Goal: Book appointment/travel/reservation

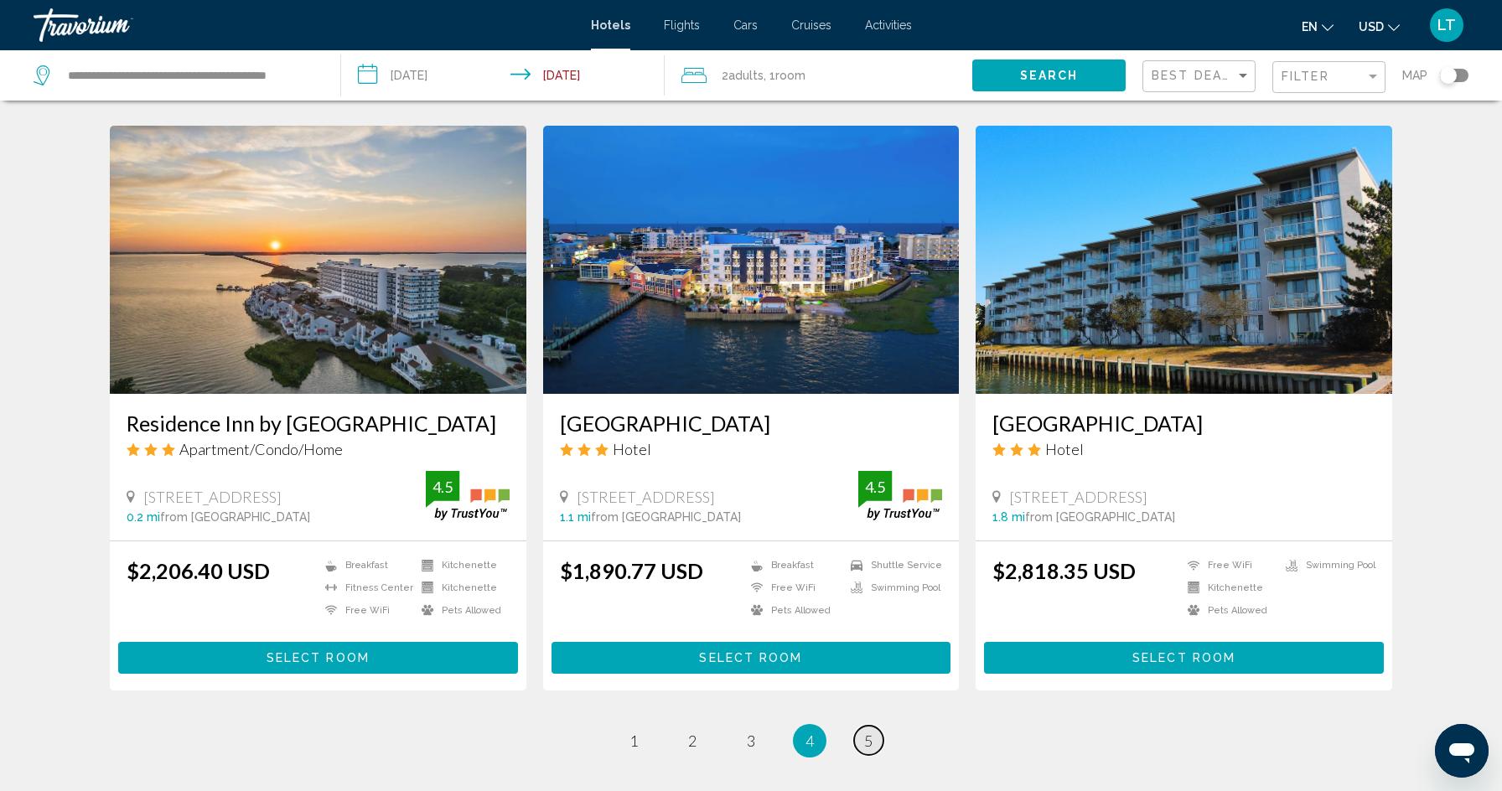
click at [869, 732] on span "5" at bounding box center [868, 741] width 8 height 18
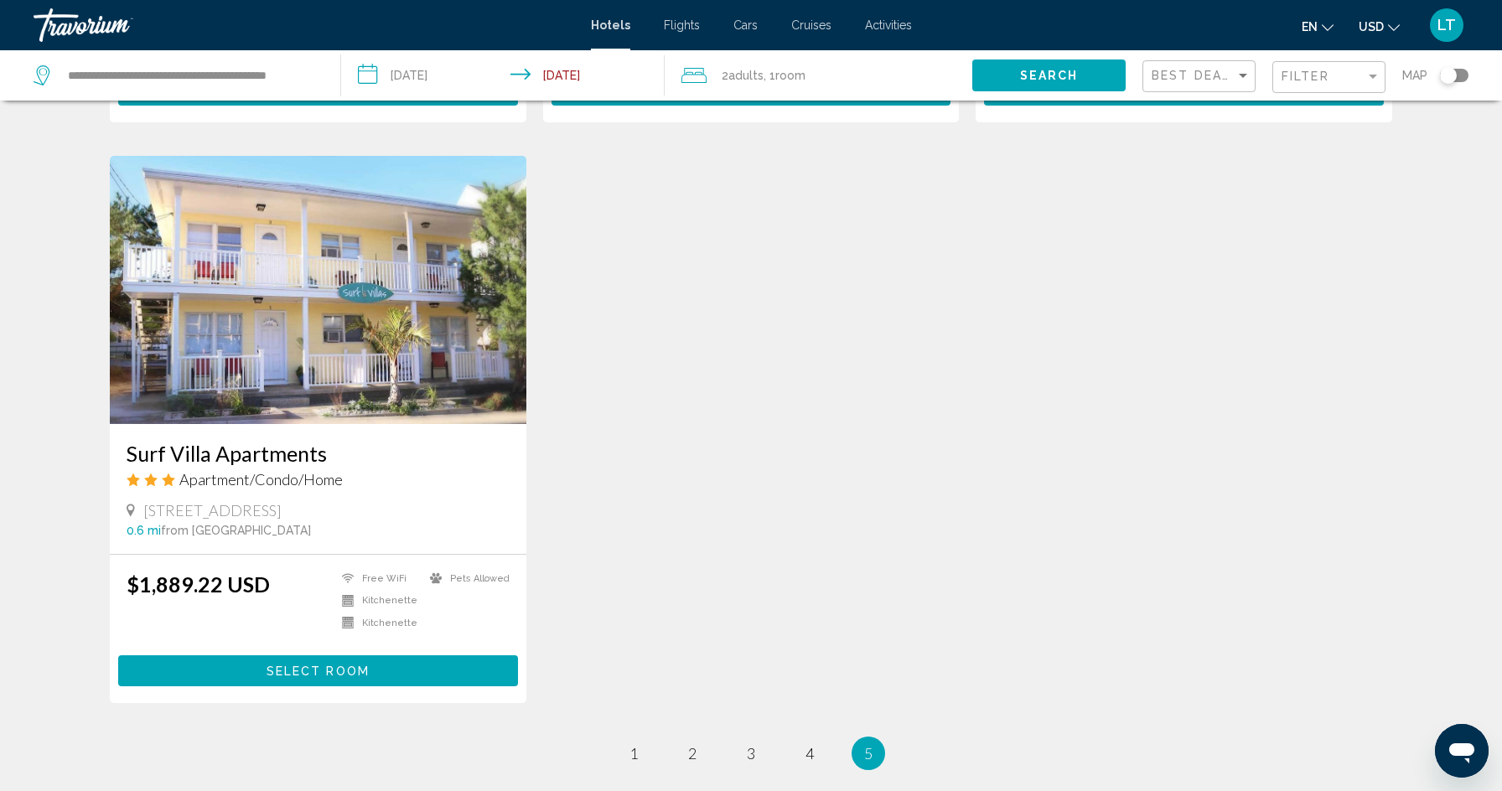
scroll to position [628, 0]
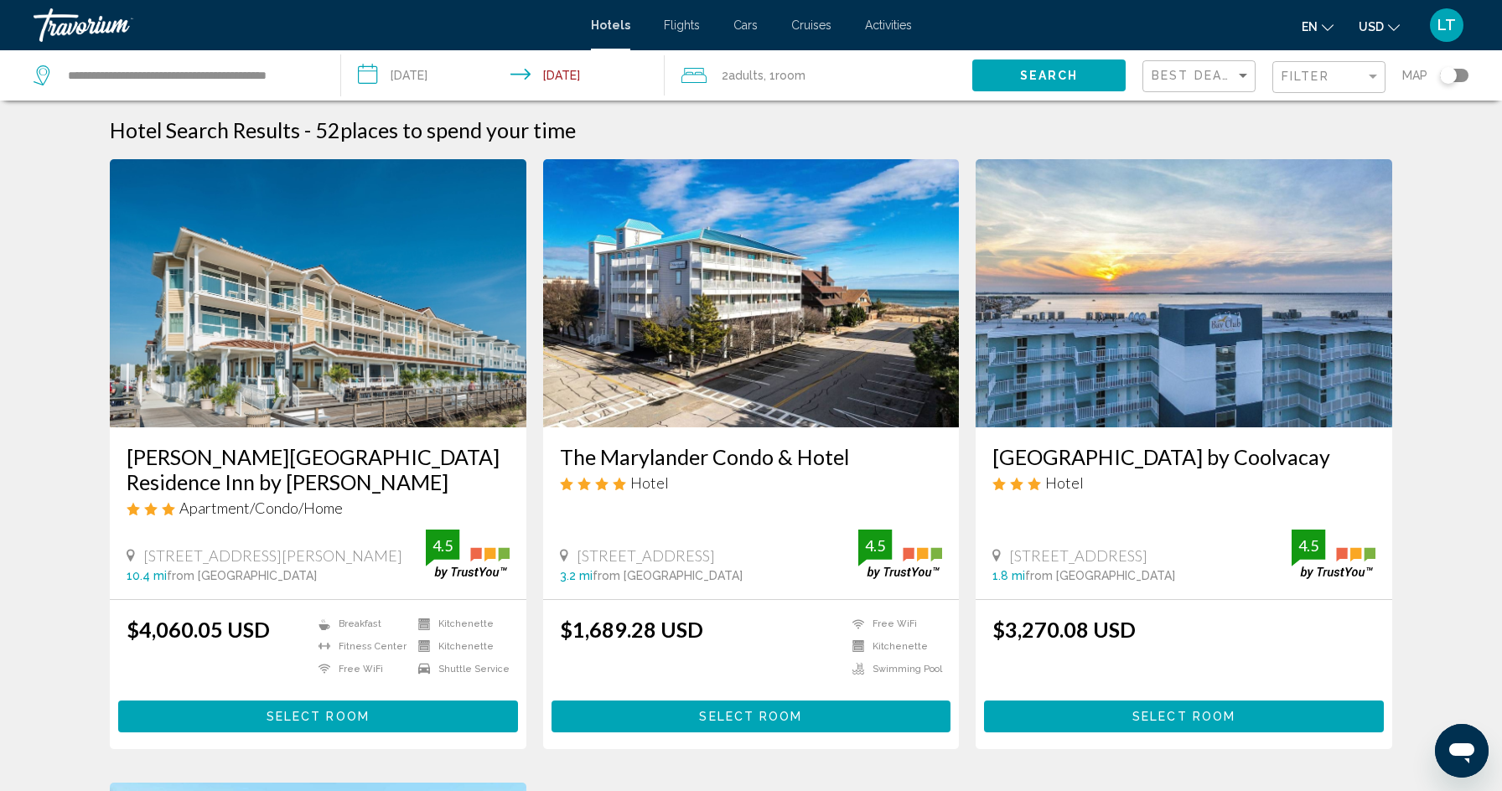
click at [70, 44] on mat-toolbar "Hotels Flights Cars Cruises Activities Hotels Flights Cars Cruises Activities e…" at bounding box center [751, 25] width 1502 height 50
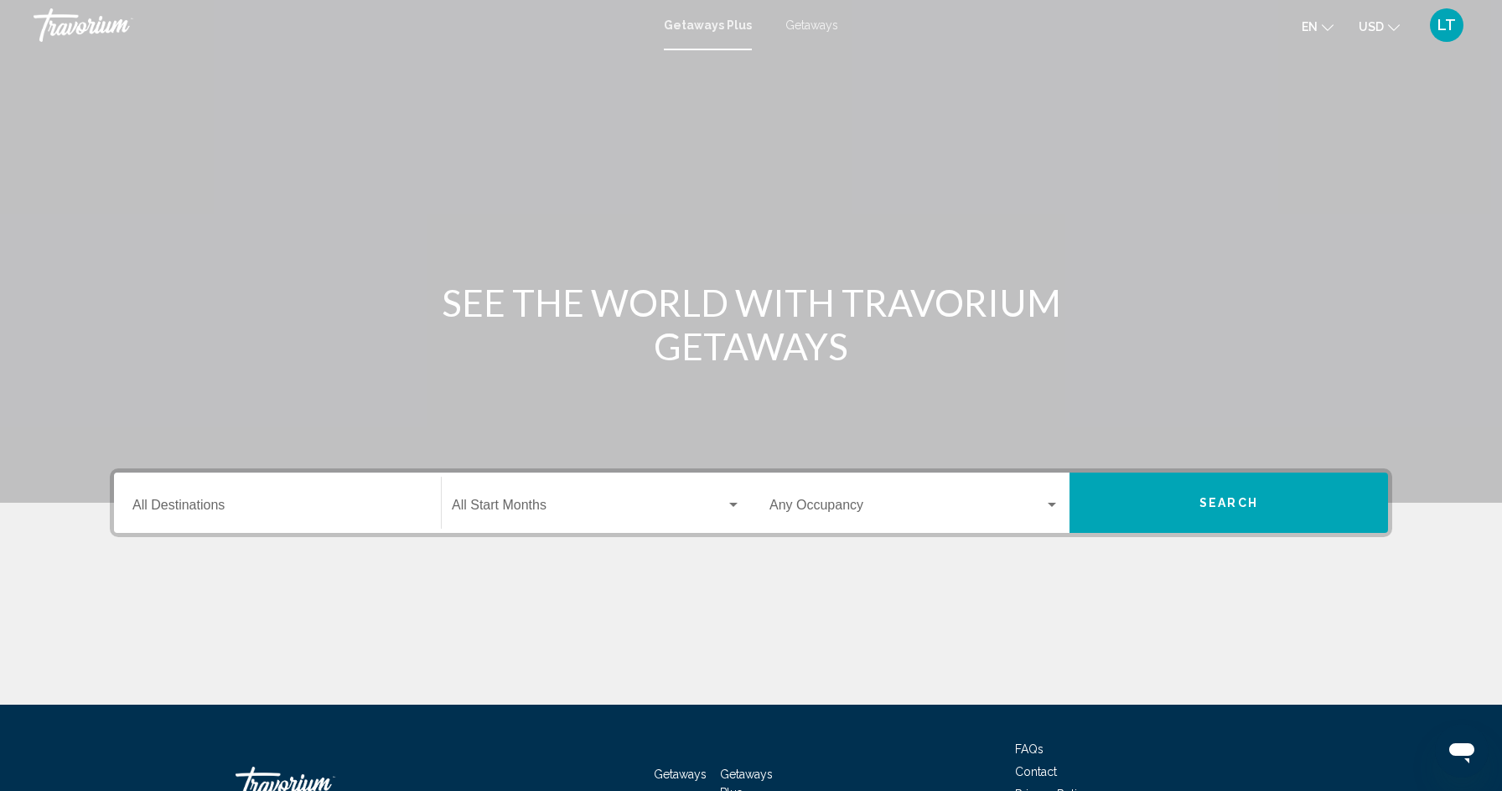
click at [274, 499] on div "Destination All Destinations" at bounding box center [277, 503] width 290 height 53
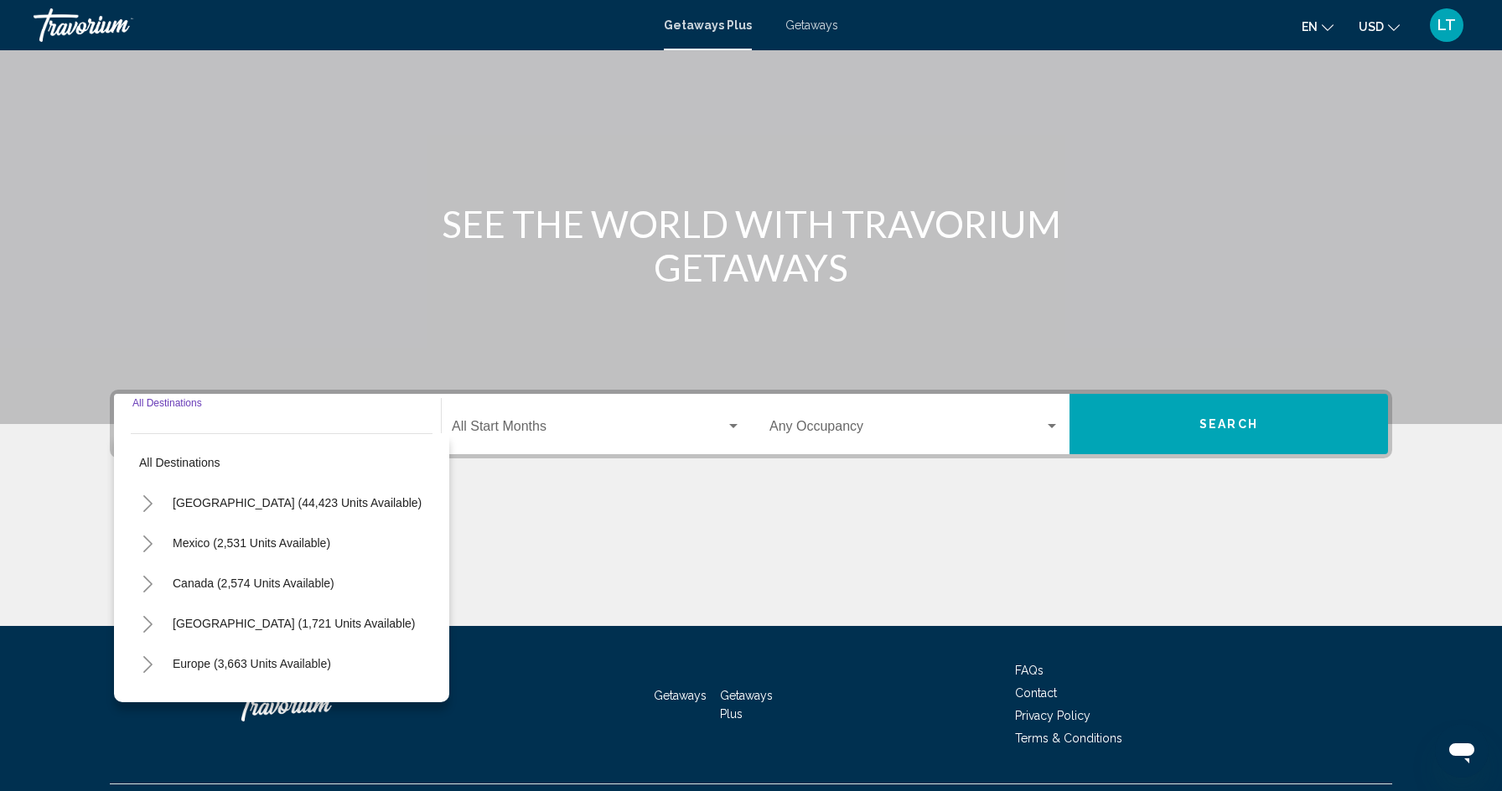
scroll to position [119, 0]
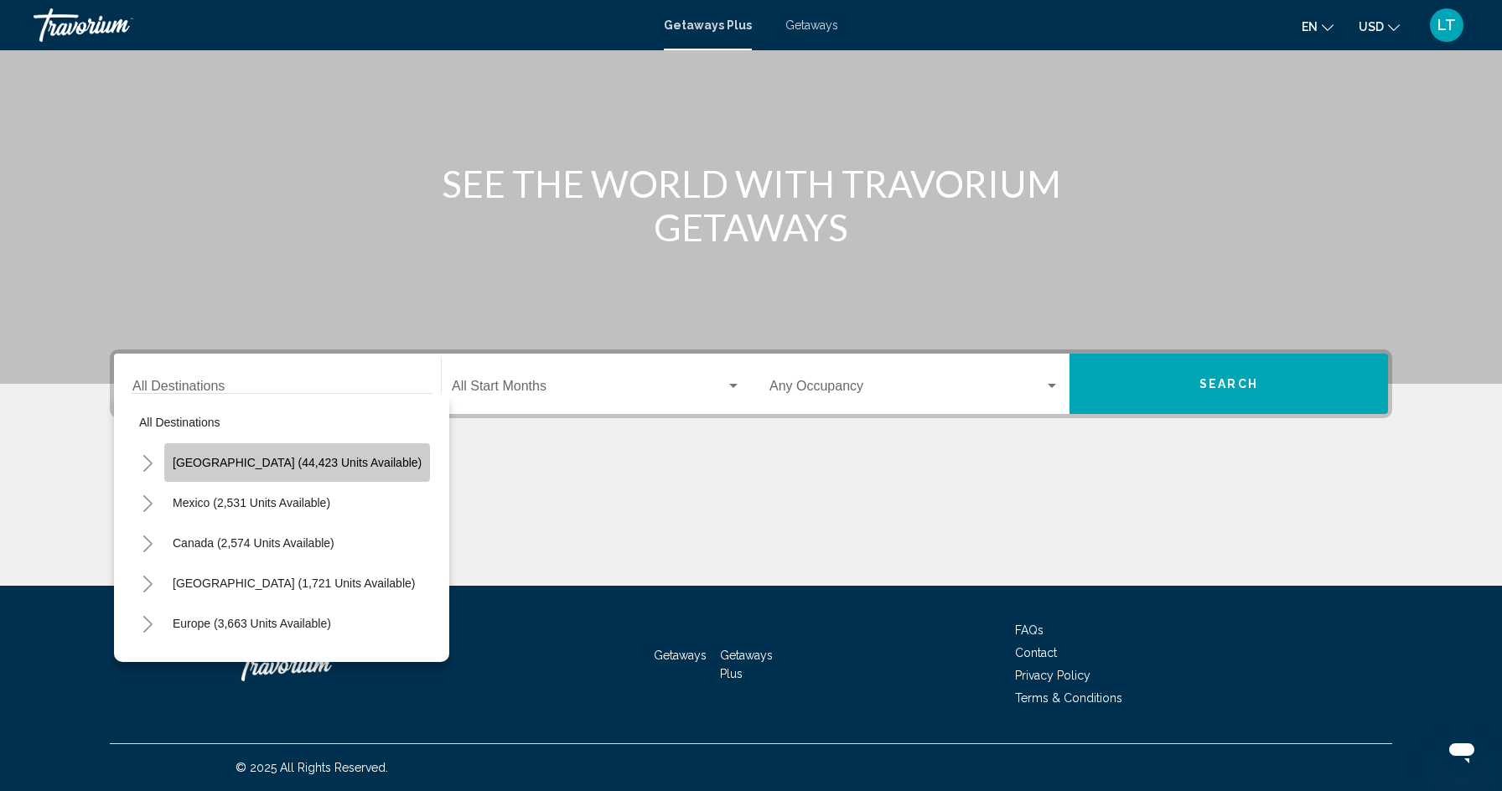
click at [303, 469] on span "[GEOGRAPHIC_DATA] (44,423 units available)" at bounding box center [297, 462] width 249 height 13
type input "**********"
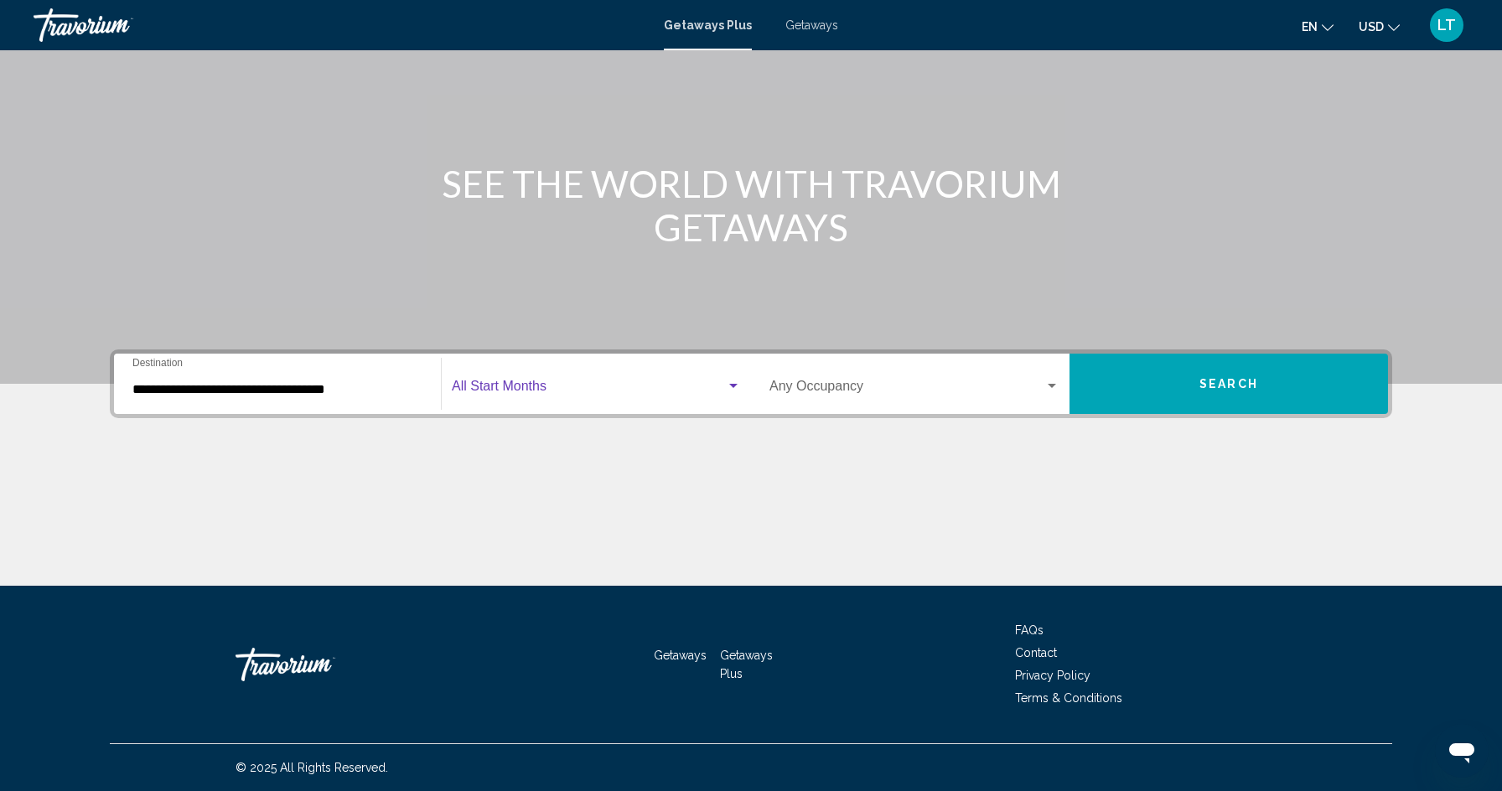
click at [550, 383] on span "Search widget" at bounding box center [589, 389] width 274 height 15
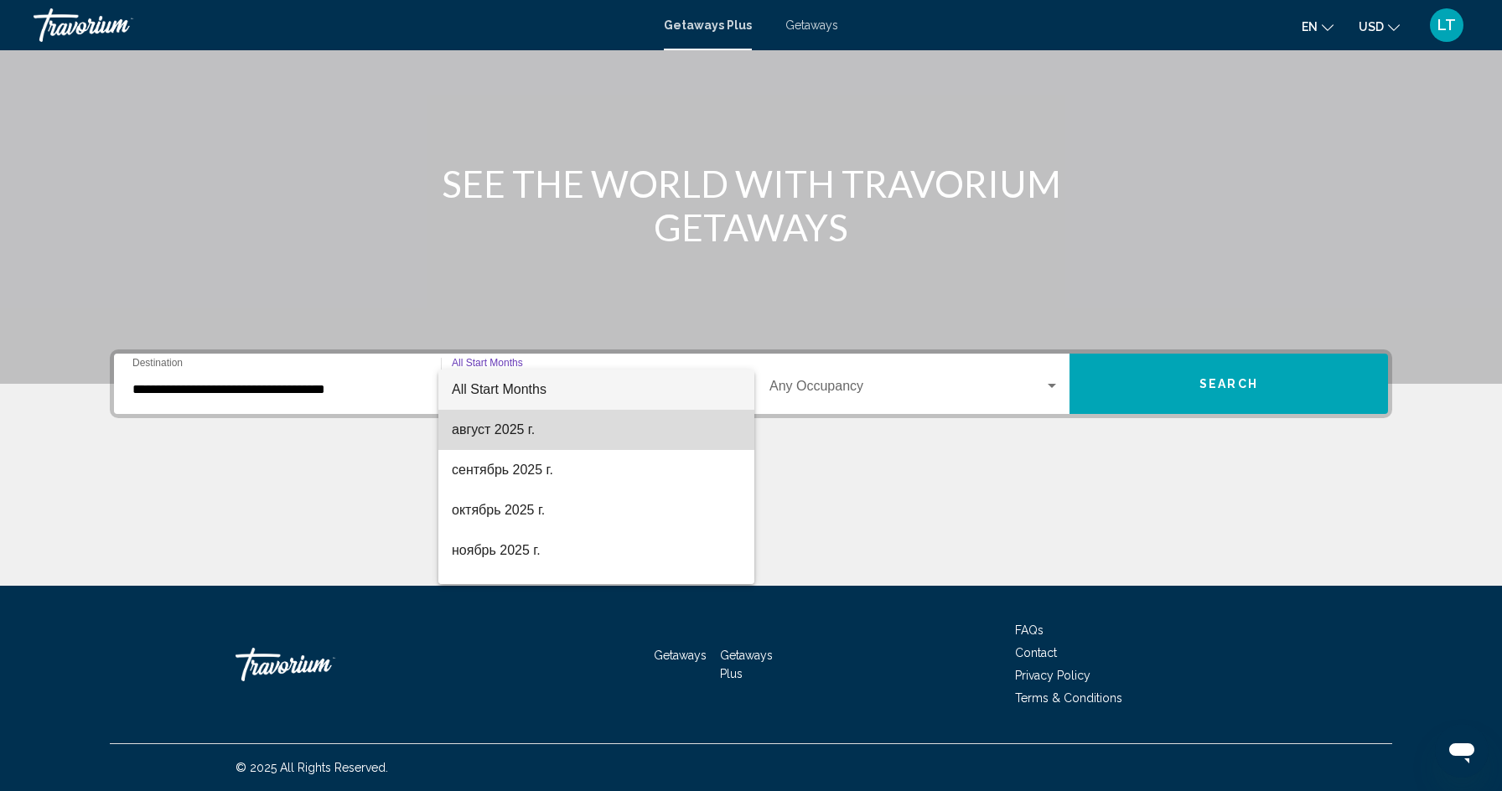
click at [521, 424] on span "август 2025 г." at bounding box center [596, 430] width 289 height 40
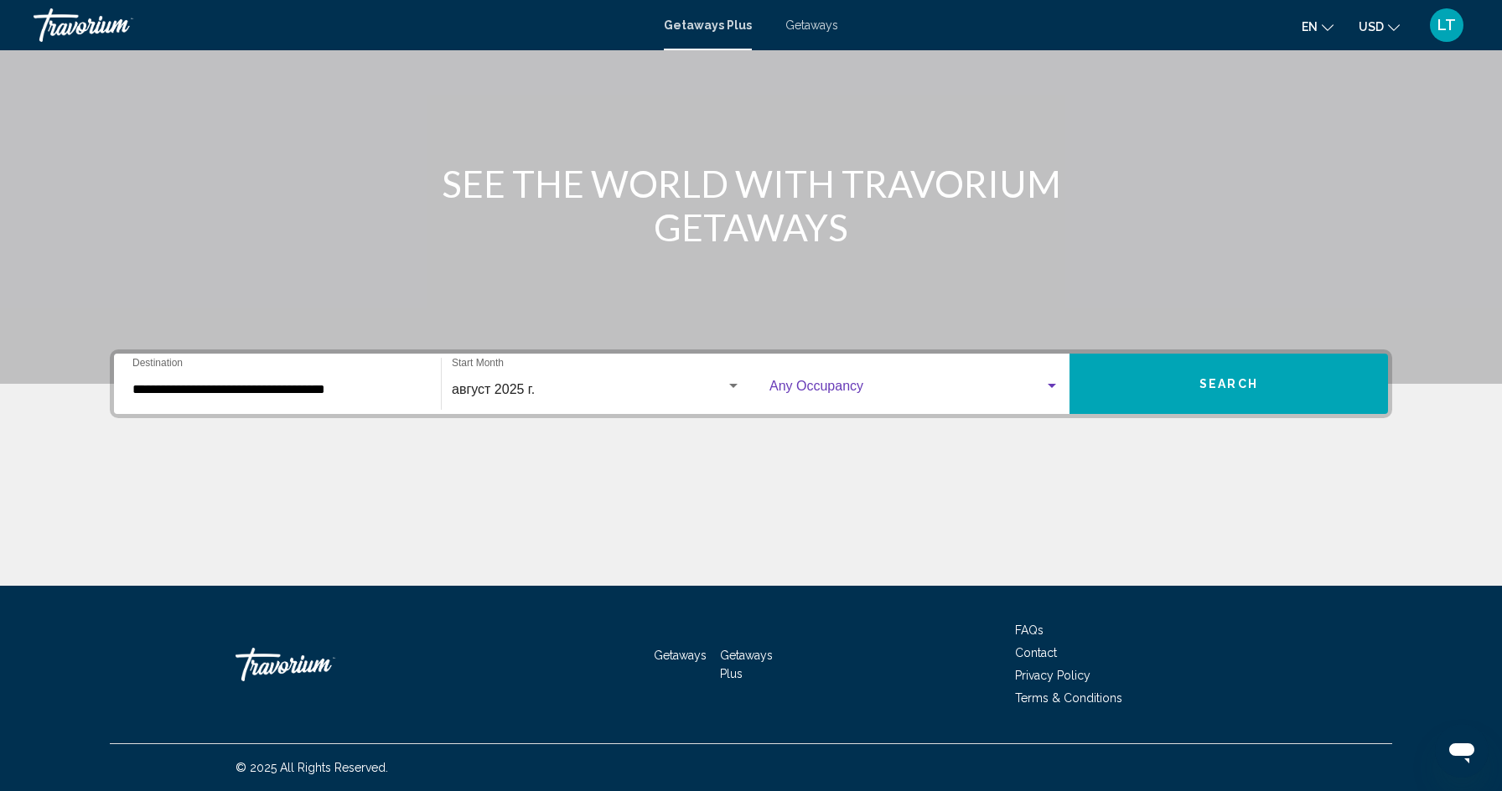
click at [1049, 381] on div "Search widget" at bounding box center [1052, 386] width 15 height 13
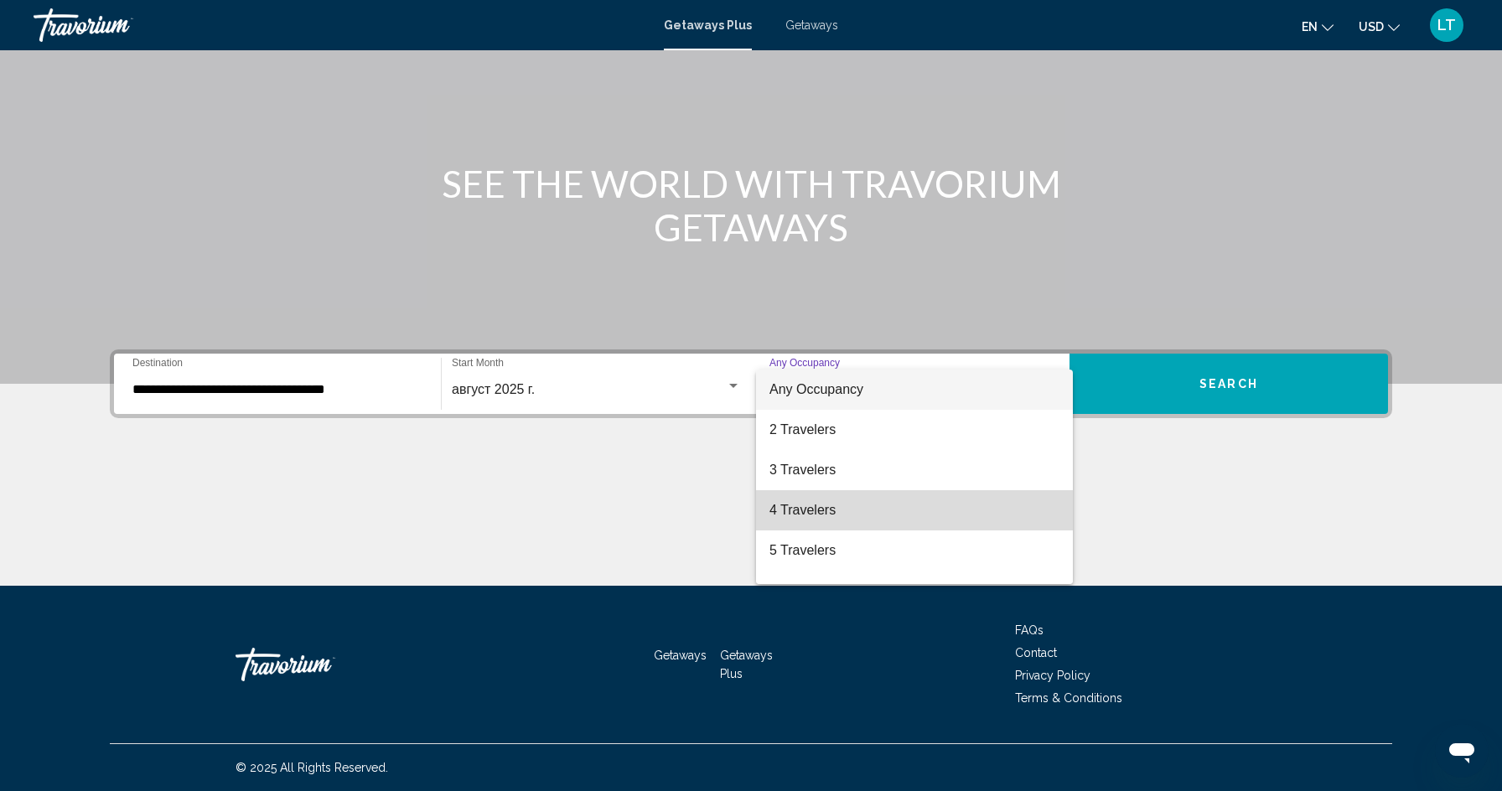
click at [955, 507] on span "4 Travelers" at bounding box center [915, 510] width 290 height 40
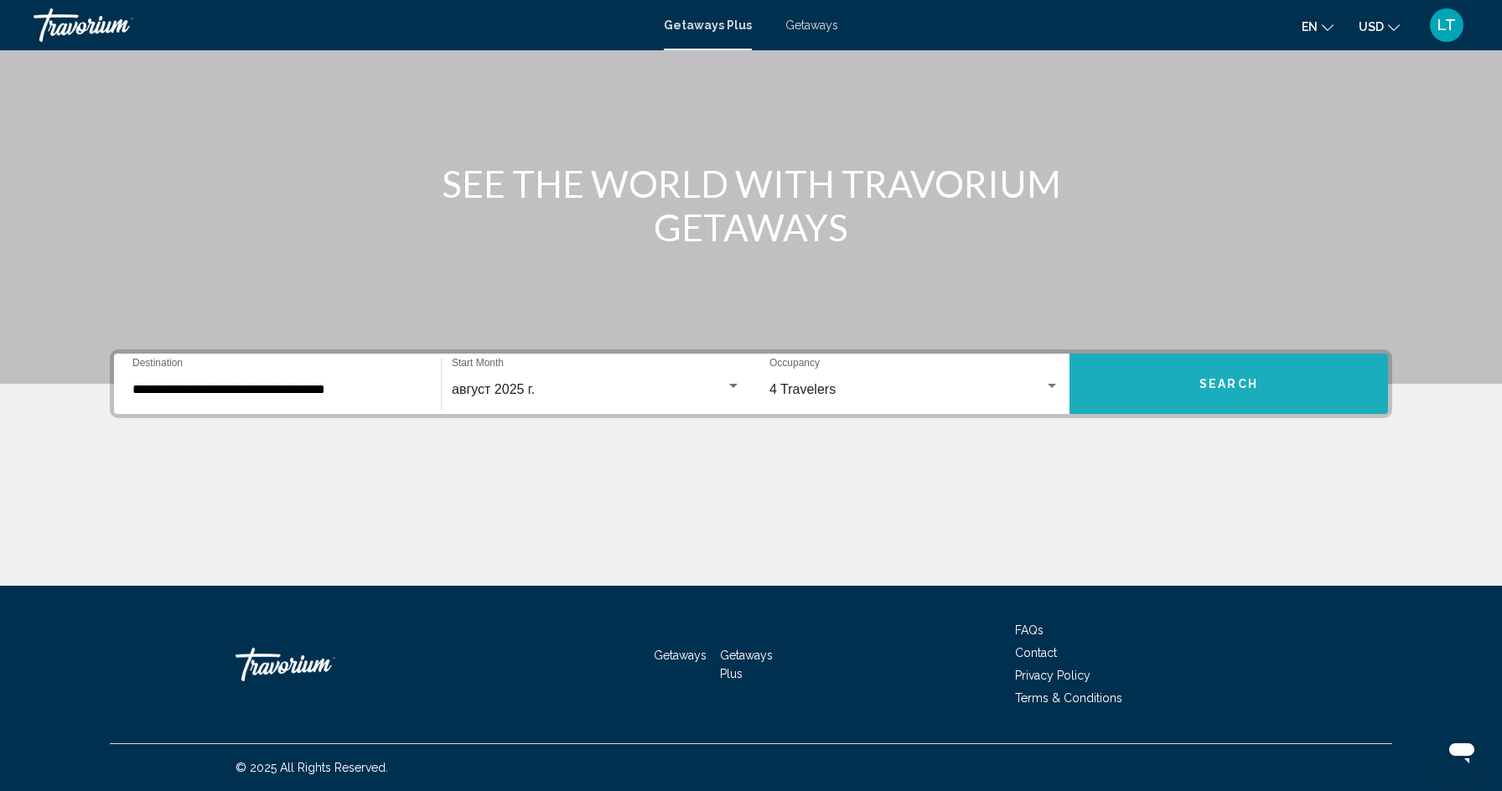
click at [1190, 381] on button "Search" at bounding box center [1229, 384] width 319 height 60
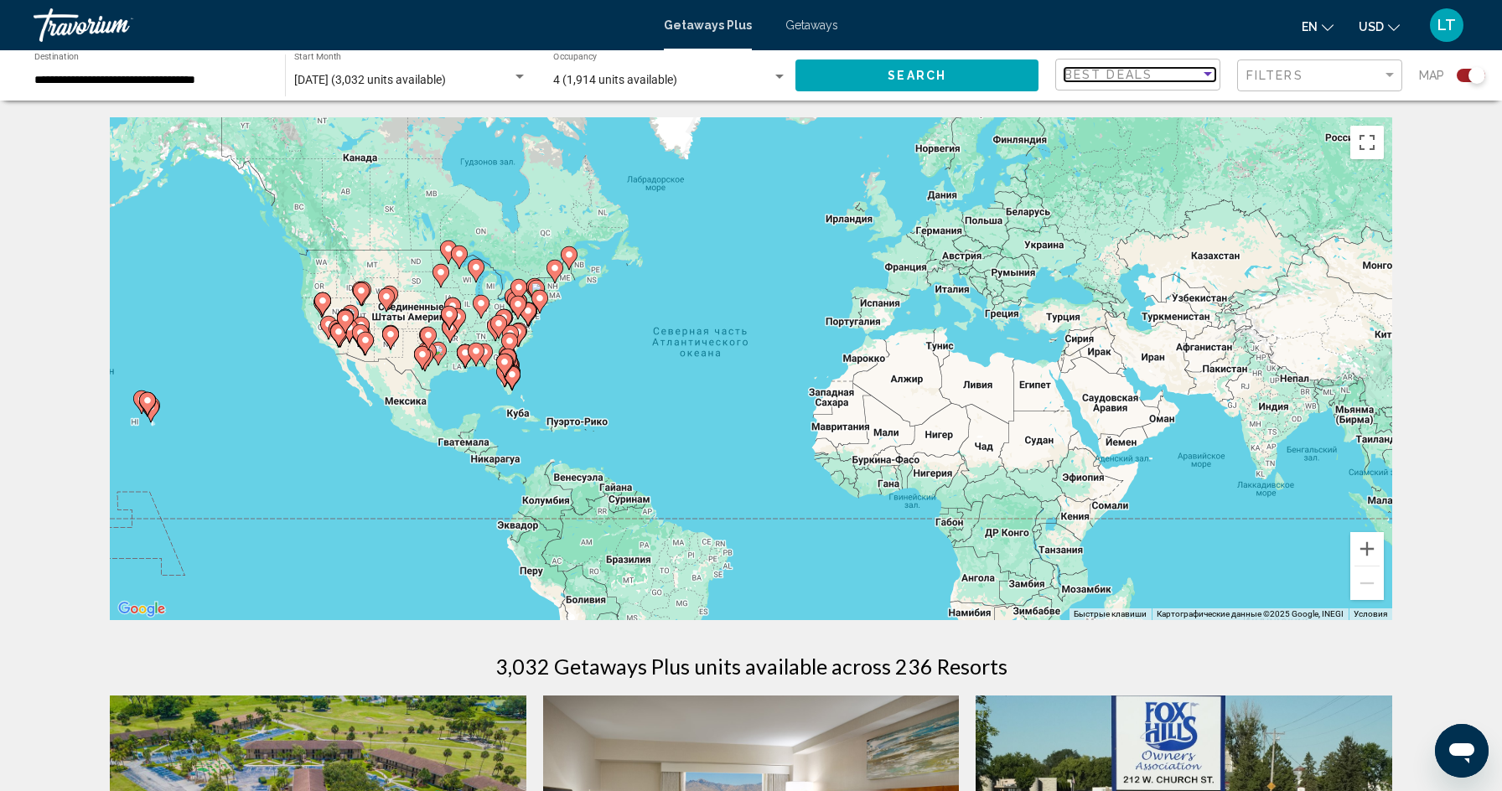
click at [1204, 76] on div "Sort by" at bounding box center [1208, 74] width 8 height 4
click at [1383, 71] on div at bounding box center [751, 395] width 1502 height 791
click at [1392, 75] on div "Filter" at bounding box center [1390, 75] width 8 height 4
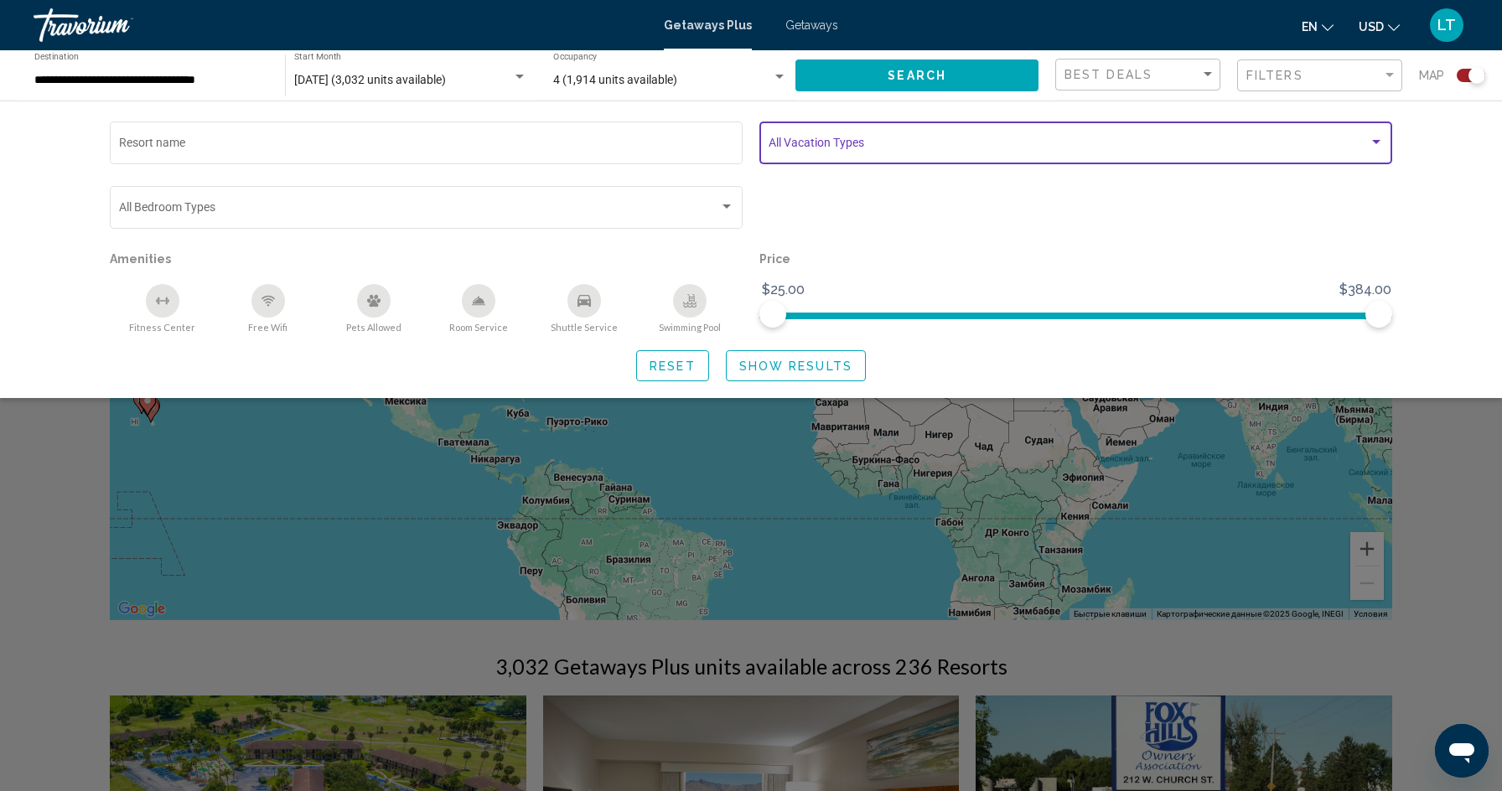
click at [1371, 146] on div "Search widget" at bounding box center [1376, 142] width 15 height 13
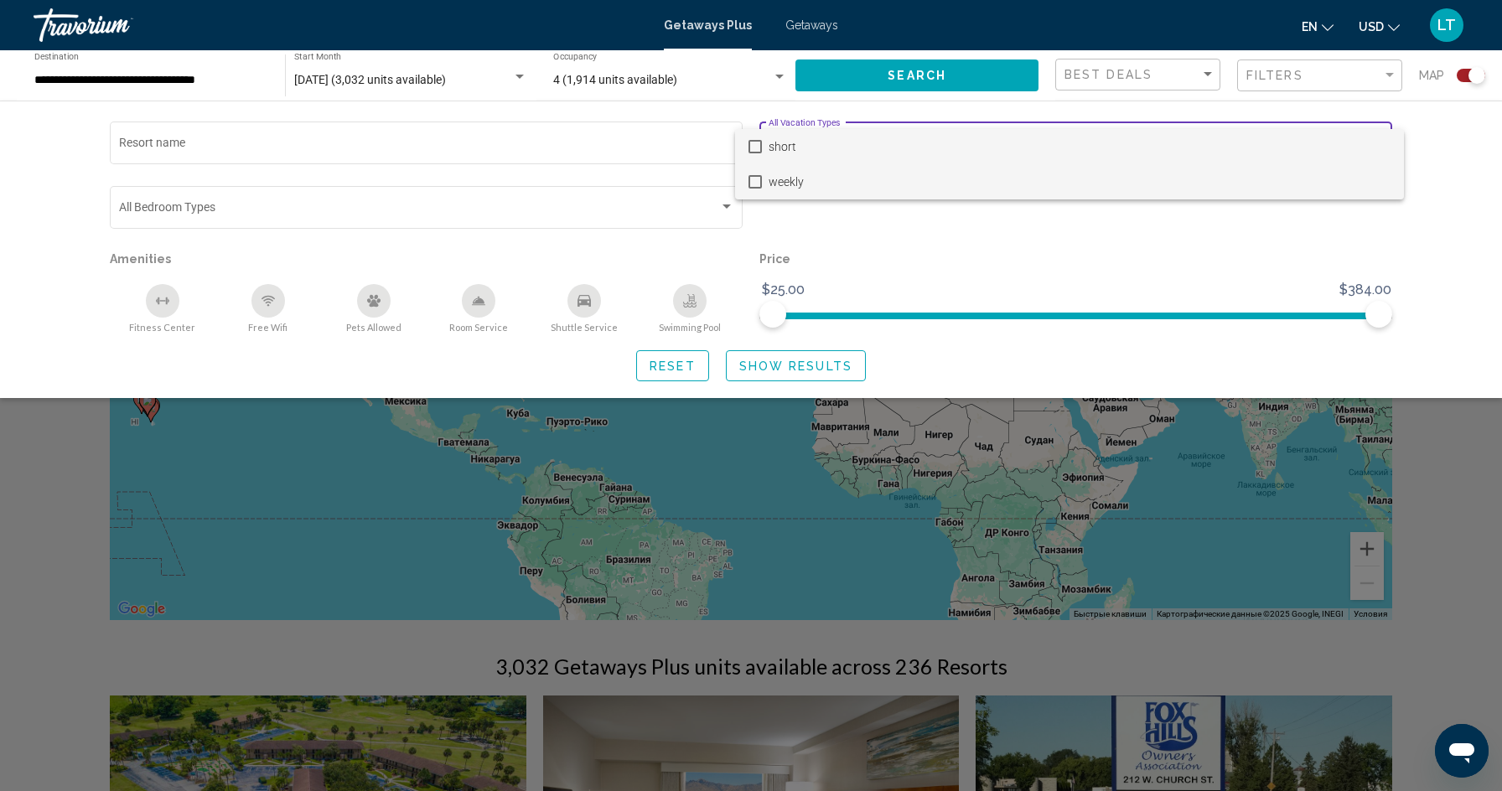
click at [755, 180] on mat-pseudo-checkbox at bounding box center [755, 181] width 13 height 13
click at [853, 216] on div at bounding box center [751, 395] width 1502 height 791
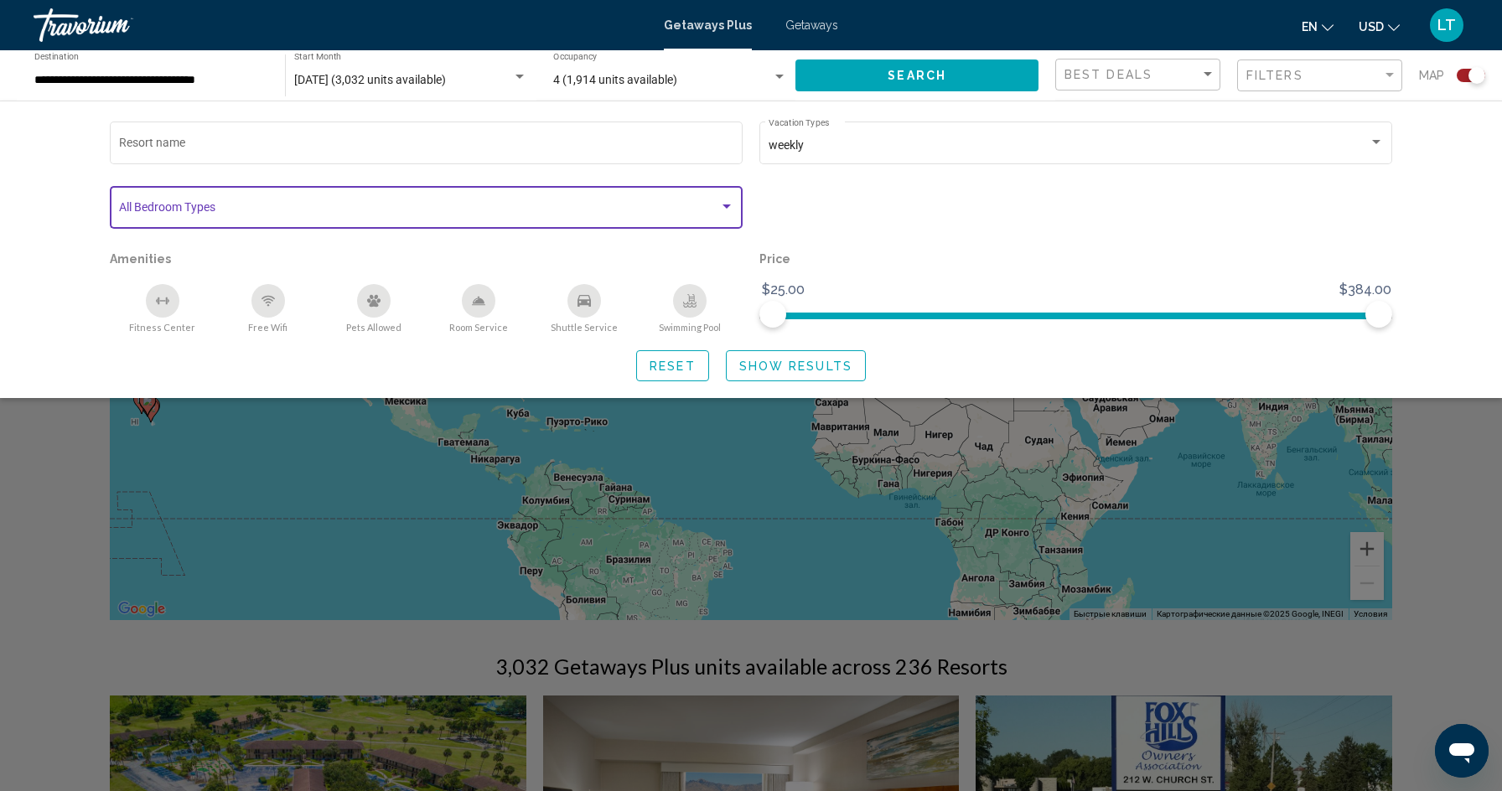
click at [730, 205] on div "Search widget" at bounding box center [726, 206] width 15 height 13
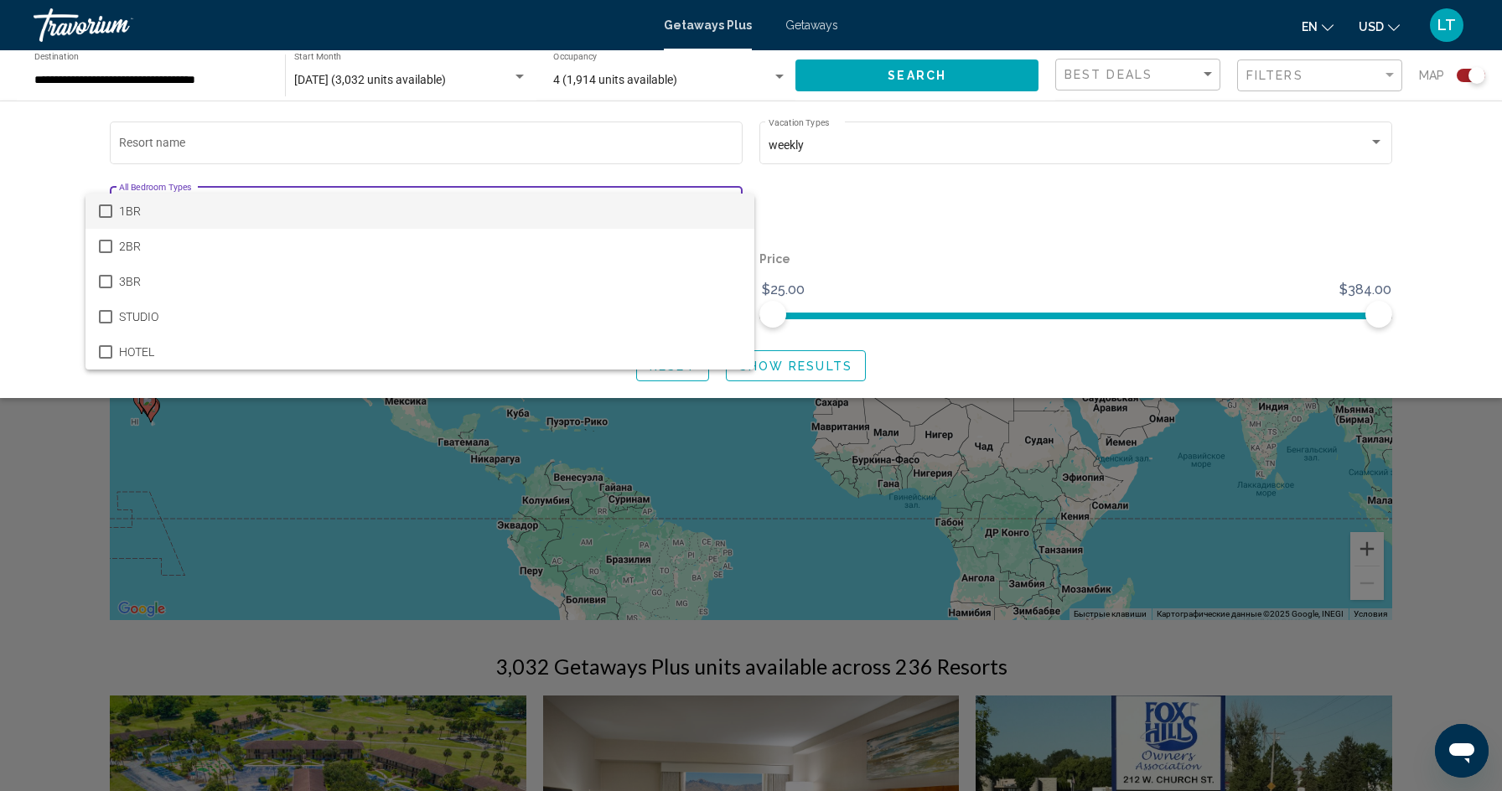
click at [101, 210] on mat-pseudo-checkbox at bounding box center [105, 211] width 13 height 13
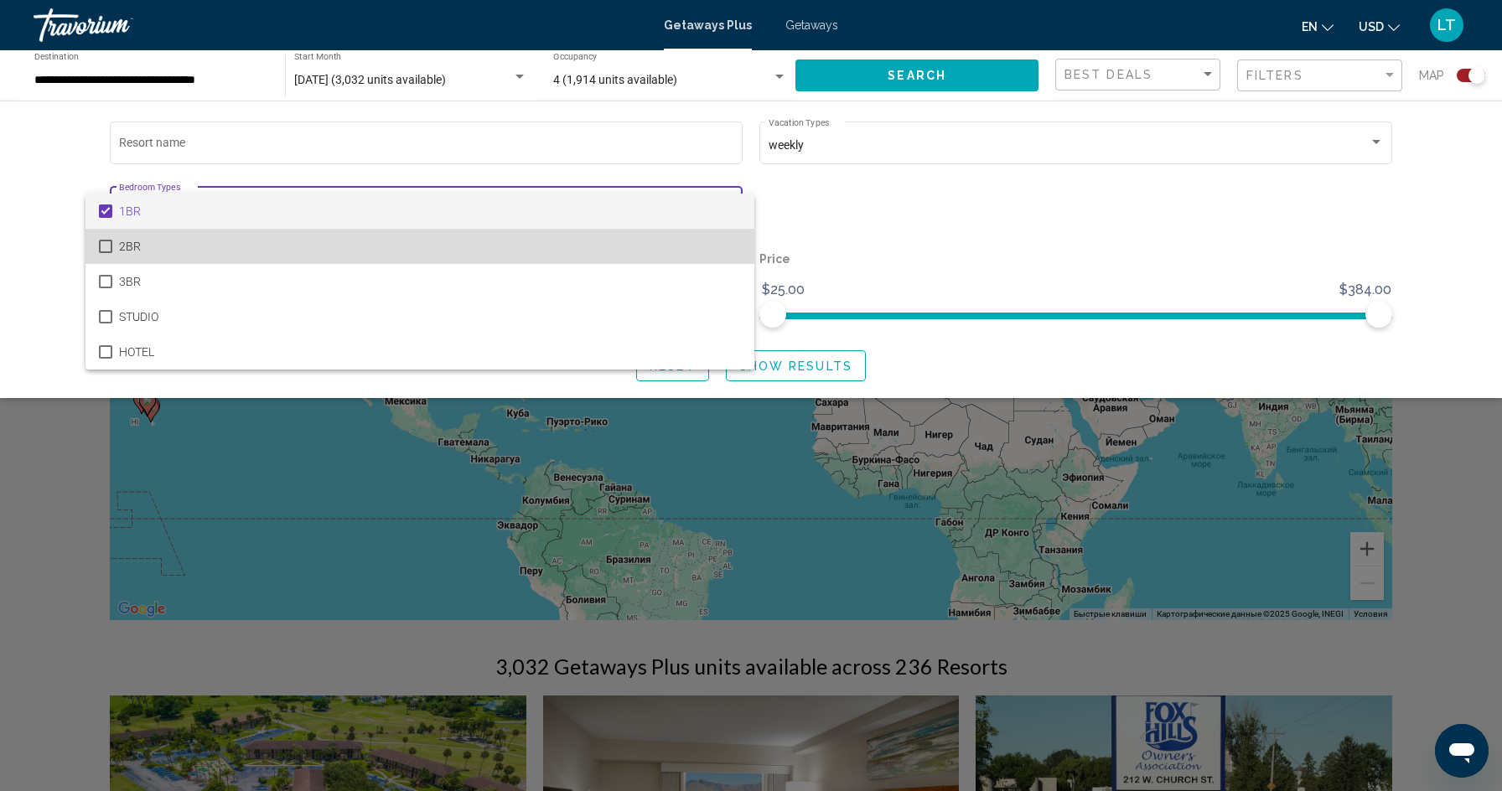
click at [106, 243] on mat-pseudo-checkbox at bounding box center [105, 246] width 13 height 13
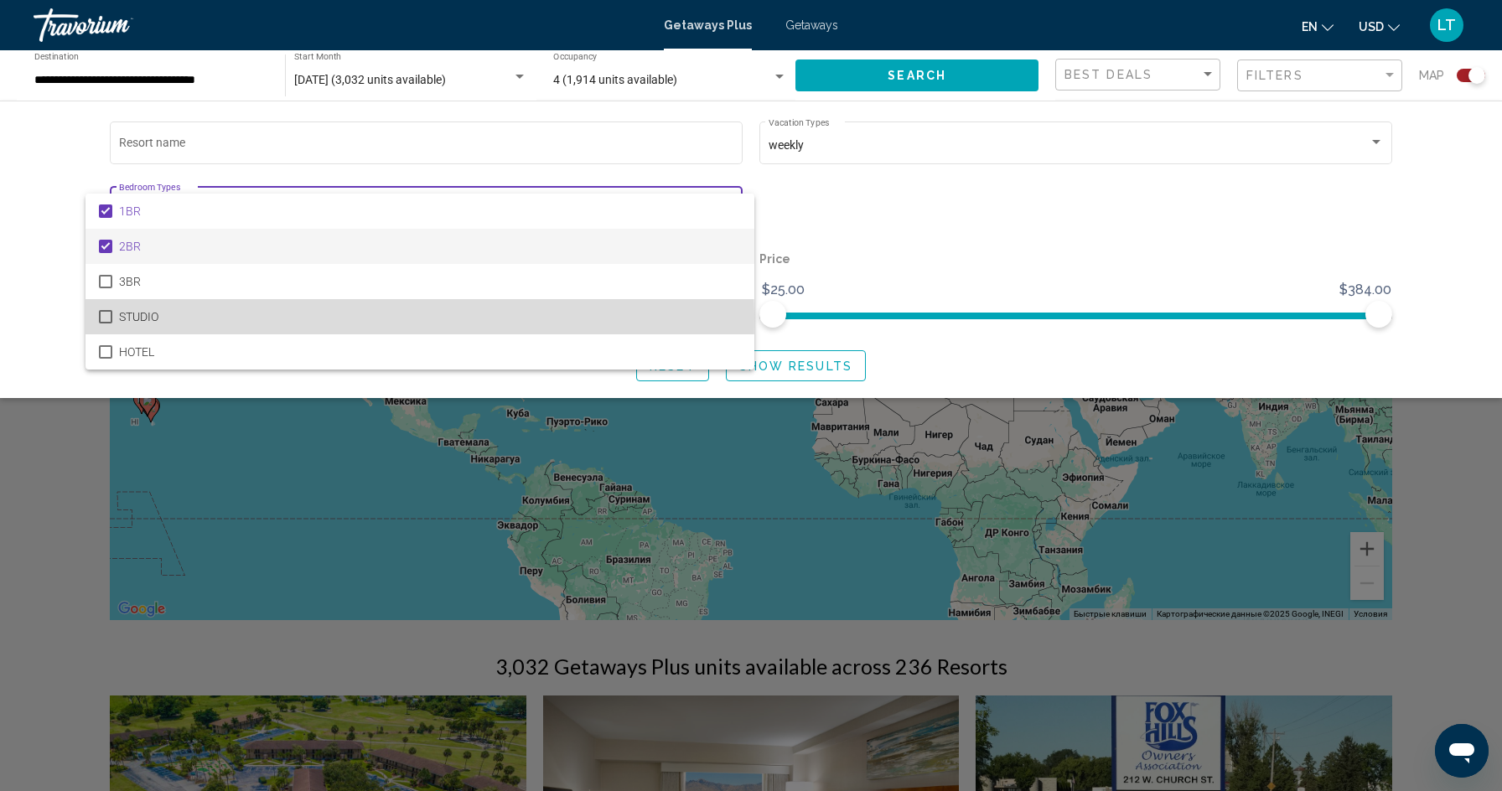
click at [111, 318] on mat-pseudo-checkbox at bounding box center [105, 316] width 13 height 13
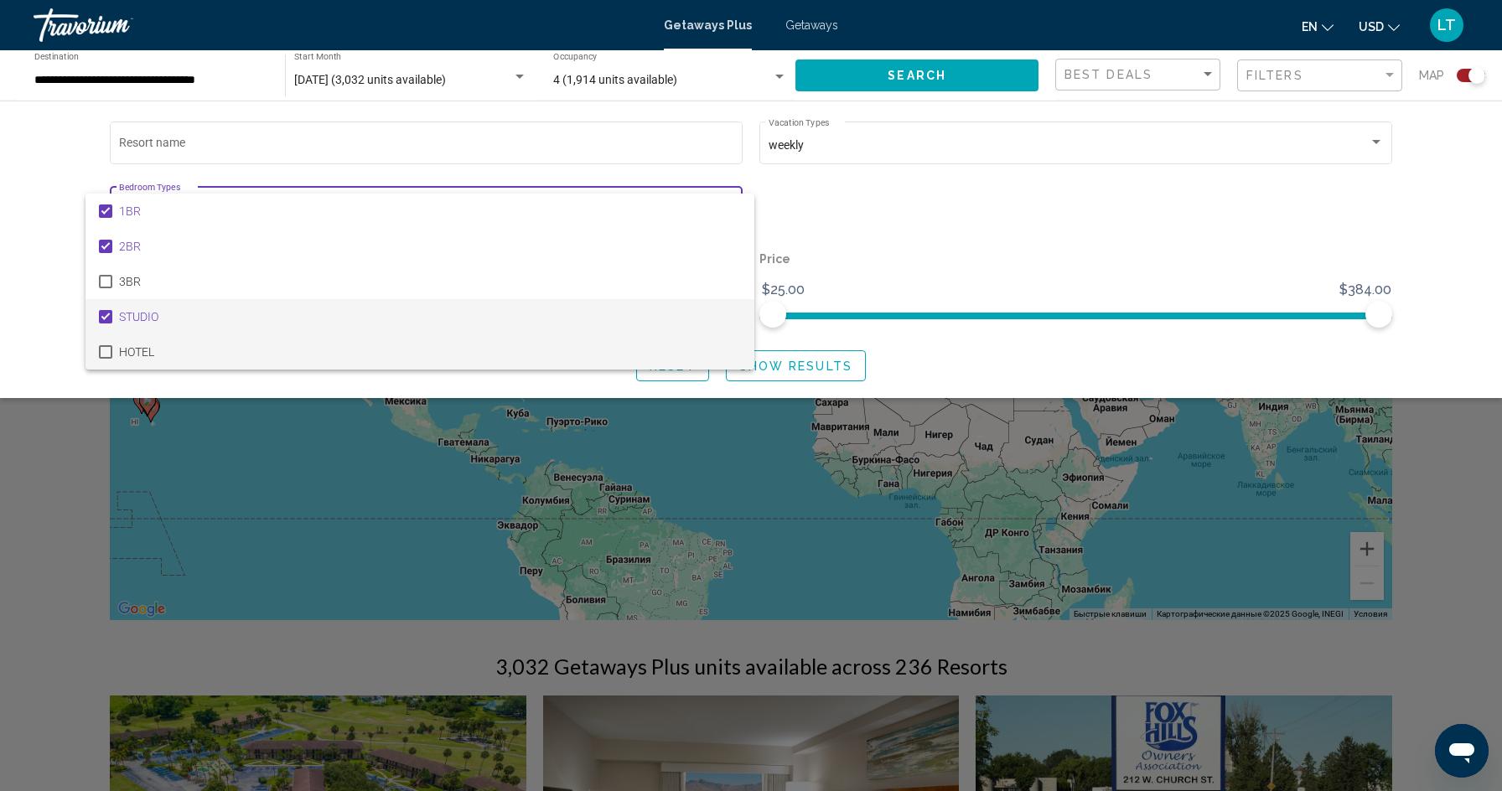
click at [109, 347] on mat-pseudo-checkbox at bounding box center [105, 351] width 13 height 13
click at [758, 369] on div at bounding box center [751, 395] width 1502 height 791
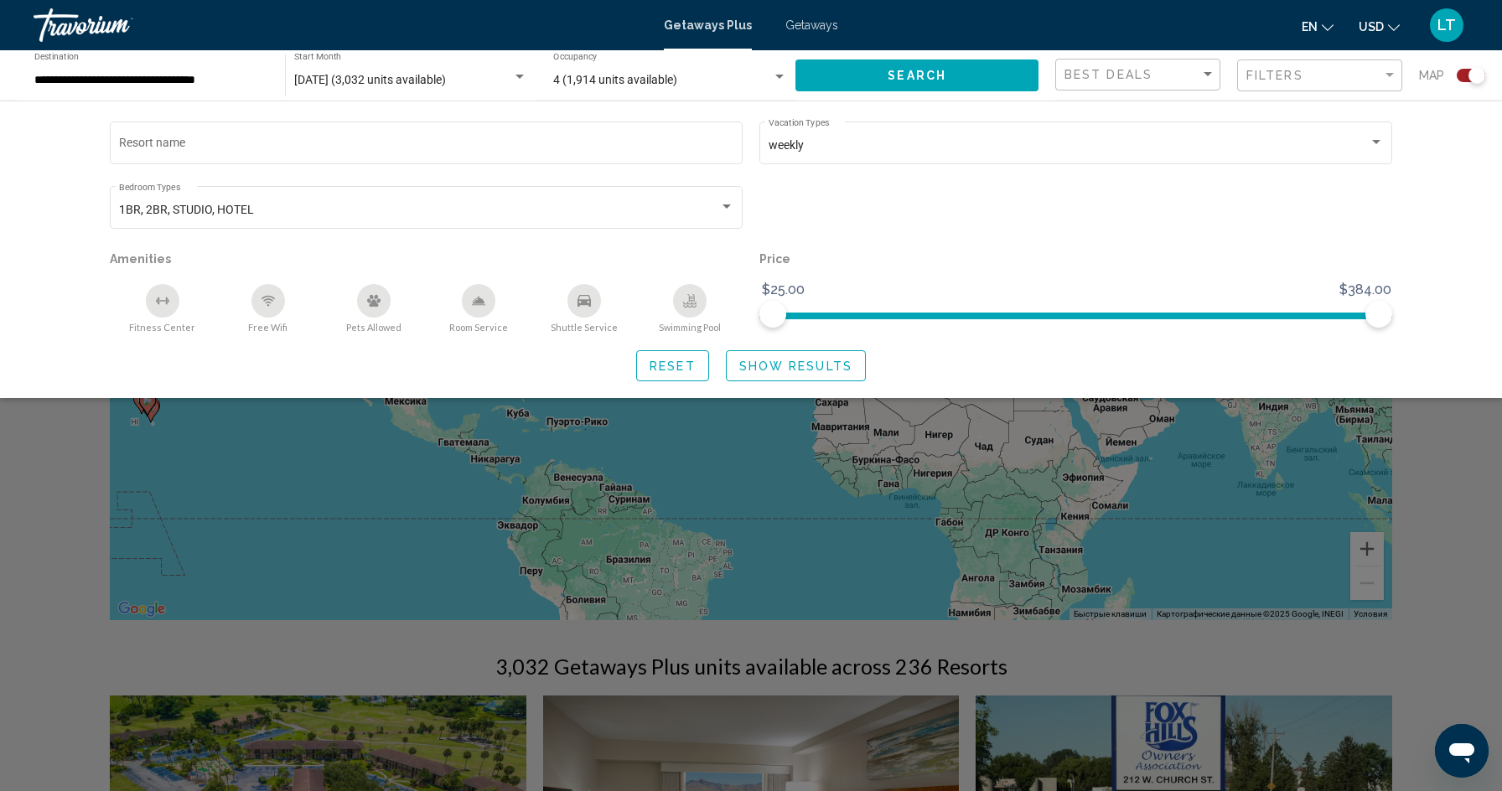
click at [758, 369] on span "Show Results" at bounding box center [795, 366] width 113 height 13
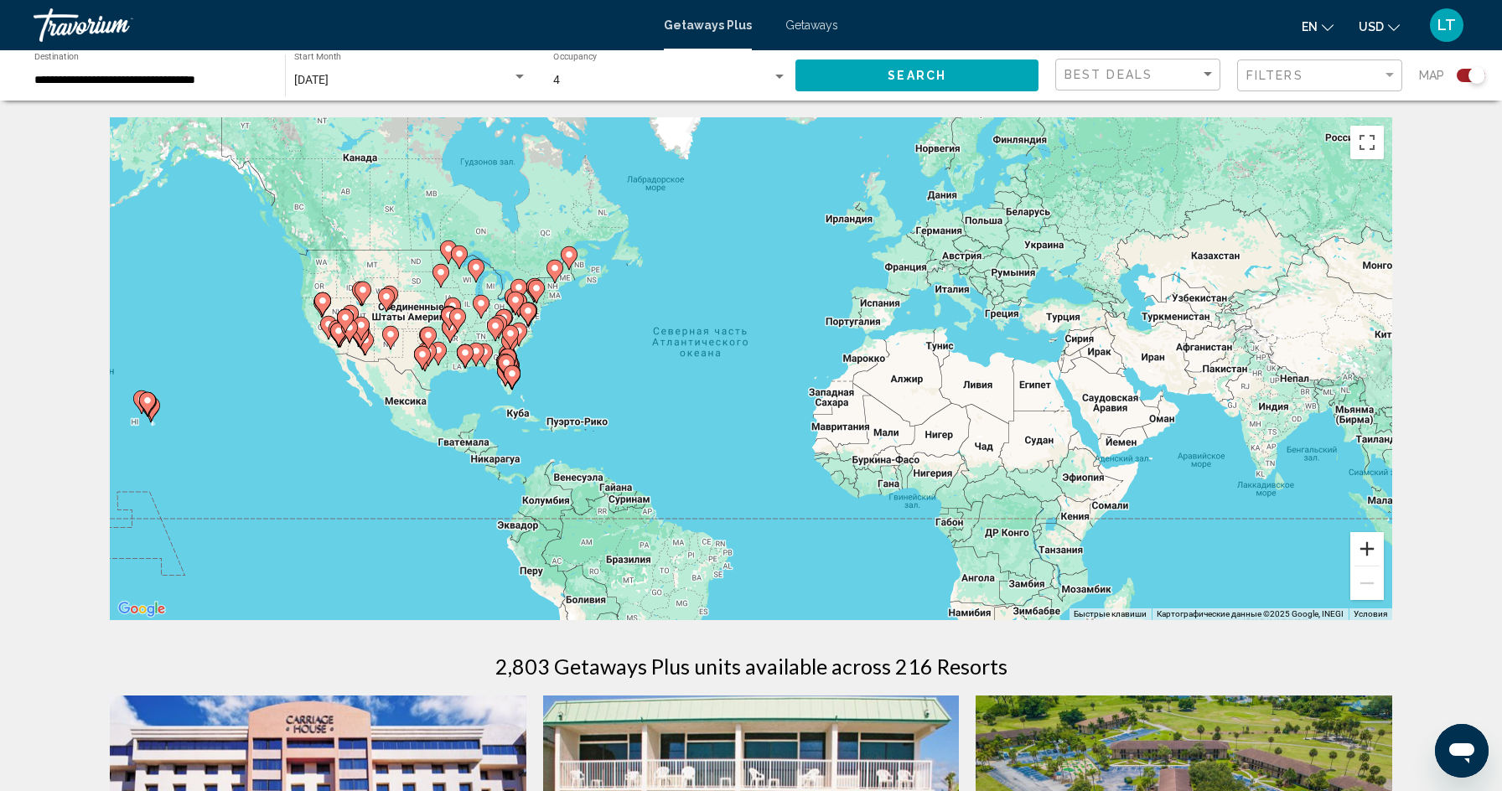
click at [1366, 548] on button "Увеличить" at bounding box center [1368, 549] width 34 height 34
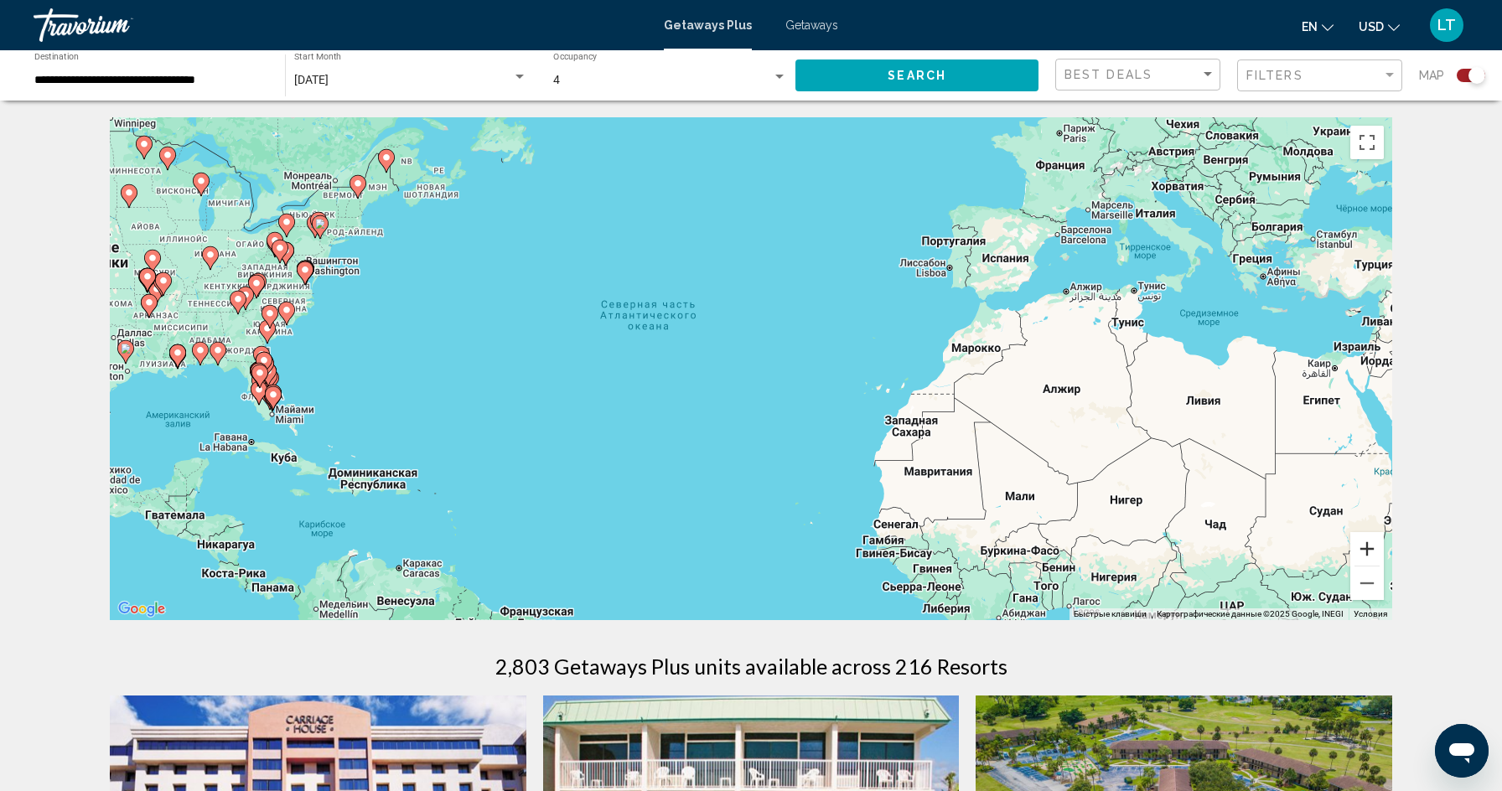
click at [1366, 548] on button "Увеличить" at bounding box center [1368, 549] width 34 height 34
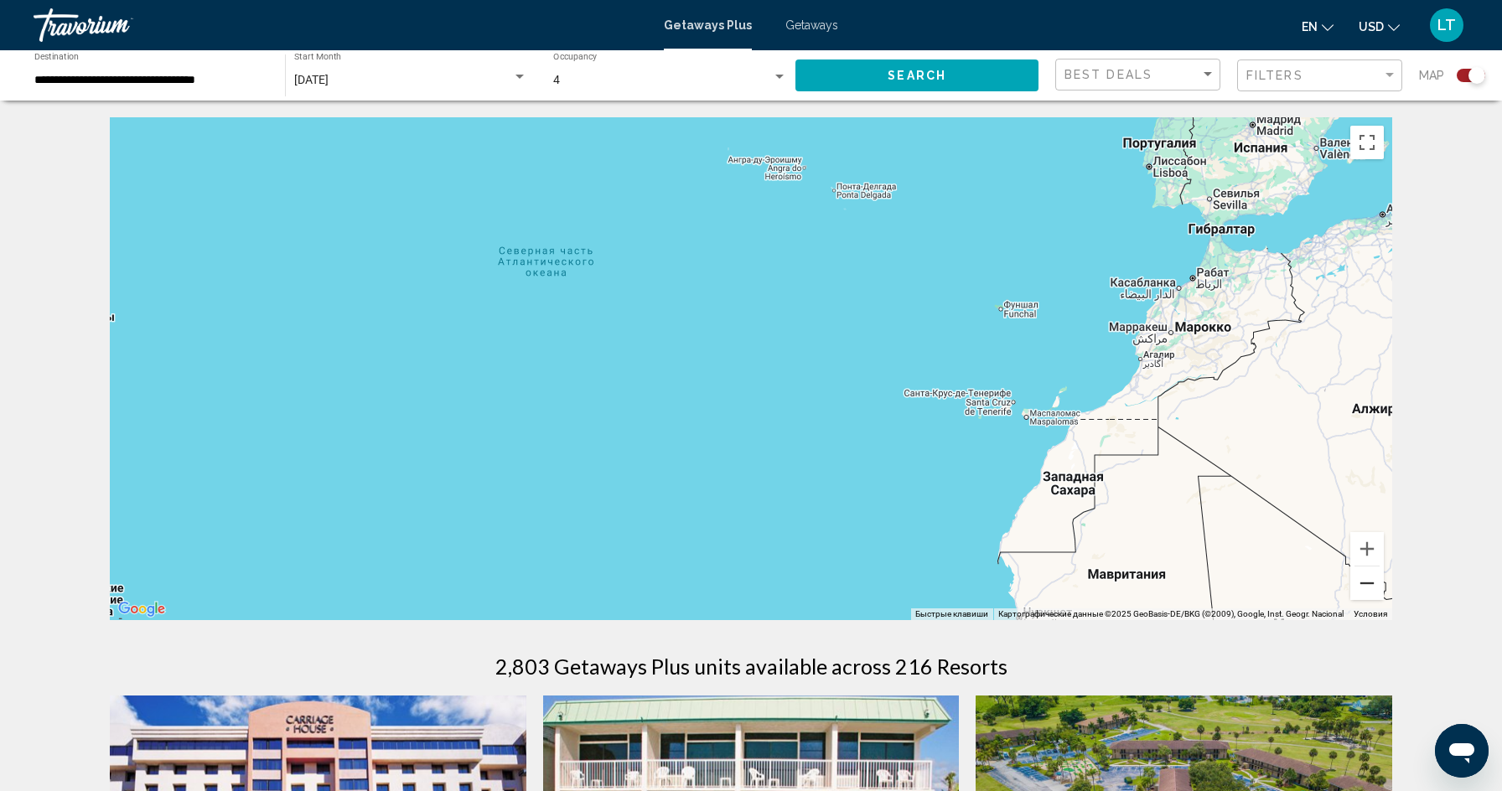
click at [1375, 588] on button "Уменьшить" at bounding box center [1368, 584] width 34 height 34
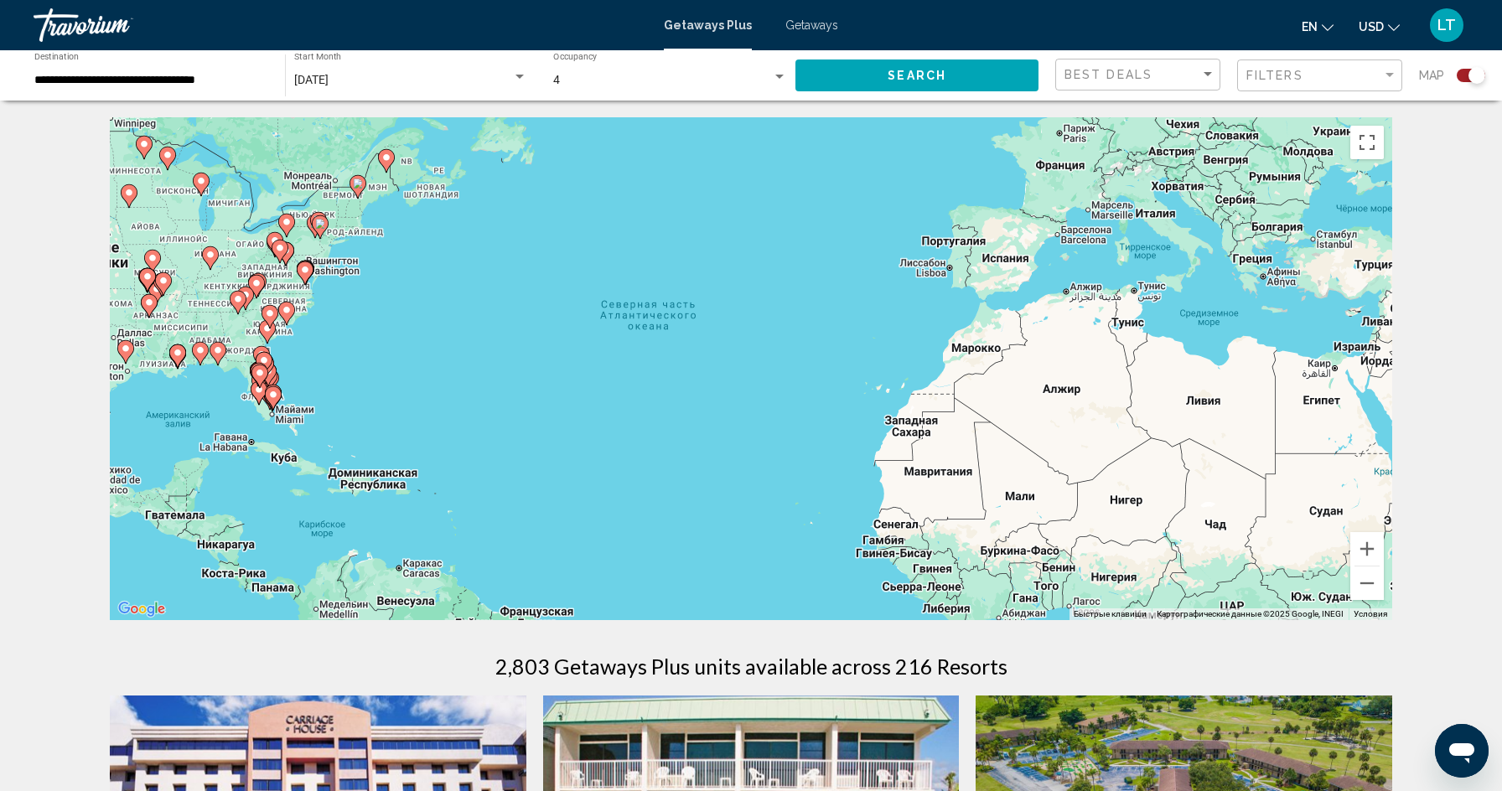
click at [360, 183] on image "Main content" at bounding box center [358, 184] width 10 height 10
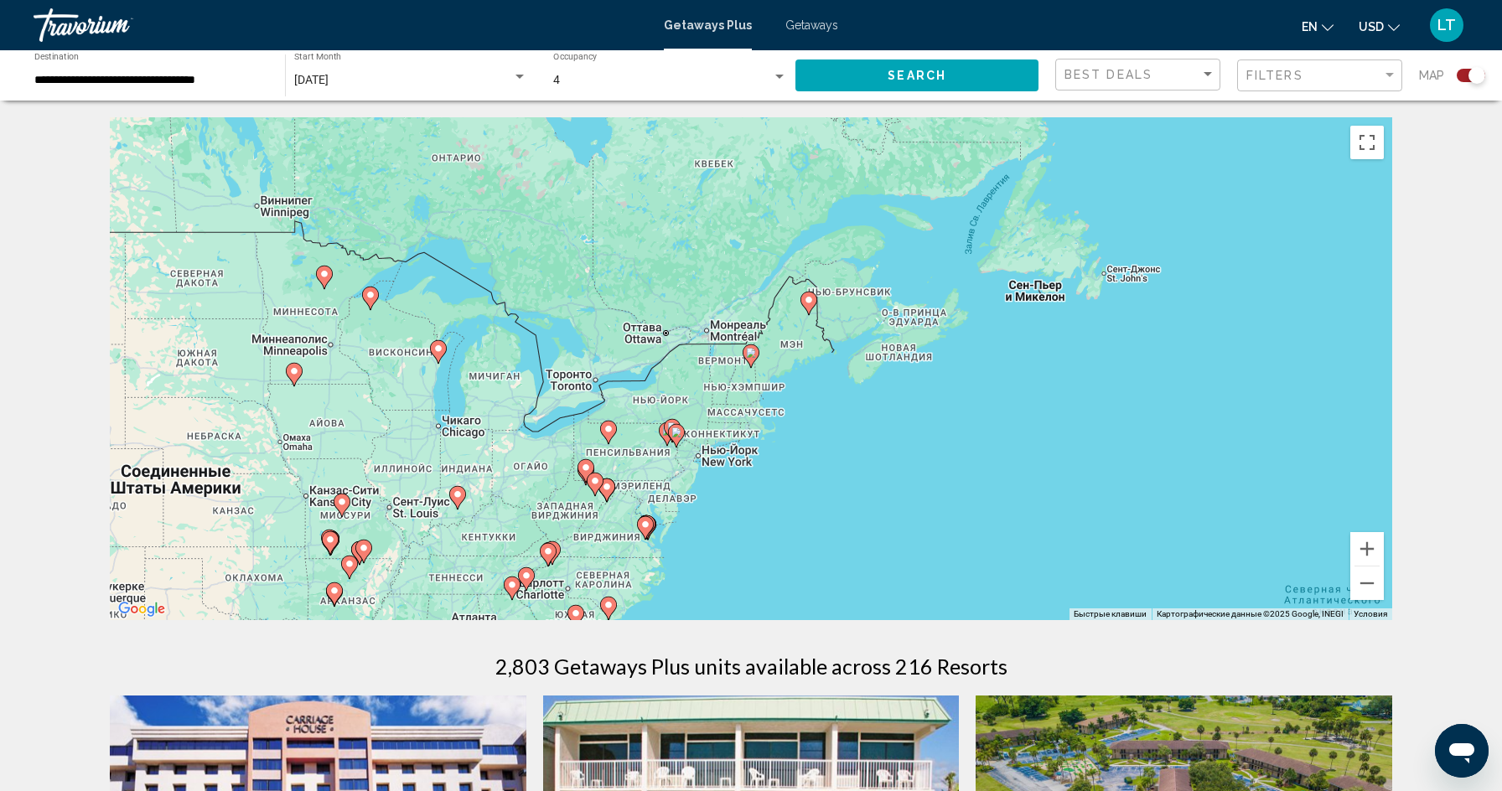
click at [753, 358] on icon "Main content" at bounding box center [751, 356] width 15 height 22
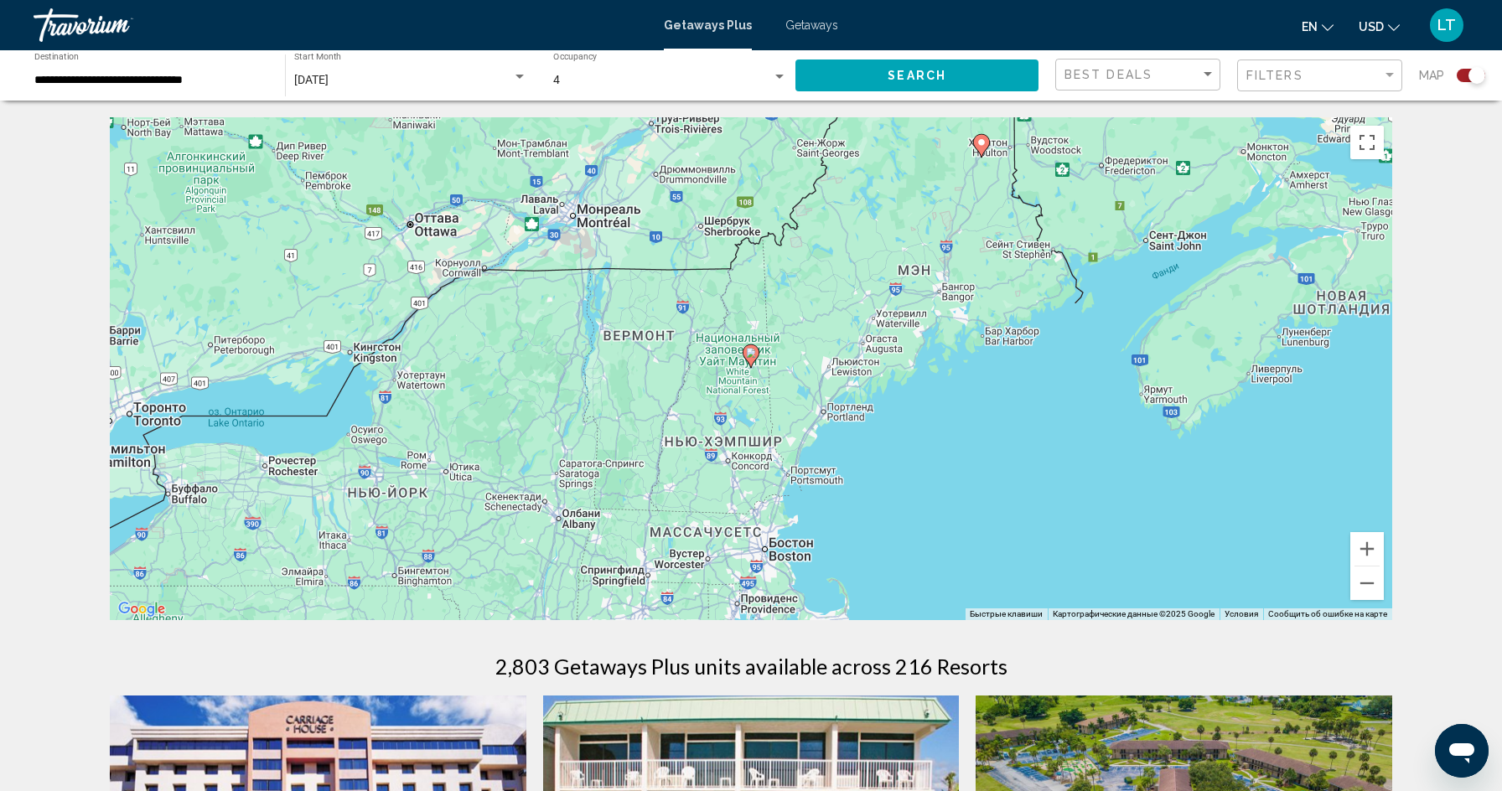
click at [753, 358] on icon "Main content" at bounding box center [751, 356] width 15 height 22
type input "**********"
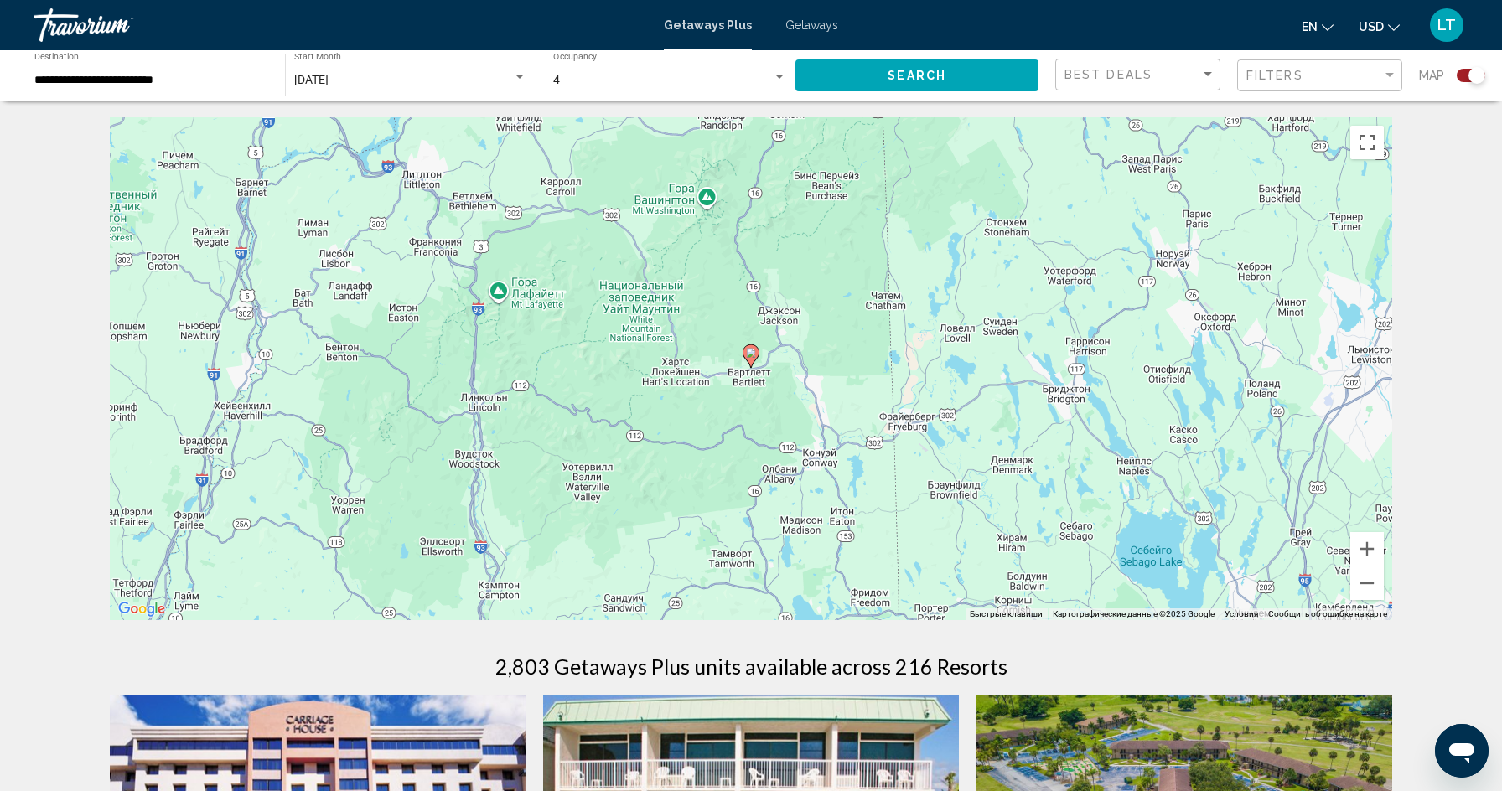
click at [754, 357] on image "Main content" at bounding box center [751, 353] width 10 height 10
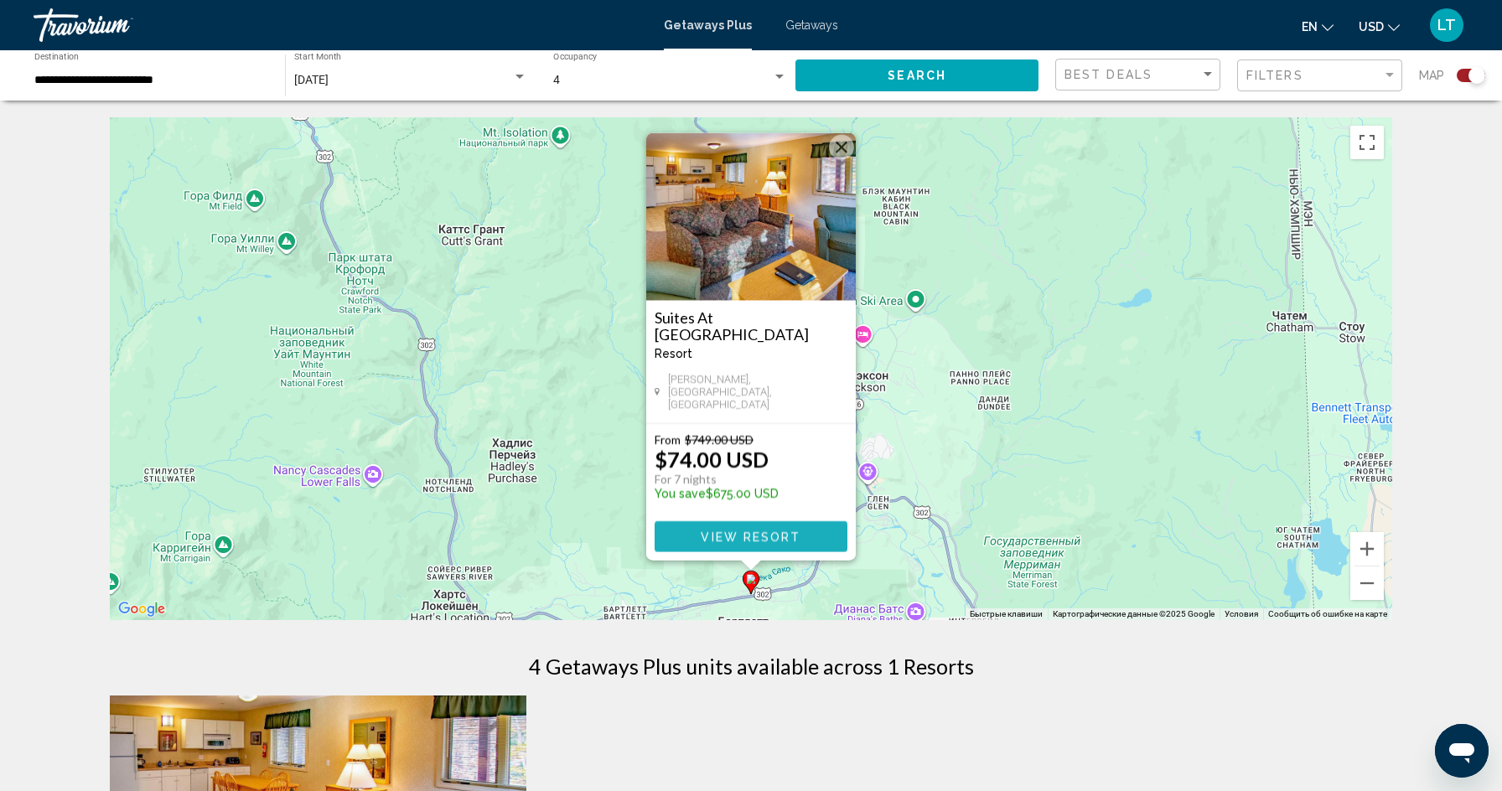
click at [759, 528] on button "View Resort" at bounding box center [751, 536] width 193 height 31
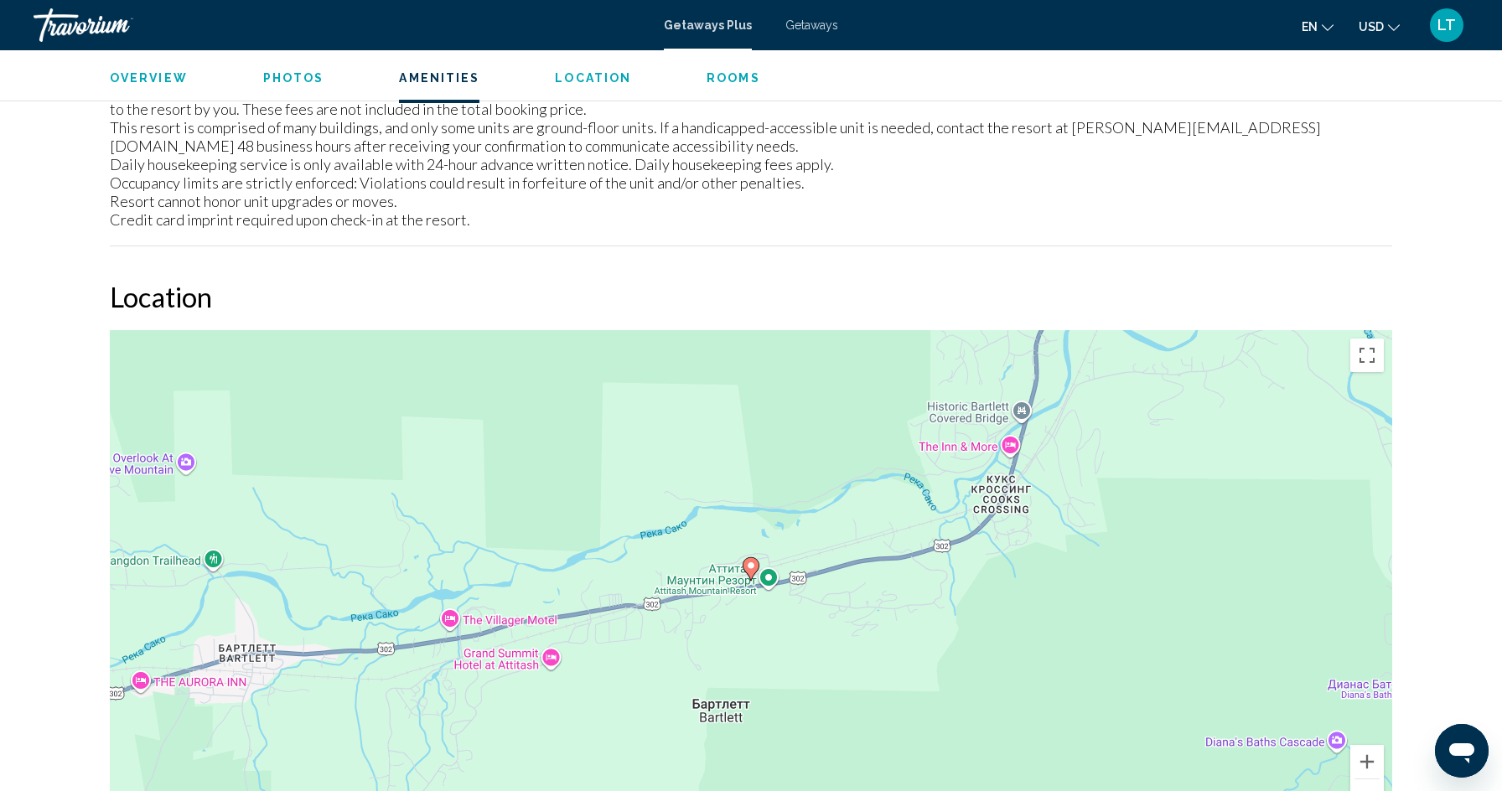
scroll to position [2740, 0]
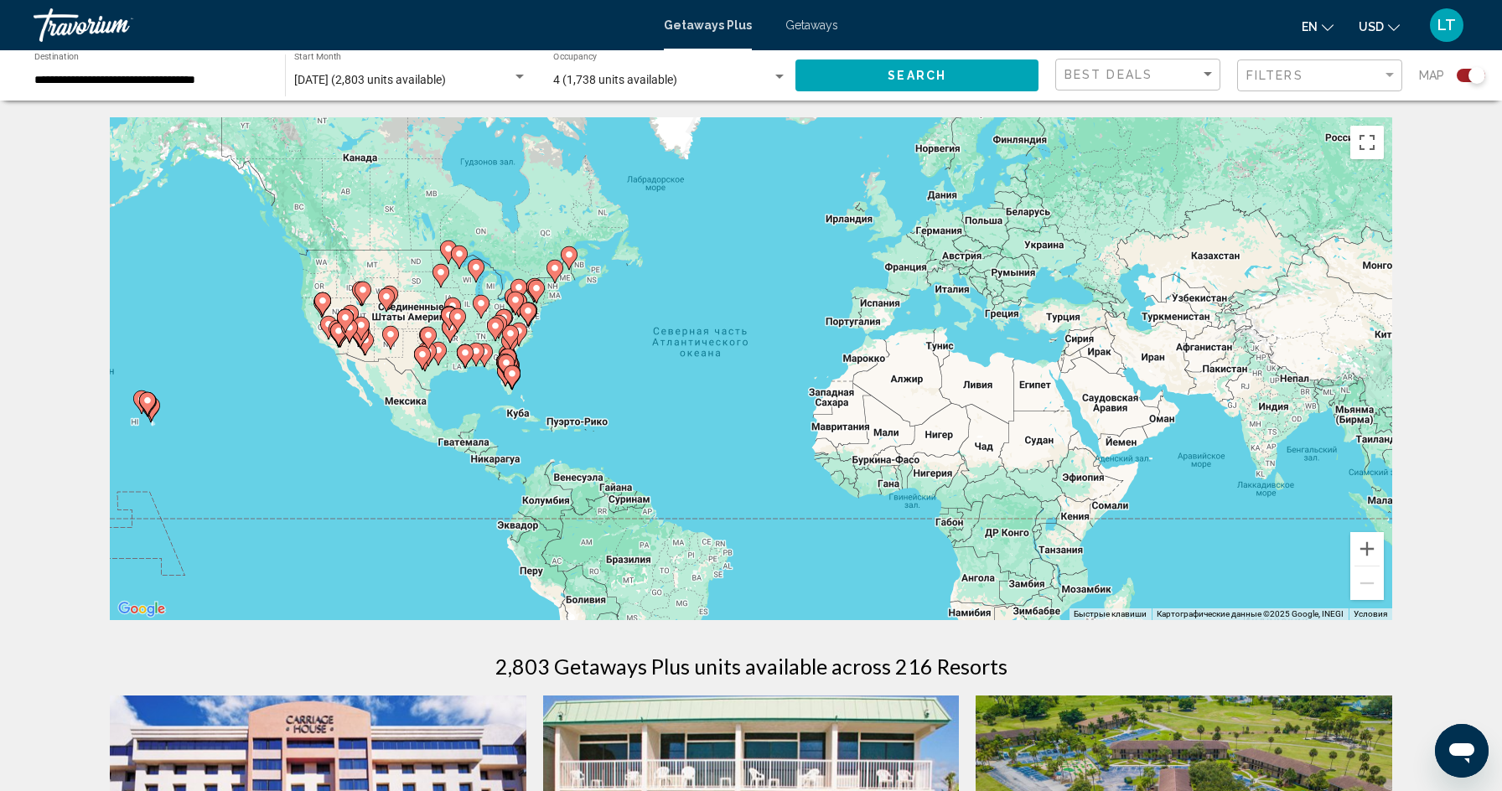
click at [551, 296] on div "Чтобы активировать перетаскивание с помощью клавиатуры, нажмите Alt + Ввод. Пос…" at bounding box center [751, 368] width 1283 height 503
click at [537, 300] on icon "Main content" at bounding box center [536, 292] width 15 height 22
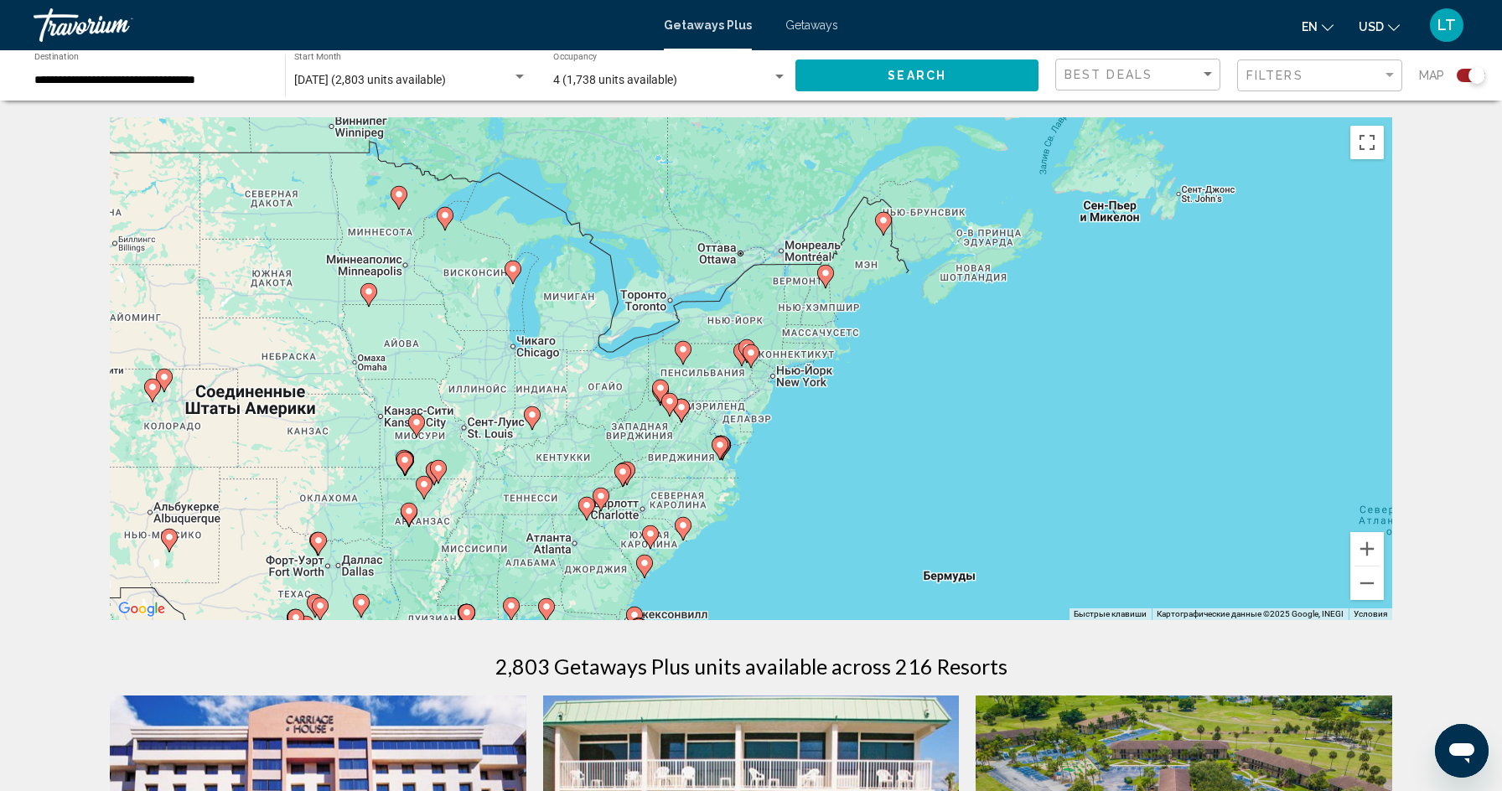
click at [687, 528] on image "Main content" at bounding box center [683, 526] width 10 height 10
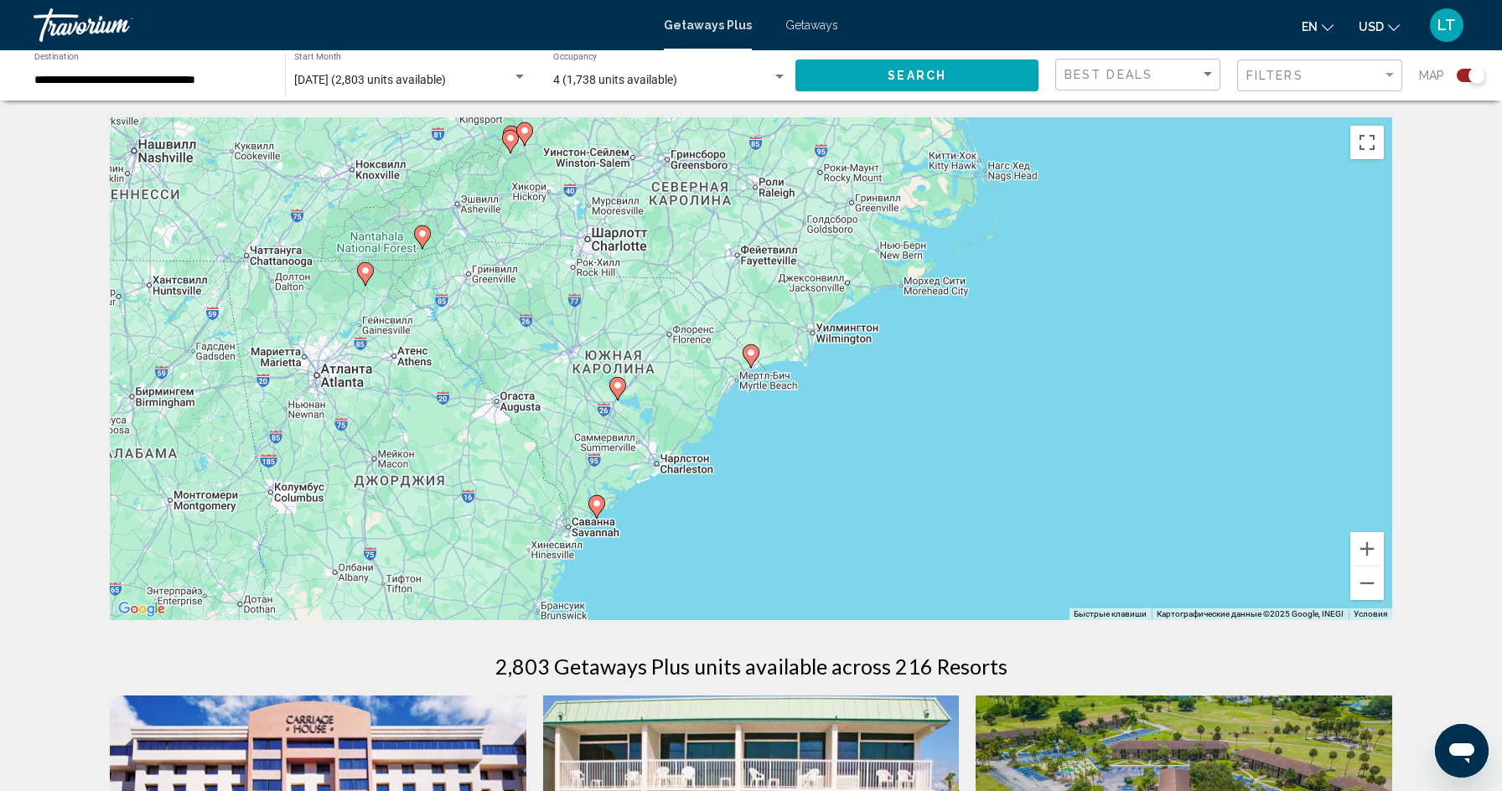
click at [751, 358] on icon "Main content" at bounding box center [751, 356] width 15 height 22
type input "**********"
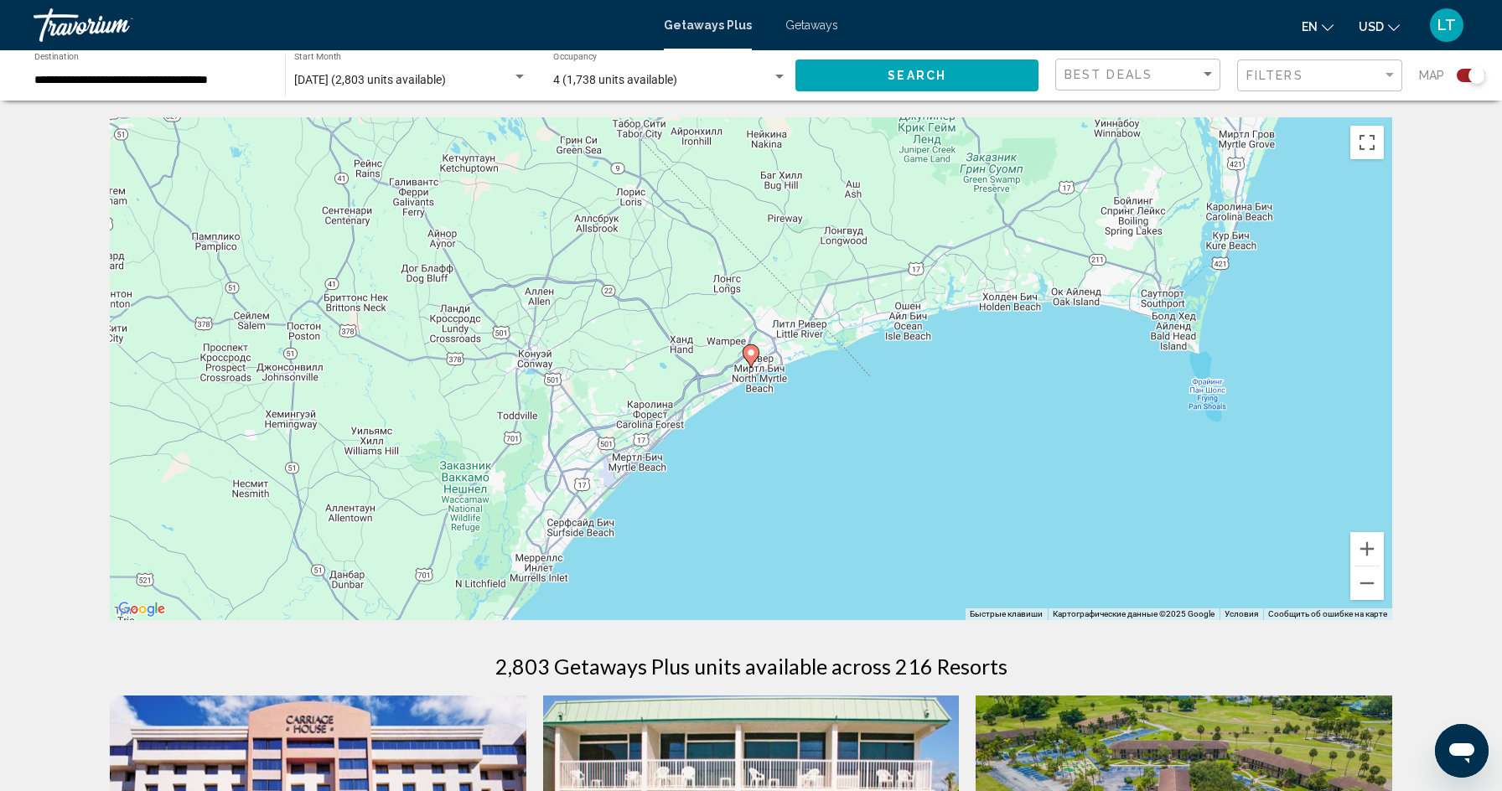
click at [751, 358] on icon "Main content" at bounding box center [751, 356] width 15 height 22
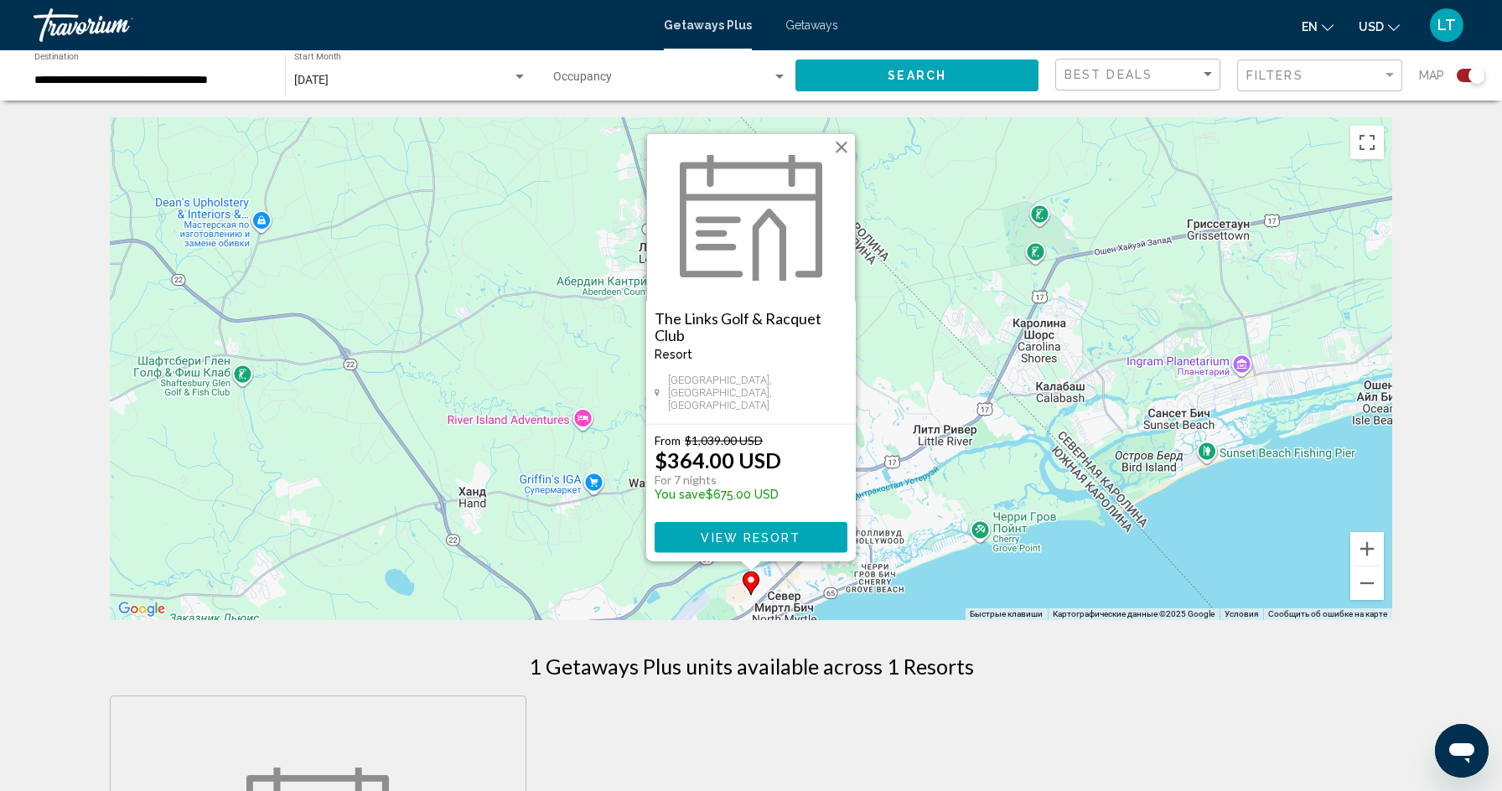
click at [728, 531] on span "View Resort" at bounding box center [751, 537] width 100 height 13
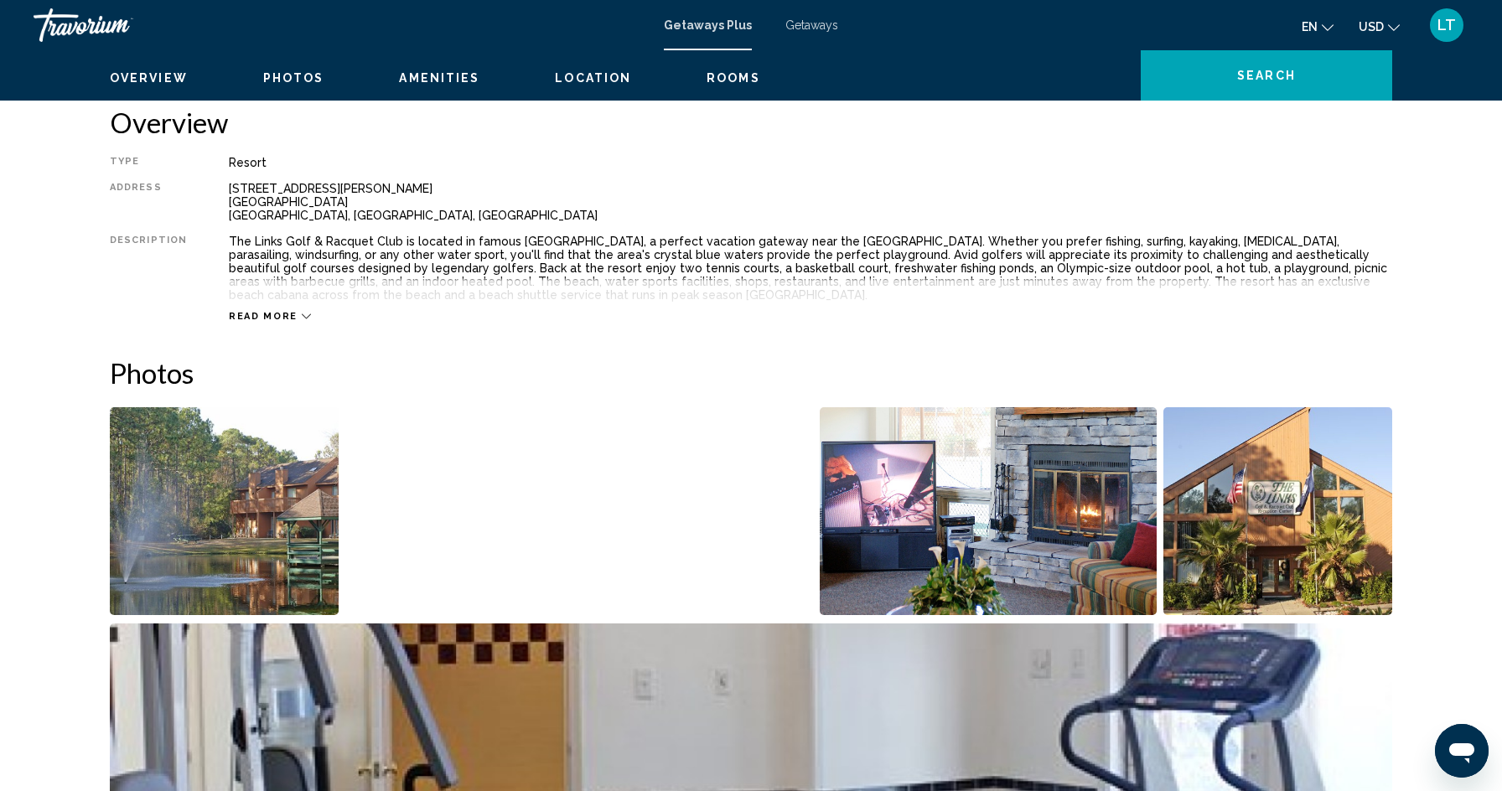
scroll to position [493, 0]
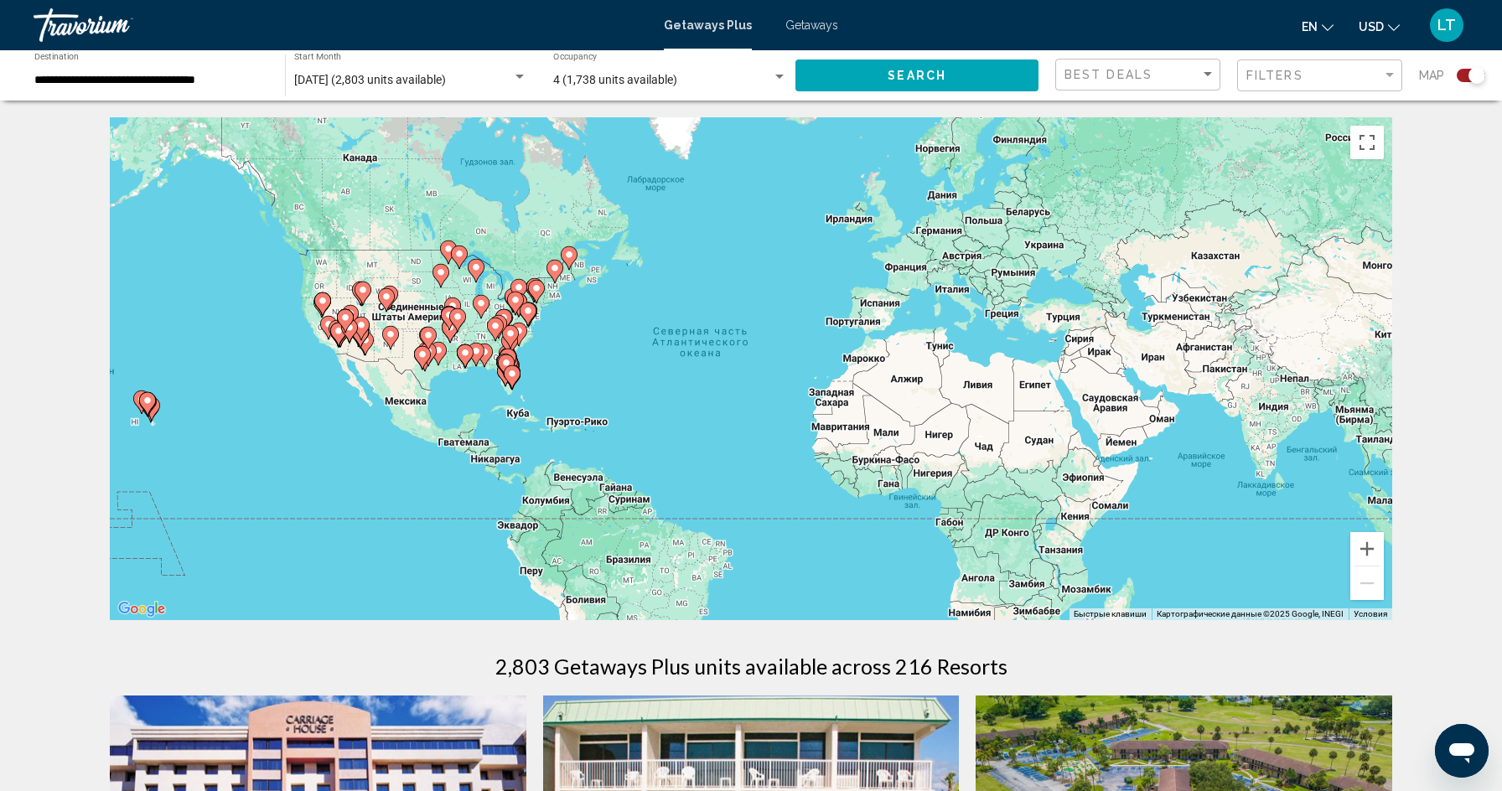
click at [552, 284] on div "Чтобы активировать перетаскивание с помощью клавиатуры, нажмите Alt + Ввод. Пос…" at bounding box center [751, 368] width 1283 height 503
click at [537, 307] on div "Чтобы активировать перетаскивание с помощью клавиатуры, нажмите Alt + Ввод. Пос…" at bounding box center [751, 368] width 1283 height 503
click at [538, 308] on div "Чтобы активировать перетаскивание с помощью клавиатуры, нажмите Alt + Ввод. Пос…" at bounding box center [751, 368] width 1283 height 503
click at [1370, 542] on button "Увеличить" at bounding box center [1368, 549] width 34 height 34
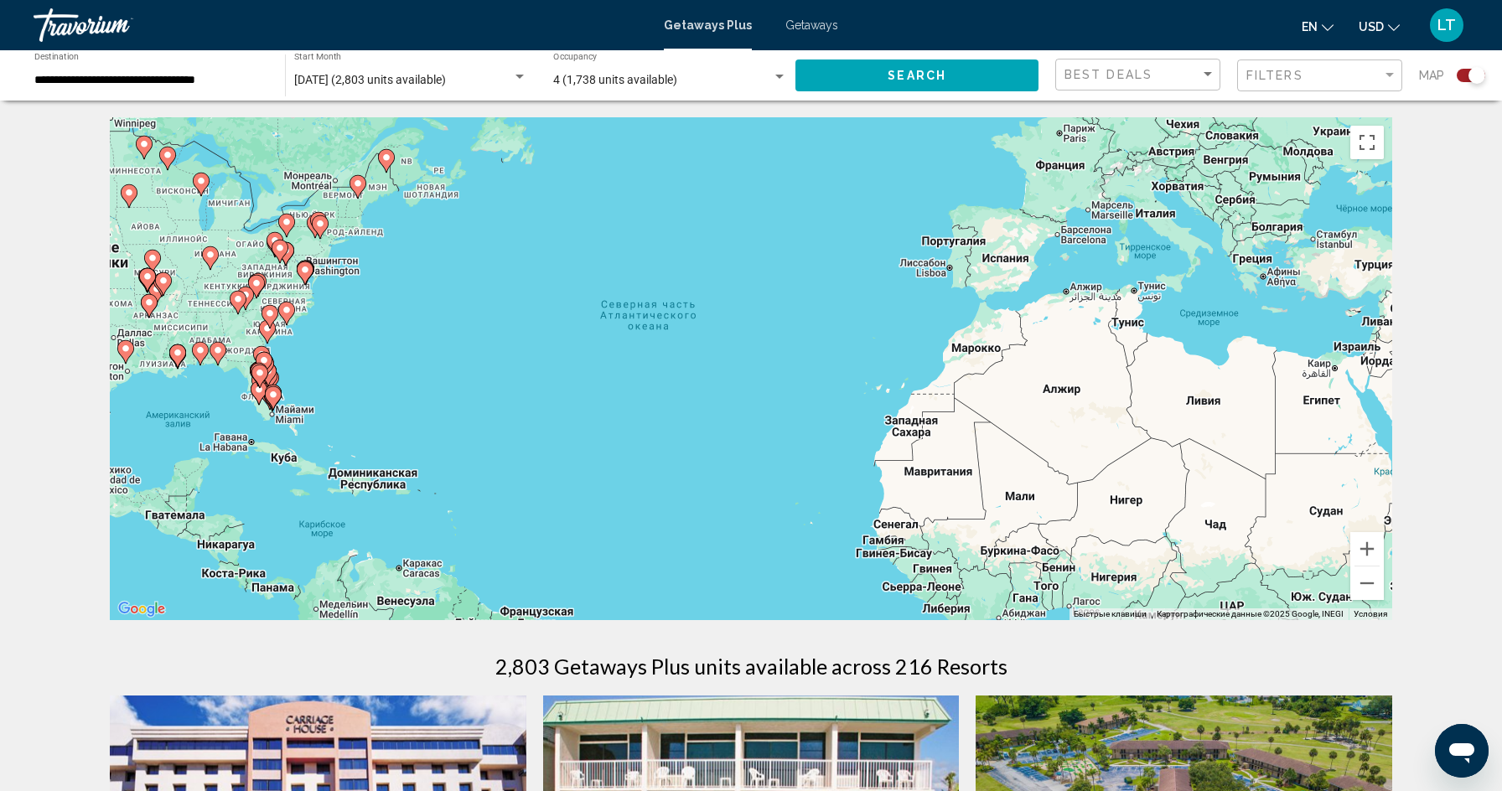
click at [288, 226] on image "Main content" at bounding box center [287, 222] width 10 height 10
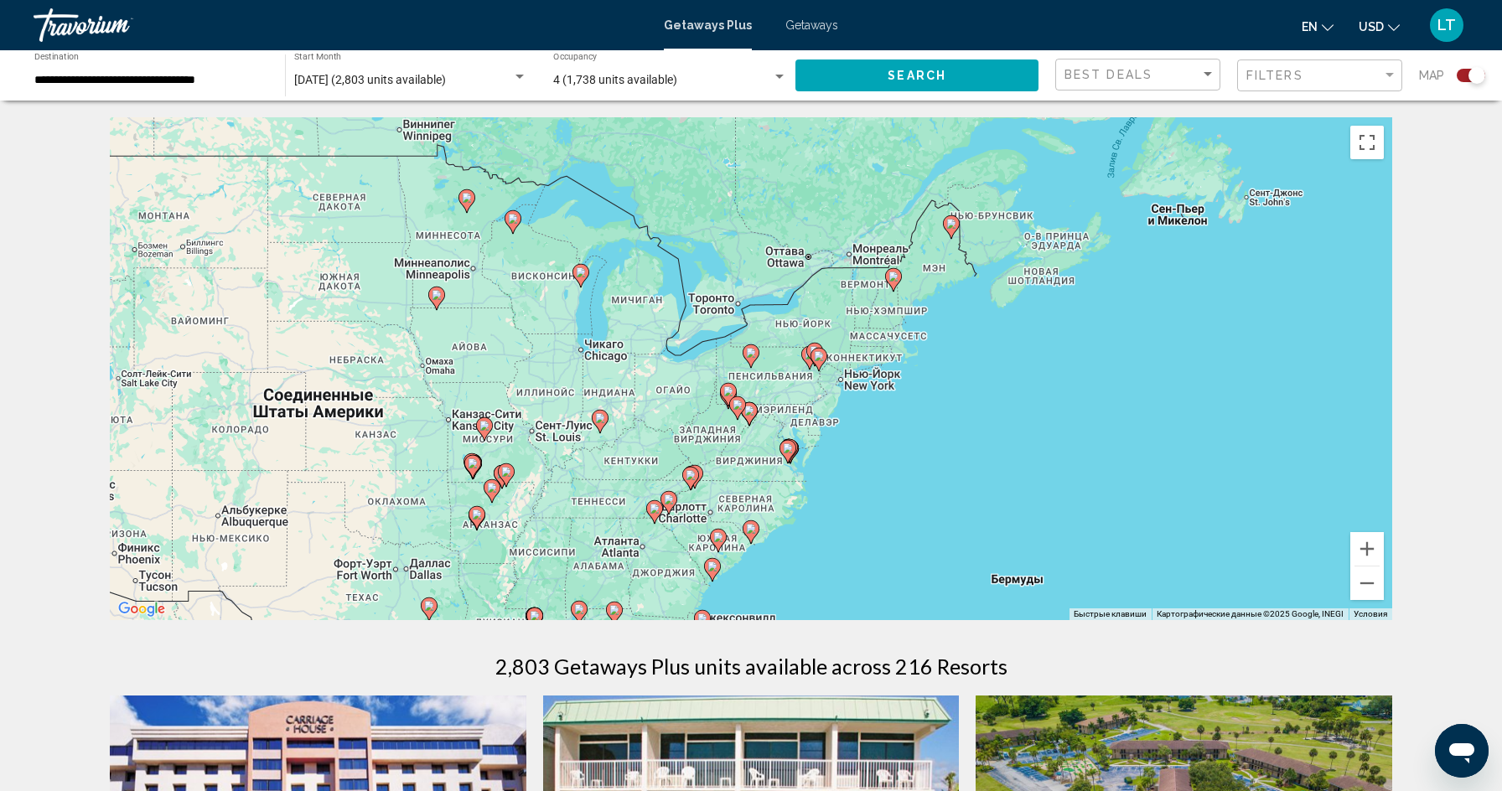
click at [816, 364] on icon "Main content" at bounding box center [818, 360] width 15 height 22
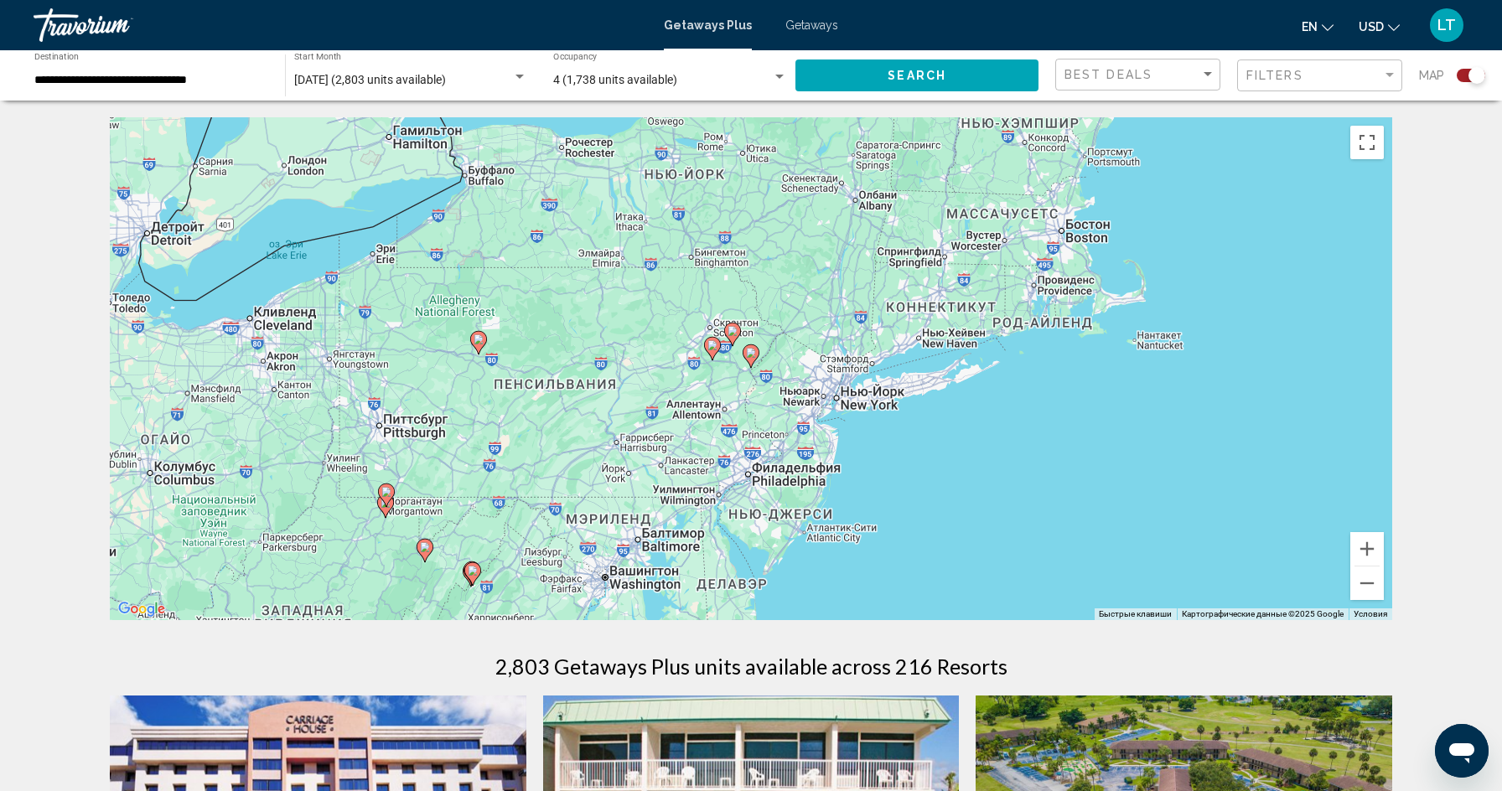
click at [480, 349] on icon "Main content" at bounding box center [478, 343] width 15 height 22
type input "**********"
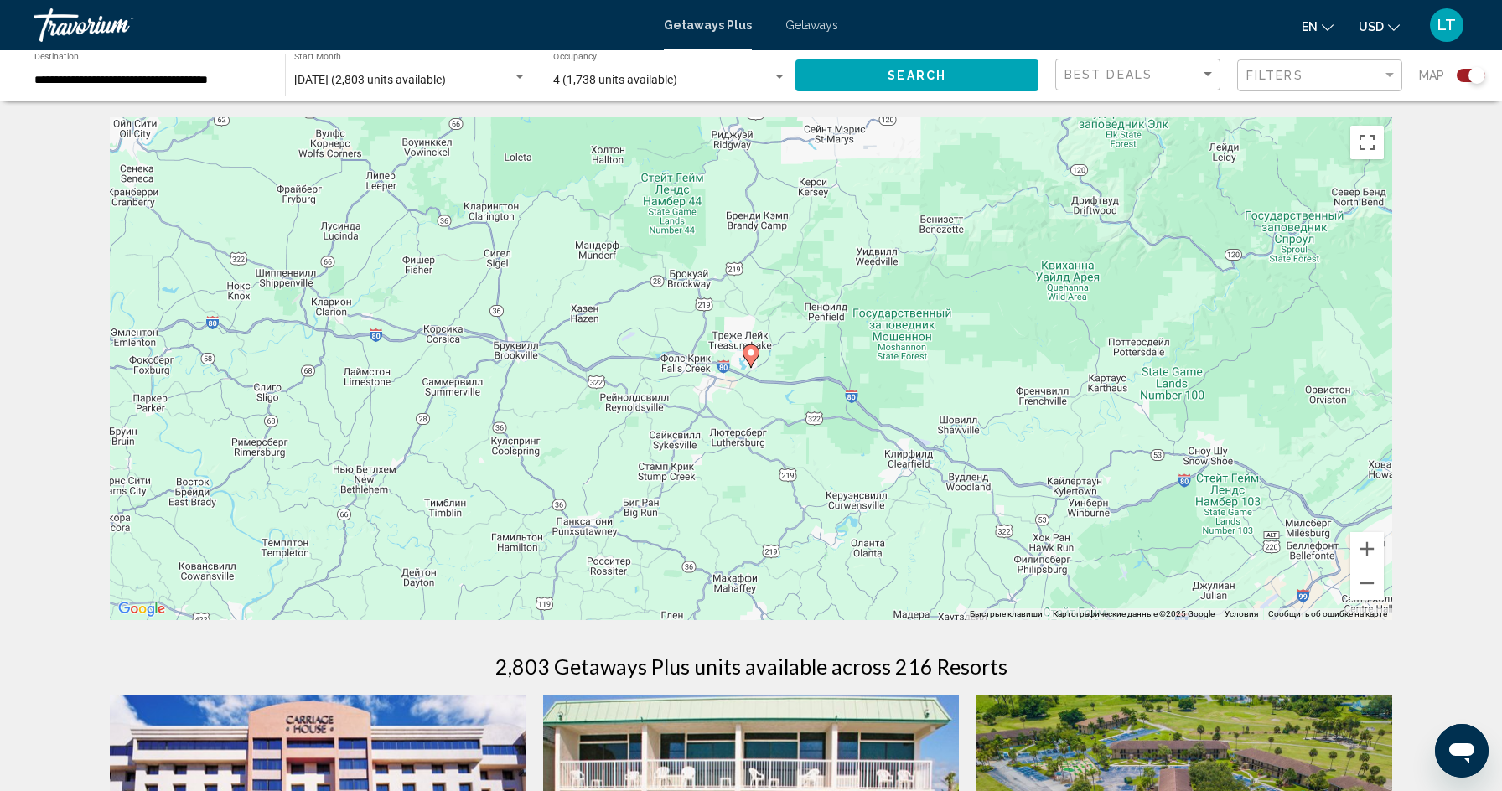
click at [756, 359] on gmp-advanced-marker "Main content" at bounding box center [751, 356] width 17 height 25
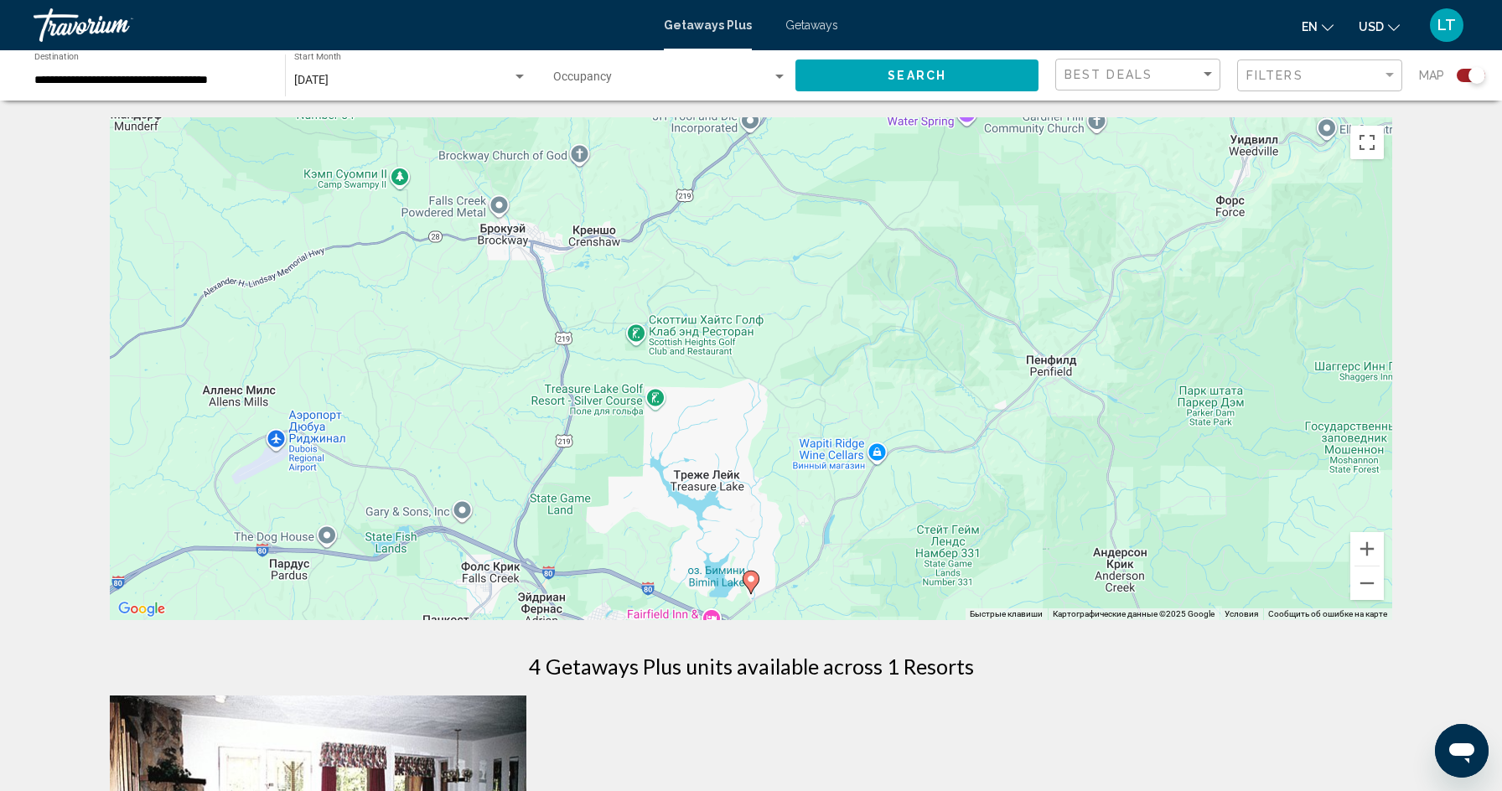
click at [754, 583] on image "Main content" at bounding box center [751, 579] width 10 height 10
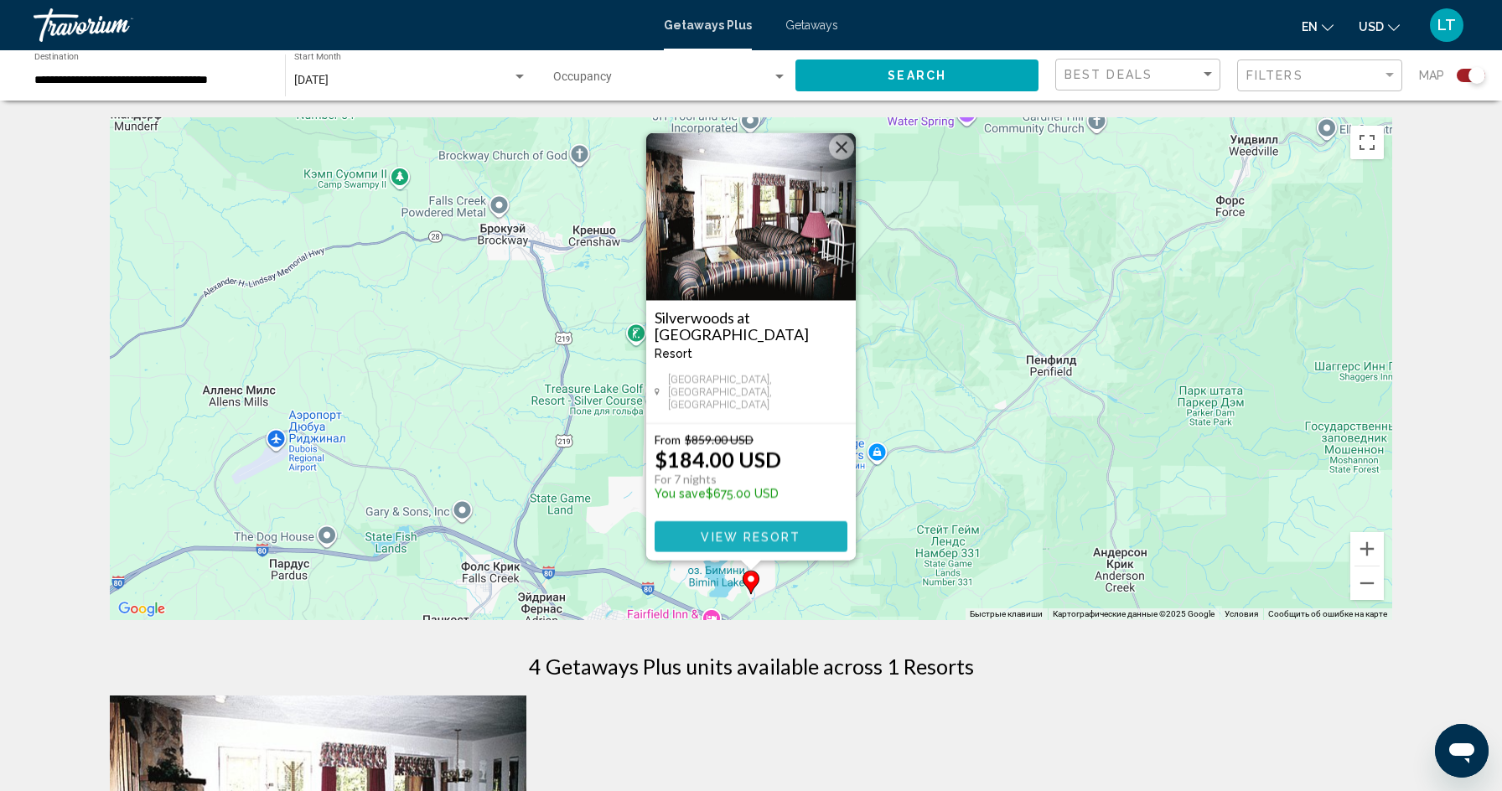
click at [775, 541] on span "View Resort" at bounding box center [751, 537] width 100 height 13
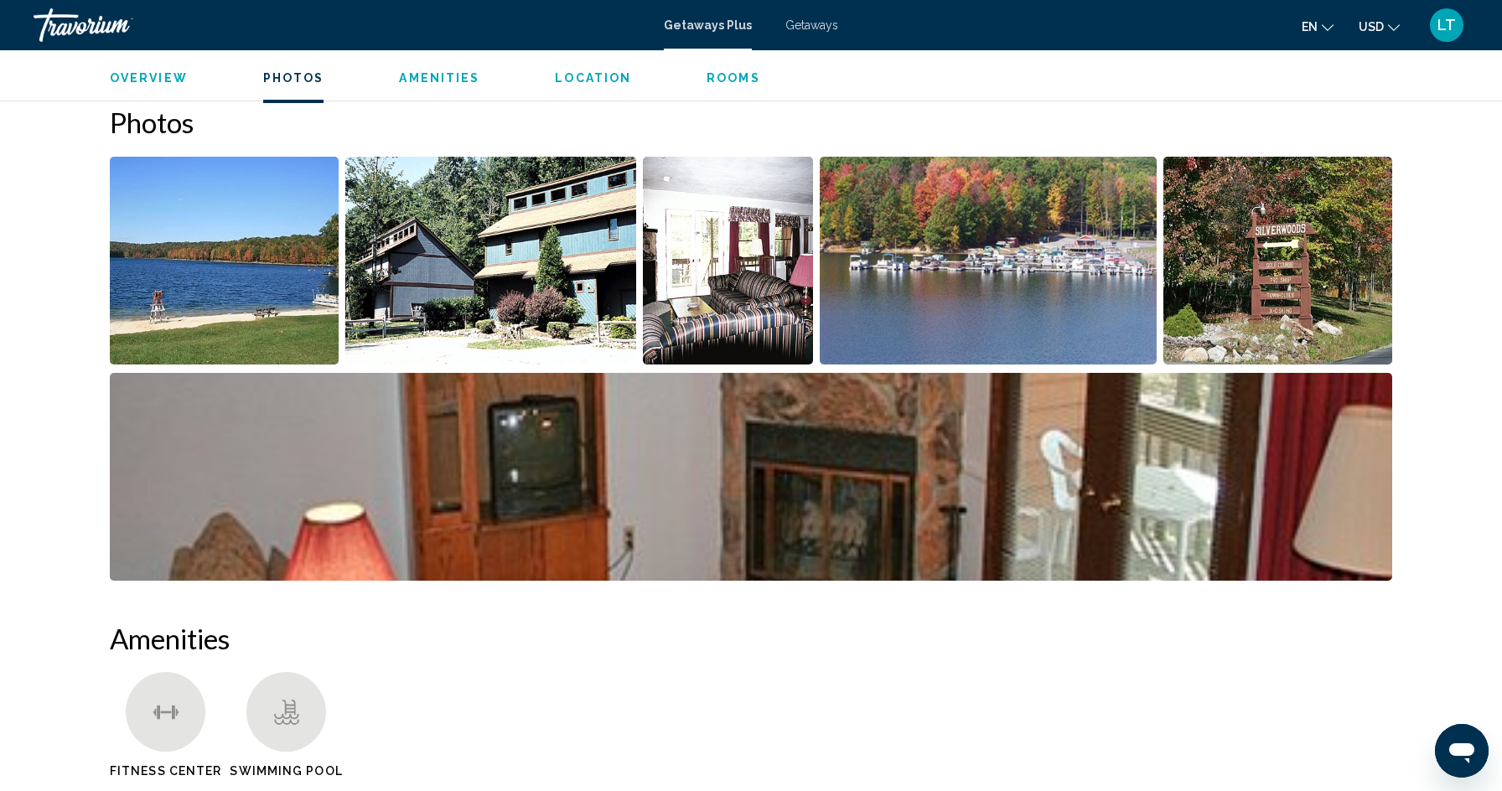
scroll to position [747, 0]
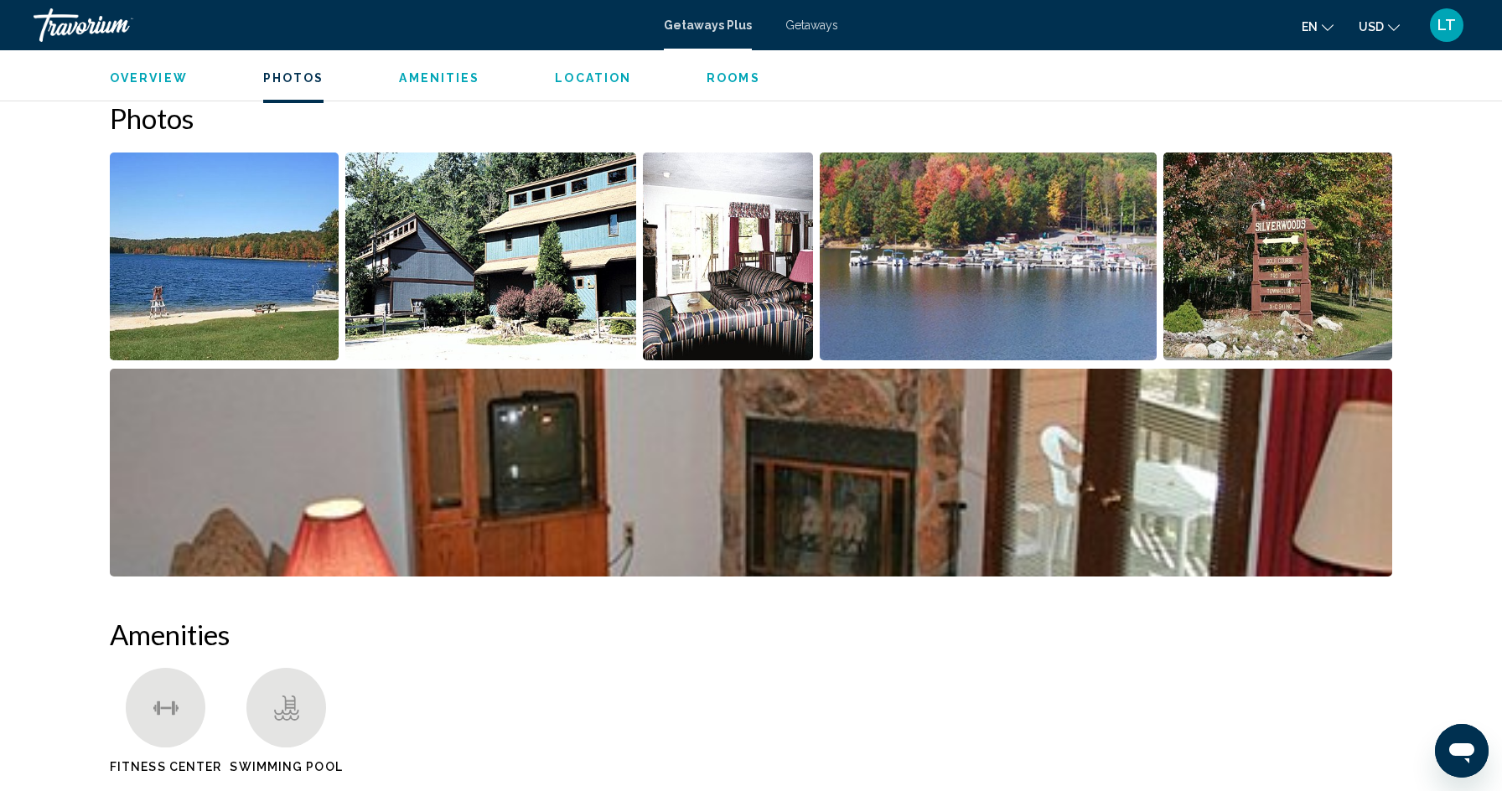
click at [275, 322] on img "Open full-screen image slider" at bounding box center [224, 257] width 229 height 208
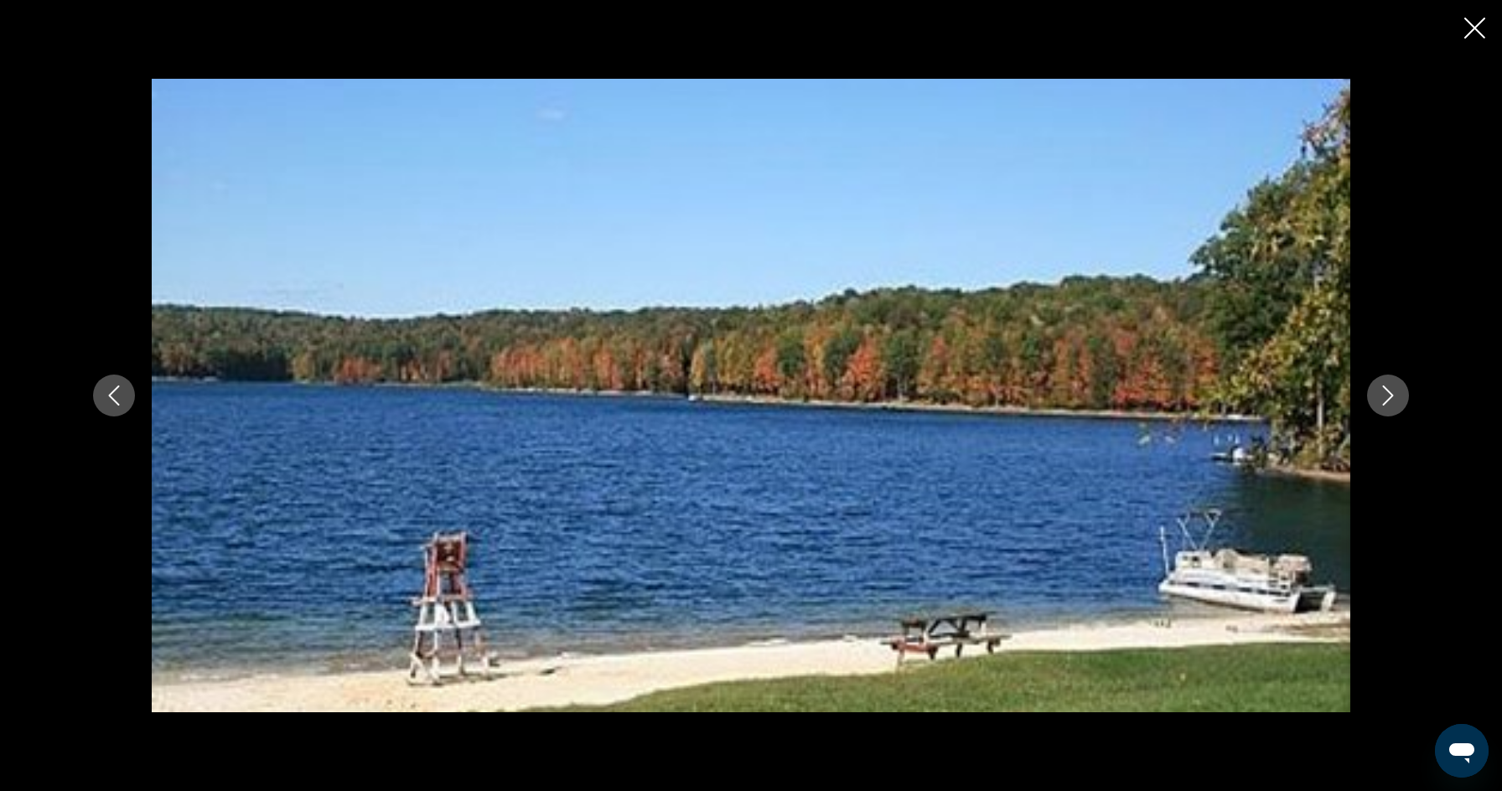
click at [1383, 390] on icon "Next image" at bounding box center [1388, 396] width 20 height 20
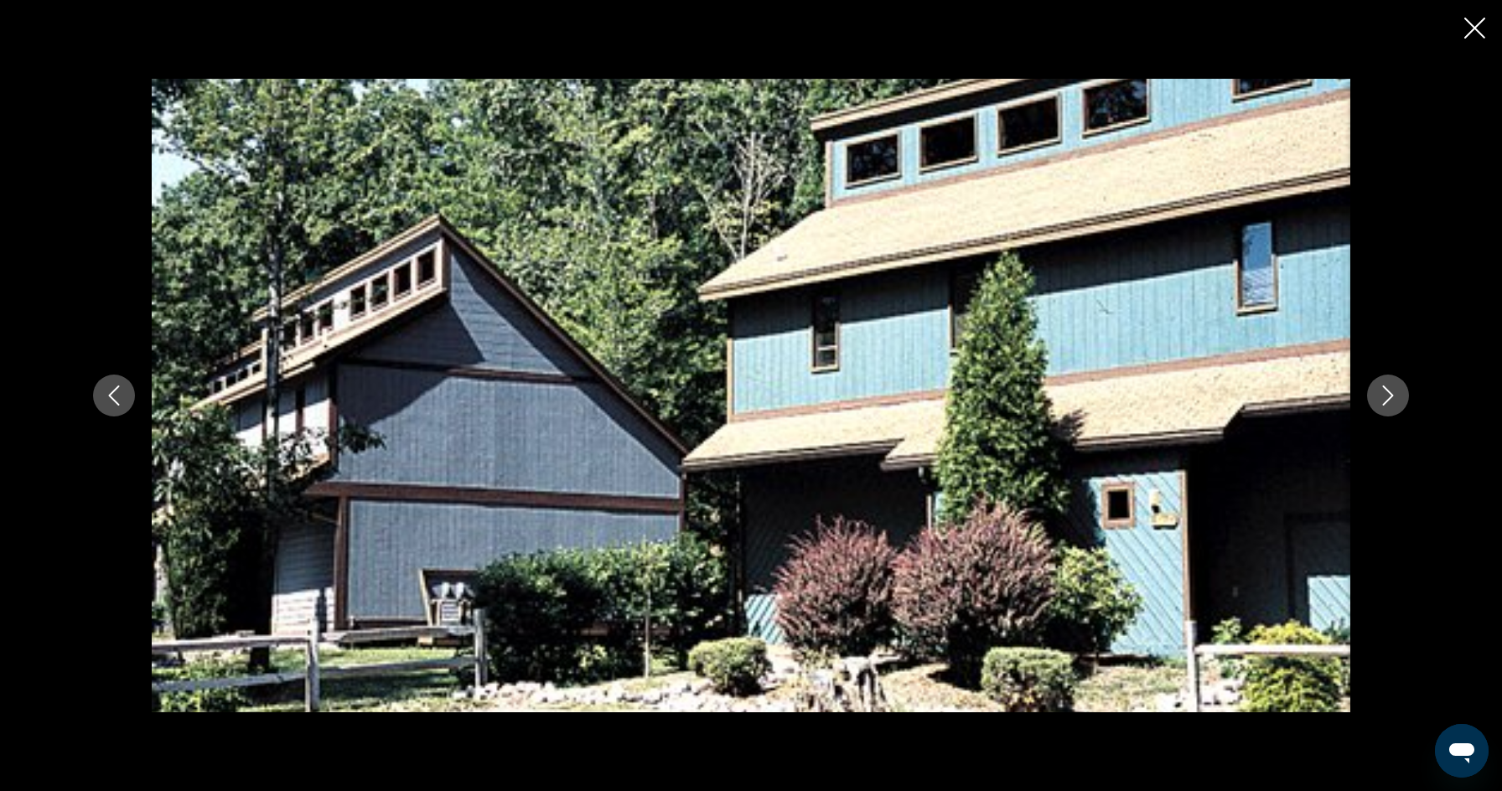
click at [1383, 390] on icon "Next image" at bounding box center [1388, 396] width 20 height 20
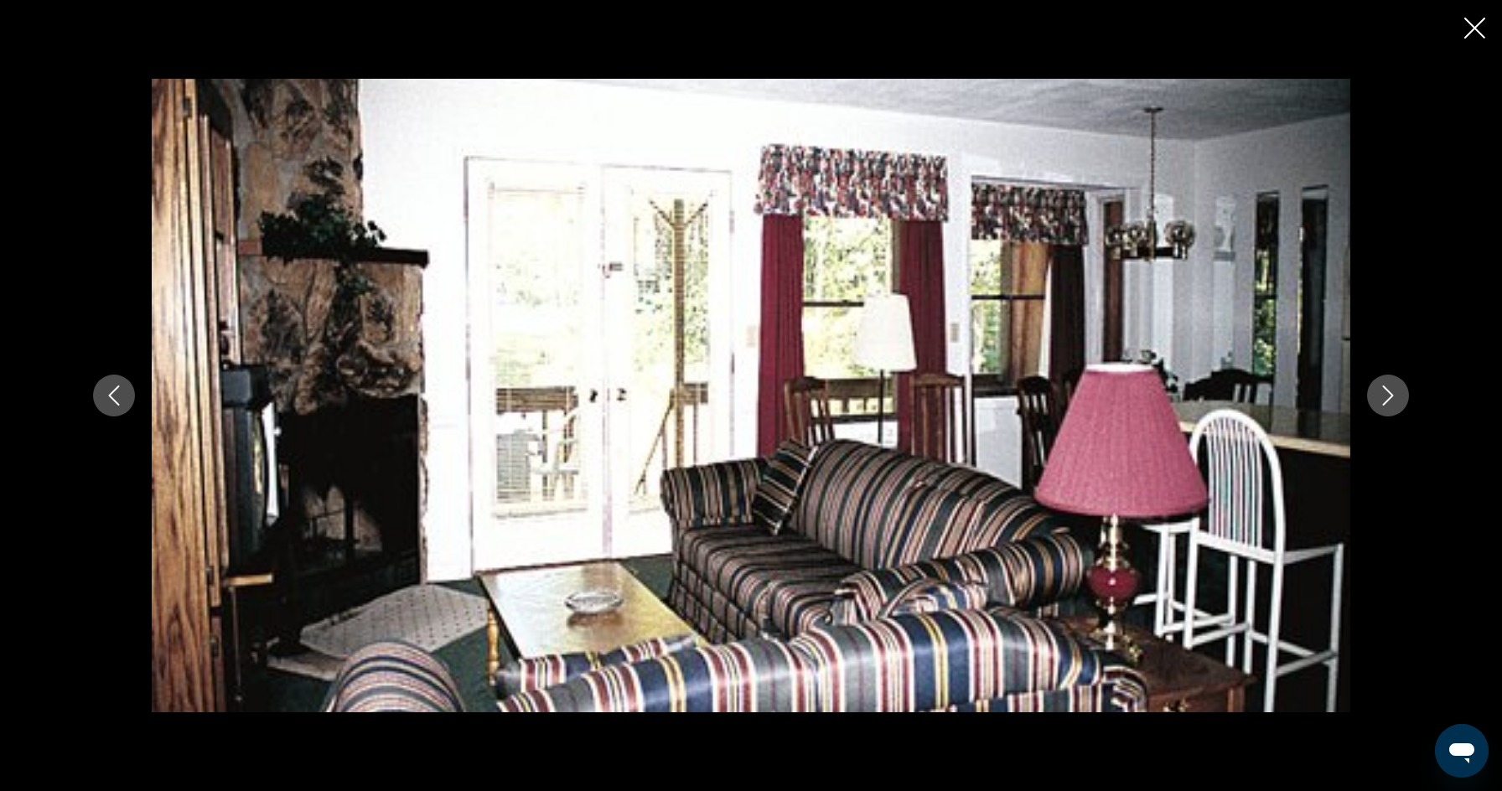
click at [1384, 390] on icon "Next image" at bounding box center [1388, 396] width 20 height 20
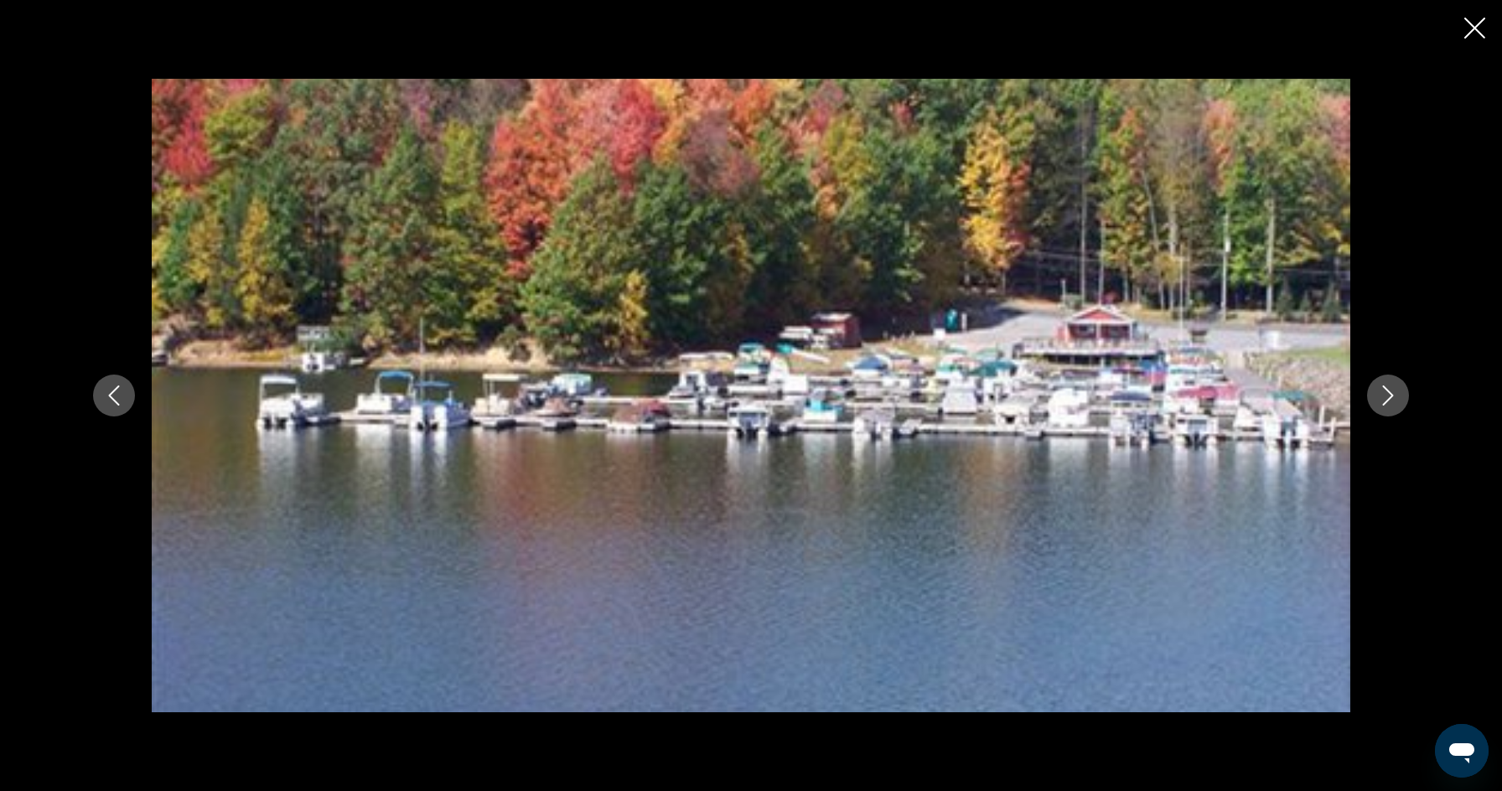
click at [1384, 390] on icon "Next image" at bounding box center [1388, 396] width 20 height 20
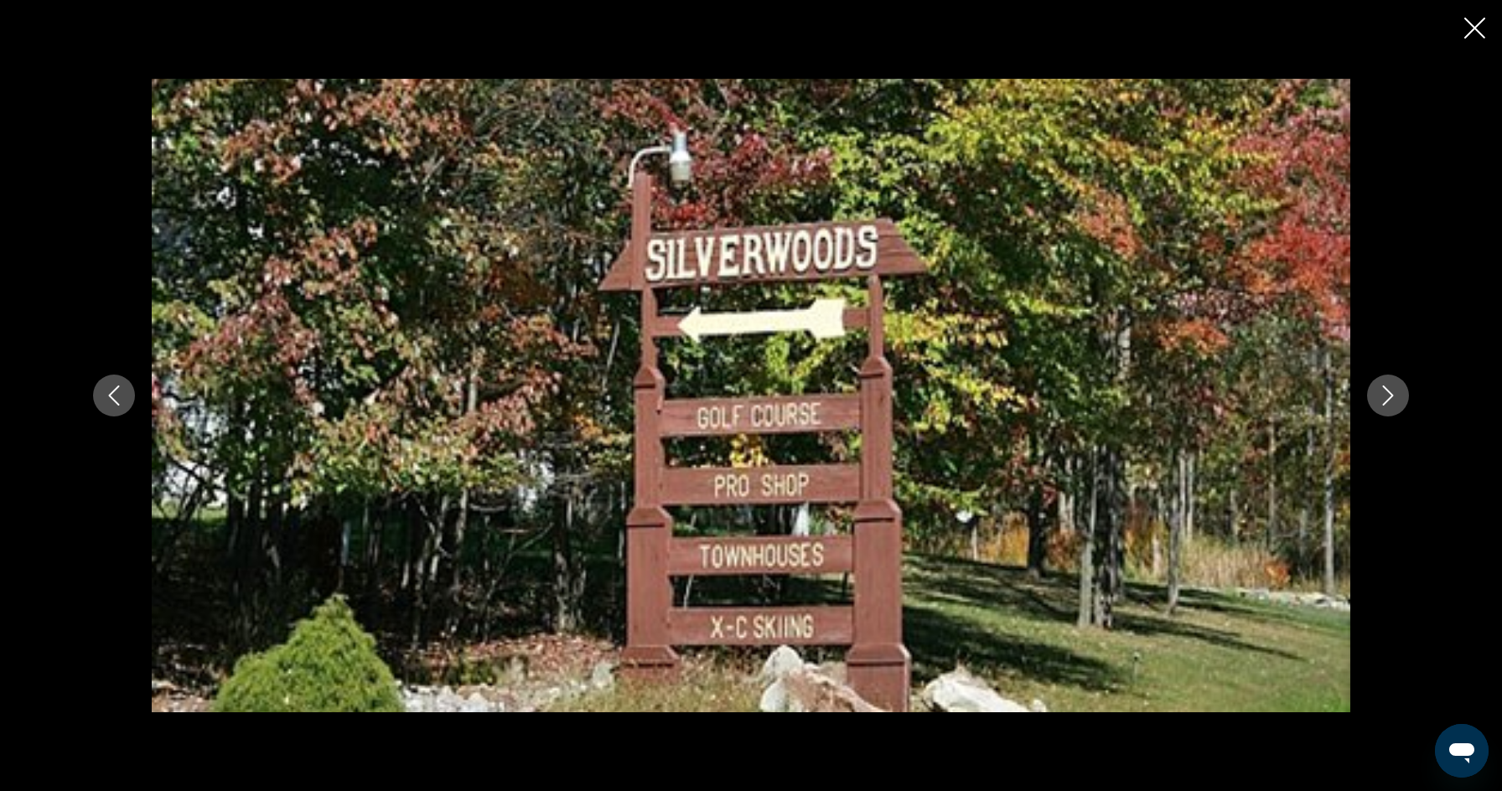
drag, startPoint x: 1384, startPoint y: 385, endPoint x: 1368, endPoint y: 367, distance: 23.7
click at [1368, 371] on div "Main content" at bounding box center [751, 395] width 1350 height 633
click at [1371, 404] on button "Next image" at bounding box center [1388, 396] width 42 height 42
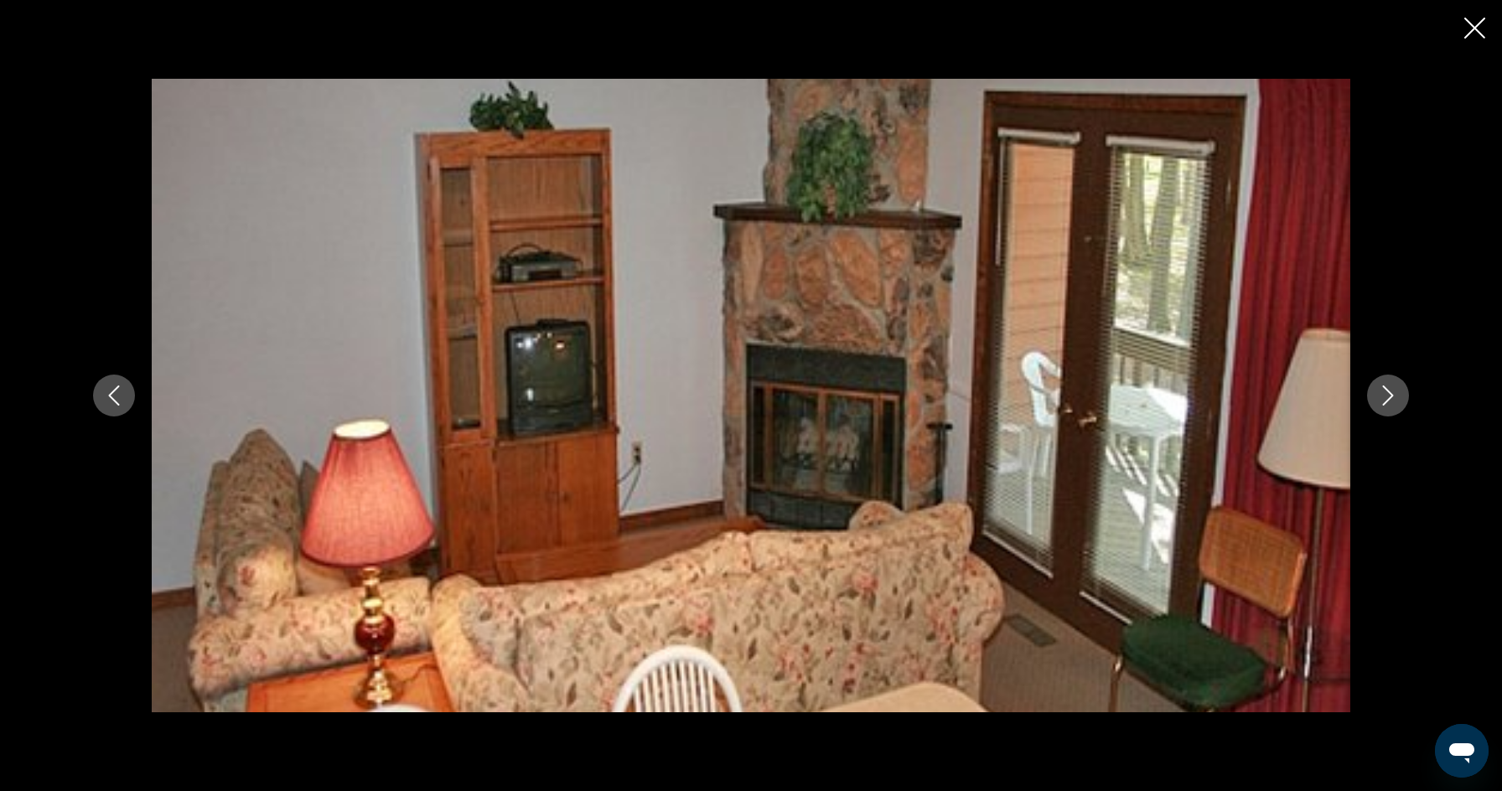
click at [1371, 404] on button "Next image" at bounding box center [1388, 396] width 42 height 42
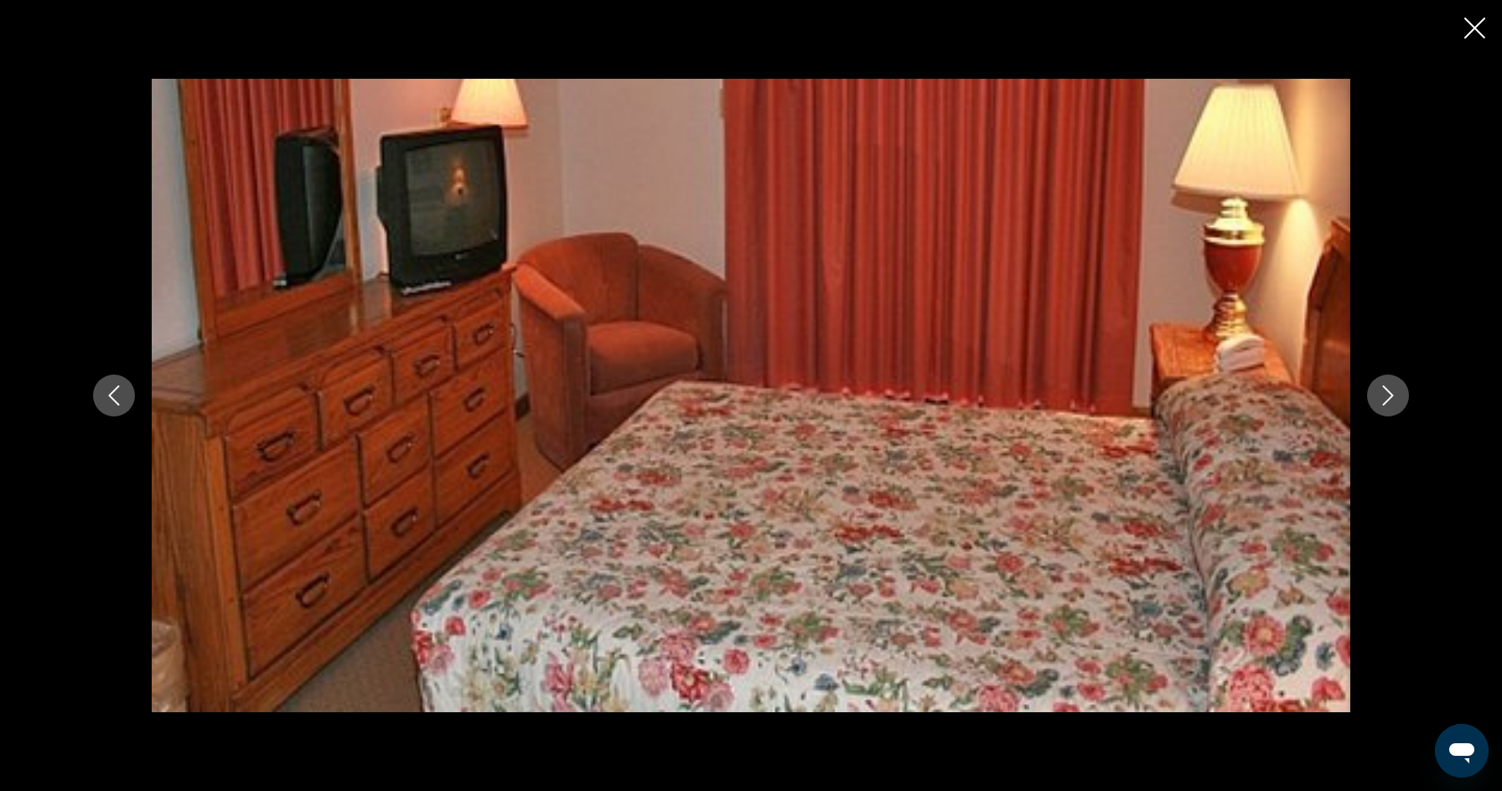
click at [1371, 404] on button "Next image" at bounding box center [1388, 396] width 42 height 42
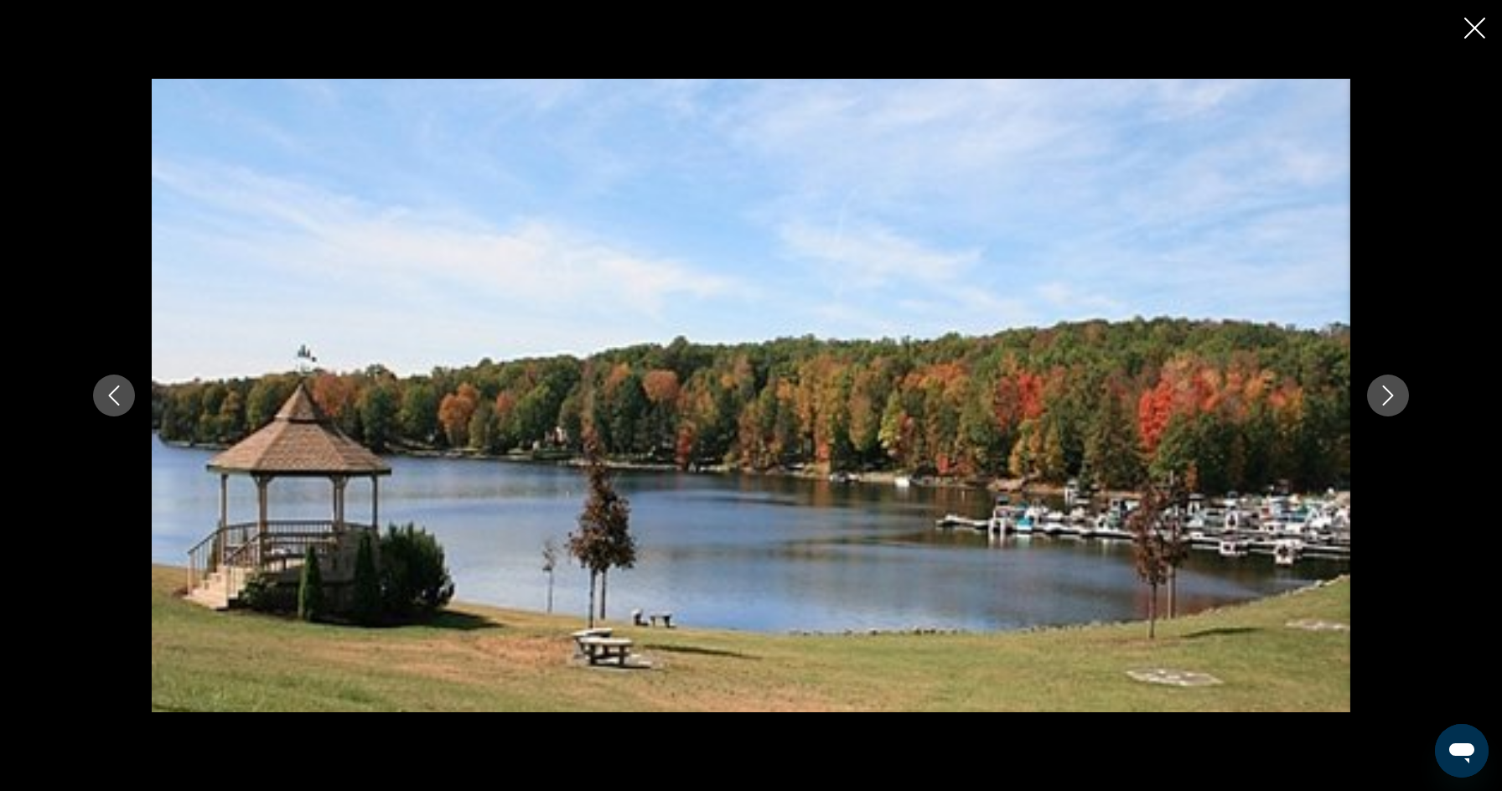
click at [1371, 404] on button "Next image" at bounding box center [1388, 396] width 42 height 42
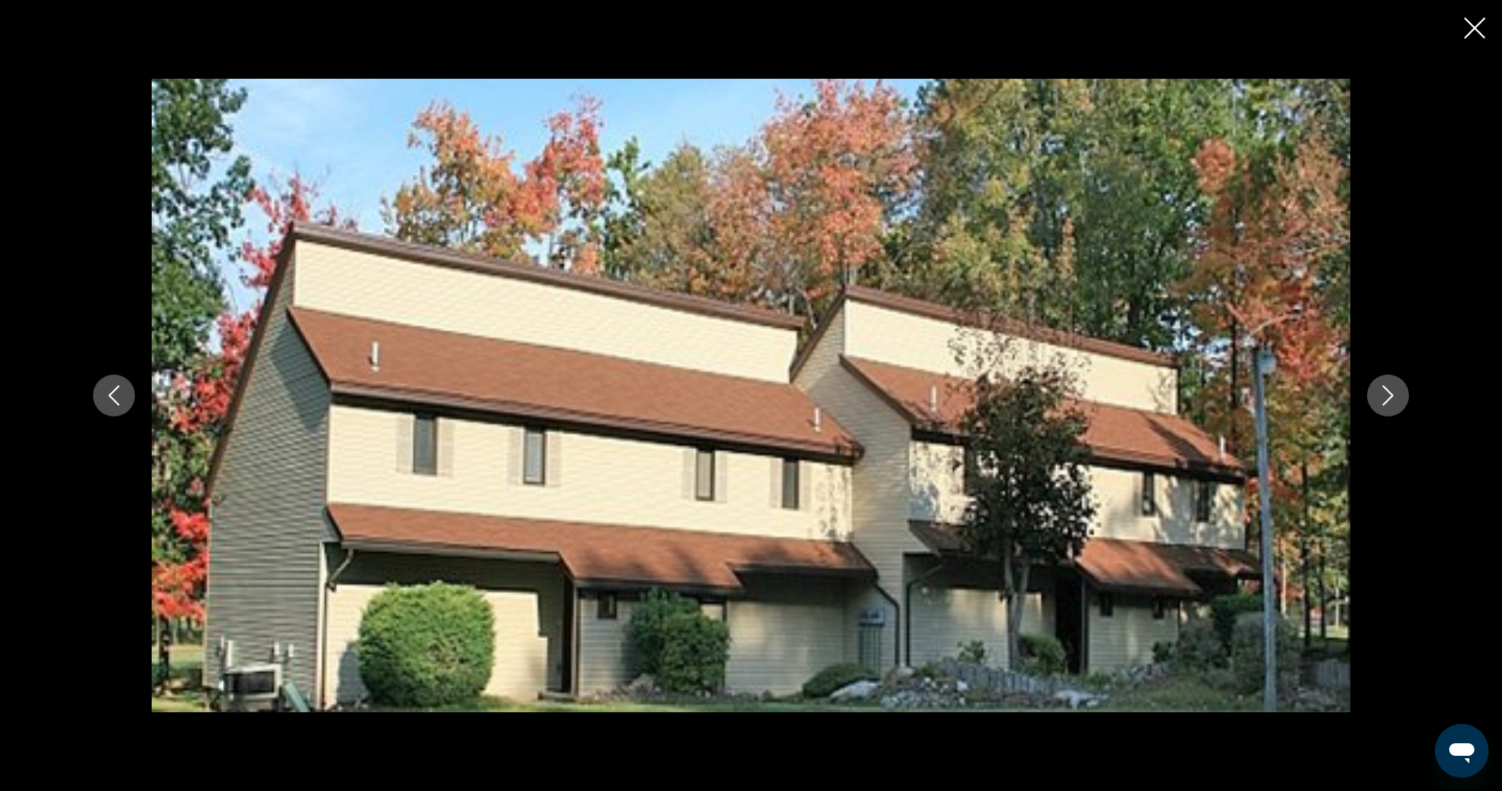
click at [1371, 404] on button "Next image" at bounding box center [1388, 396] width 42 height 42
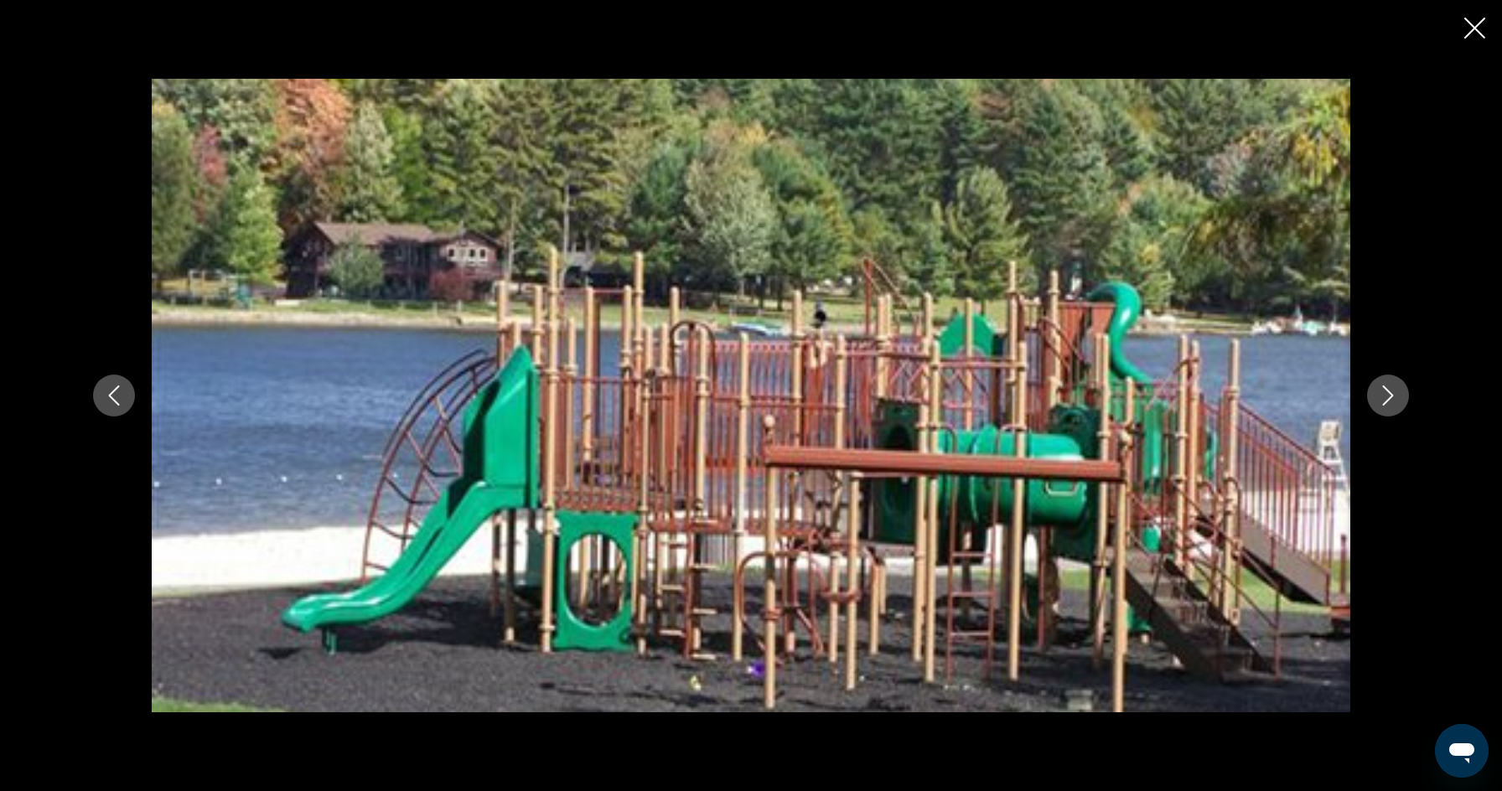
click at [1371, 404] on button "Next image" at bounding box center [1388, 396] width 42 height 42
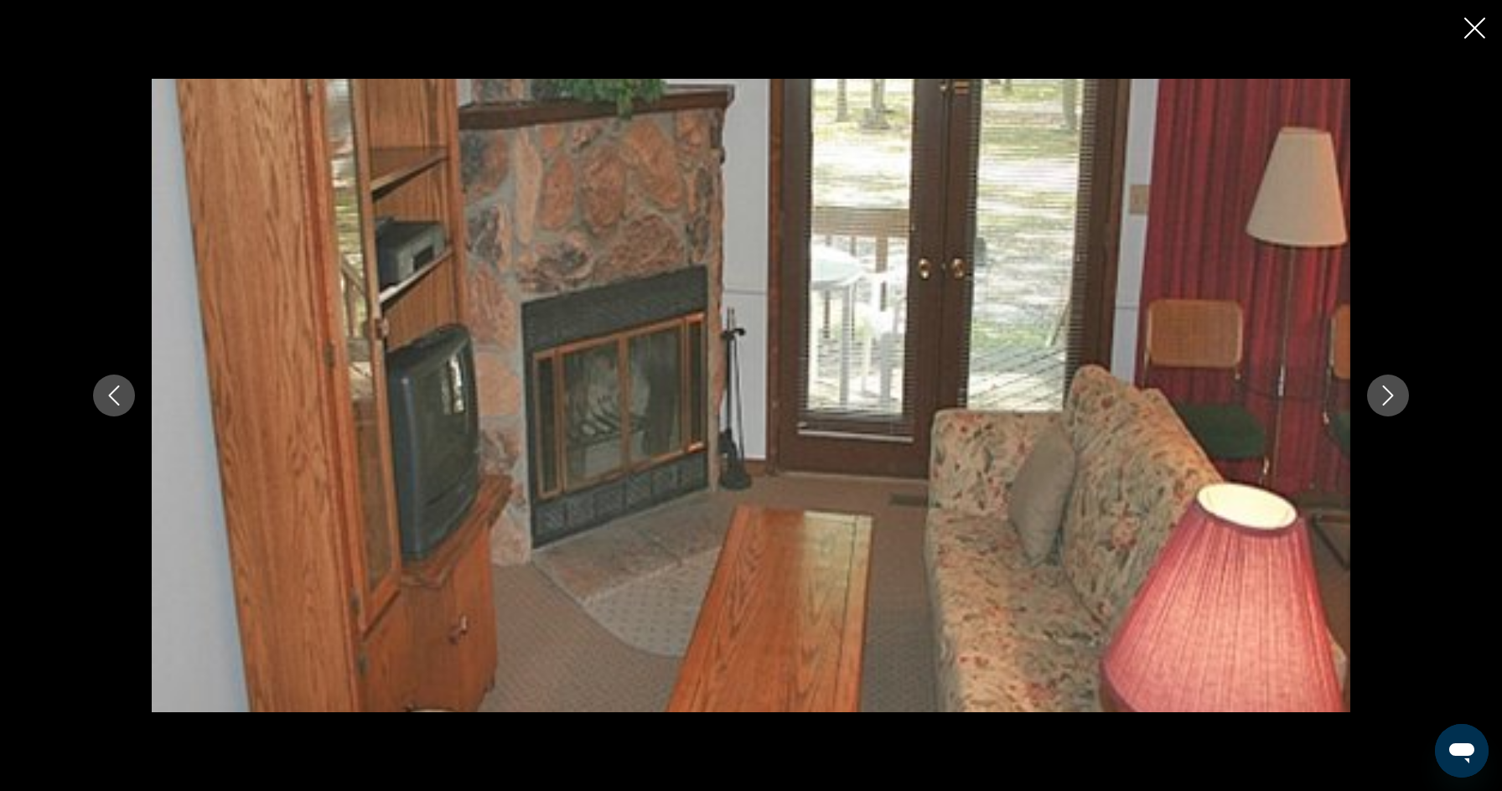
click at [1371, 404] on button "Next image" at bounding box center [1388, 396] width 42 height 42
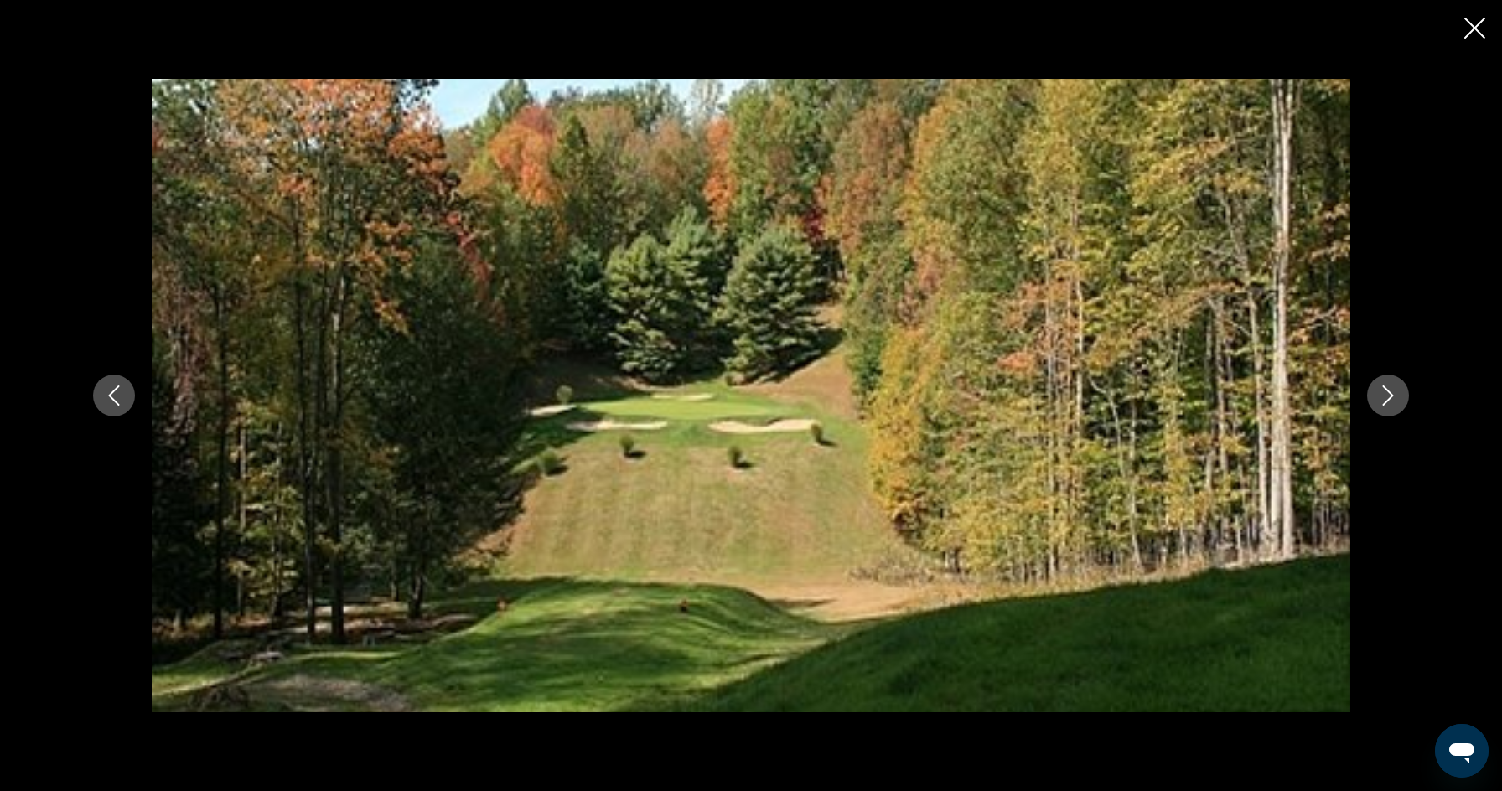
click at [1371, 404] on button "Next image" at bounding box center [1388, 396] width 42 height 42
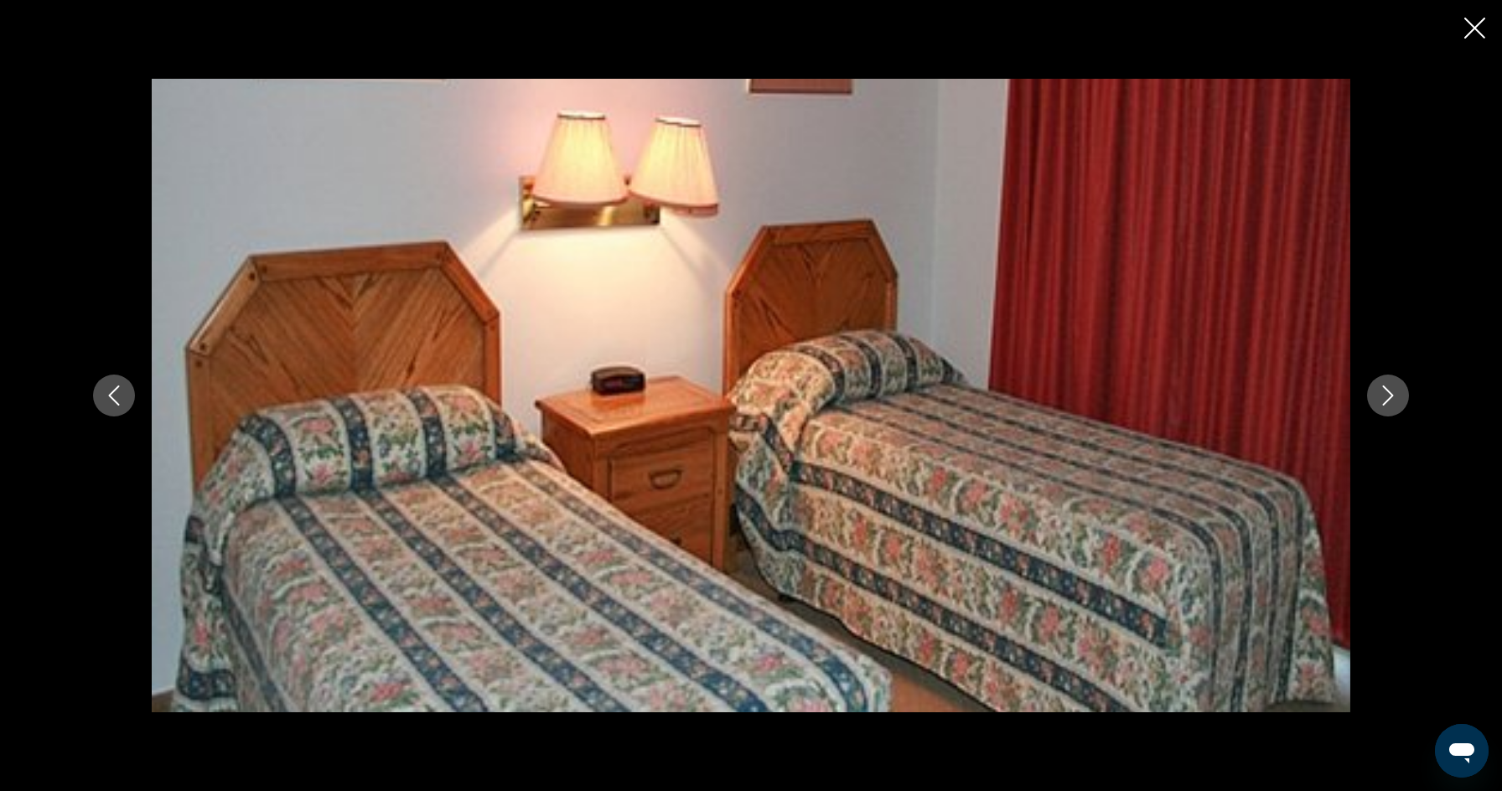
click at [1371, 404] on button "Next image" at bounding box center [1388, 396] width 42 height 42
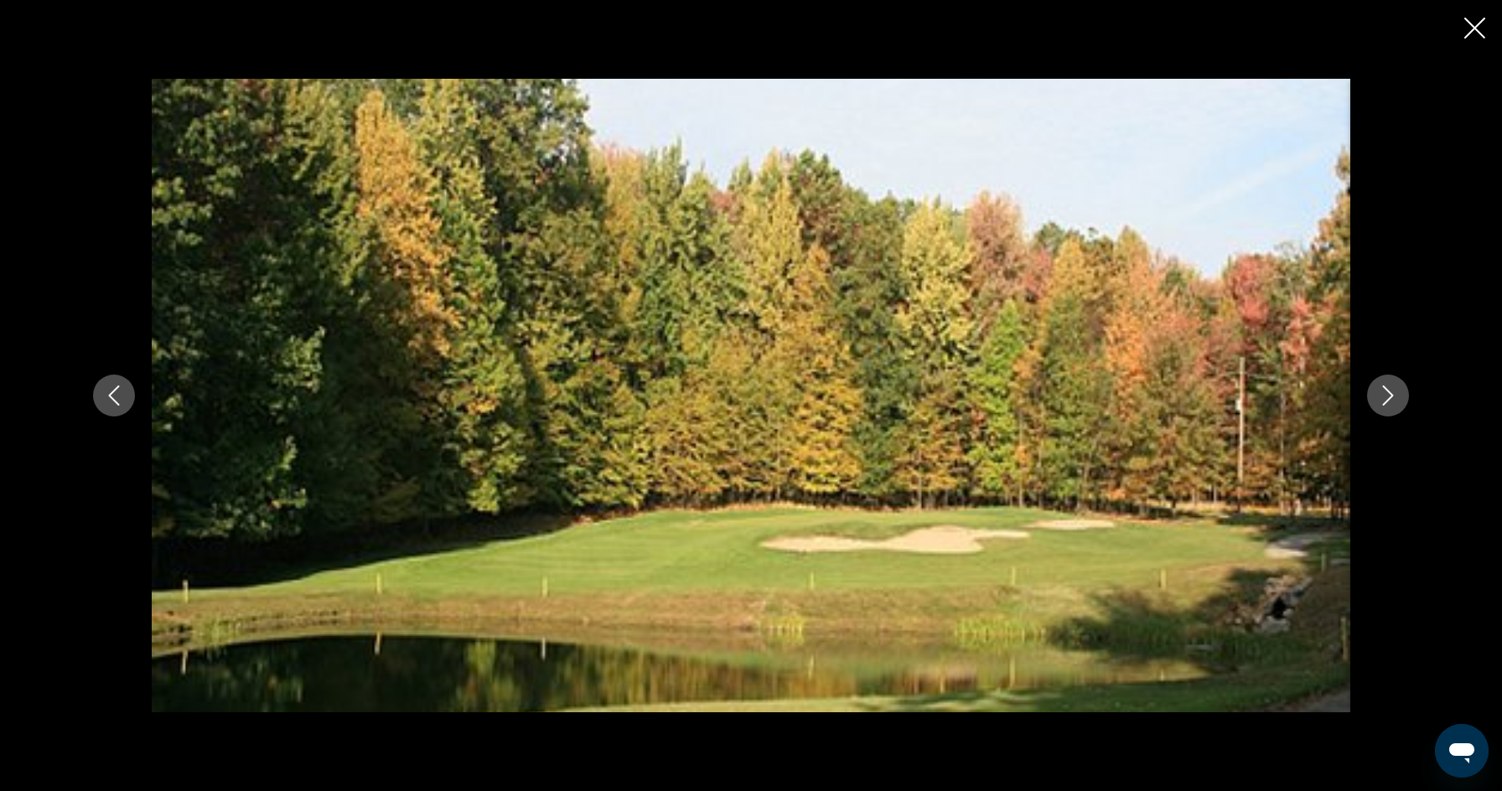
click at [1371, 404] on button "Next image" at bounding box center [1388, 396] width 42 height 42
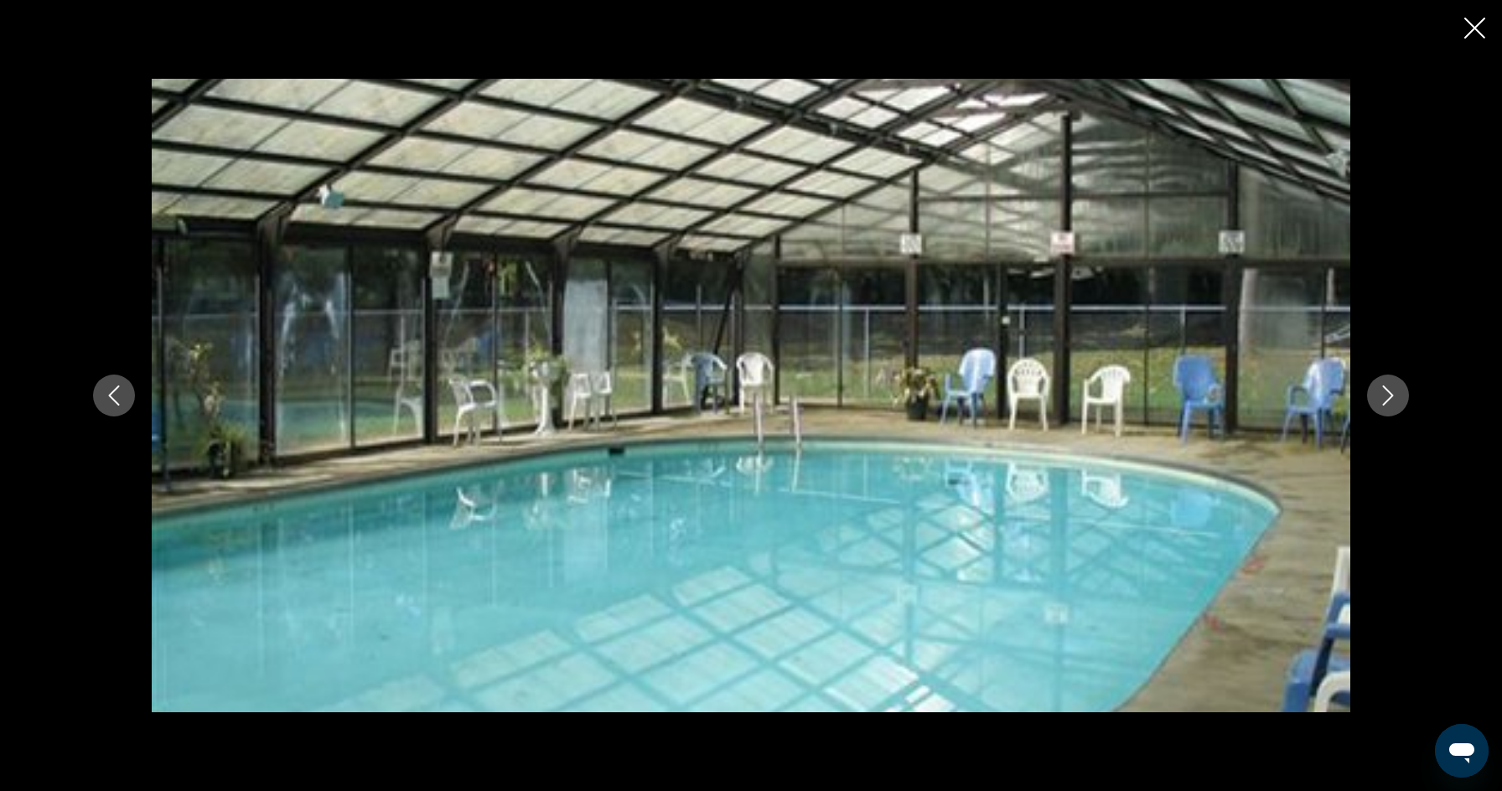
click at [1371, 404] on button "Next image" at bounding box center [1388, 396] width 42 height 42
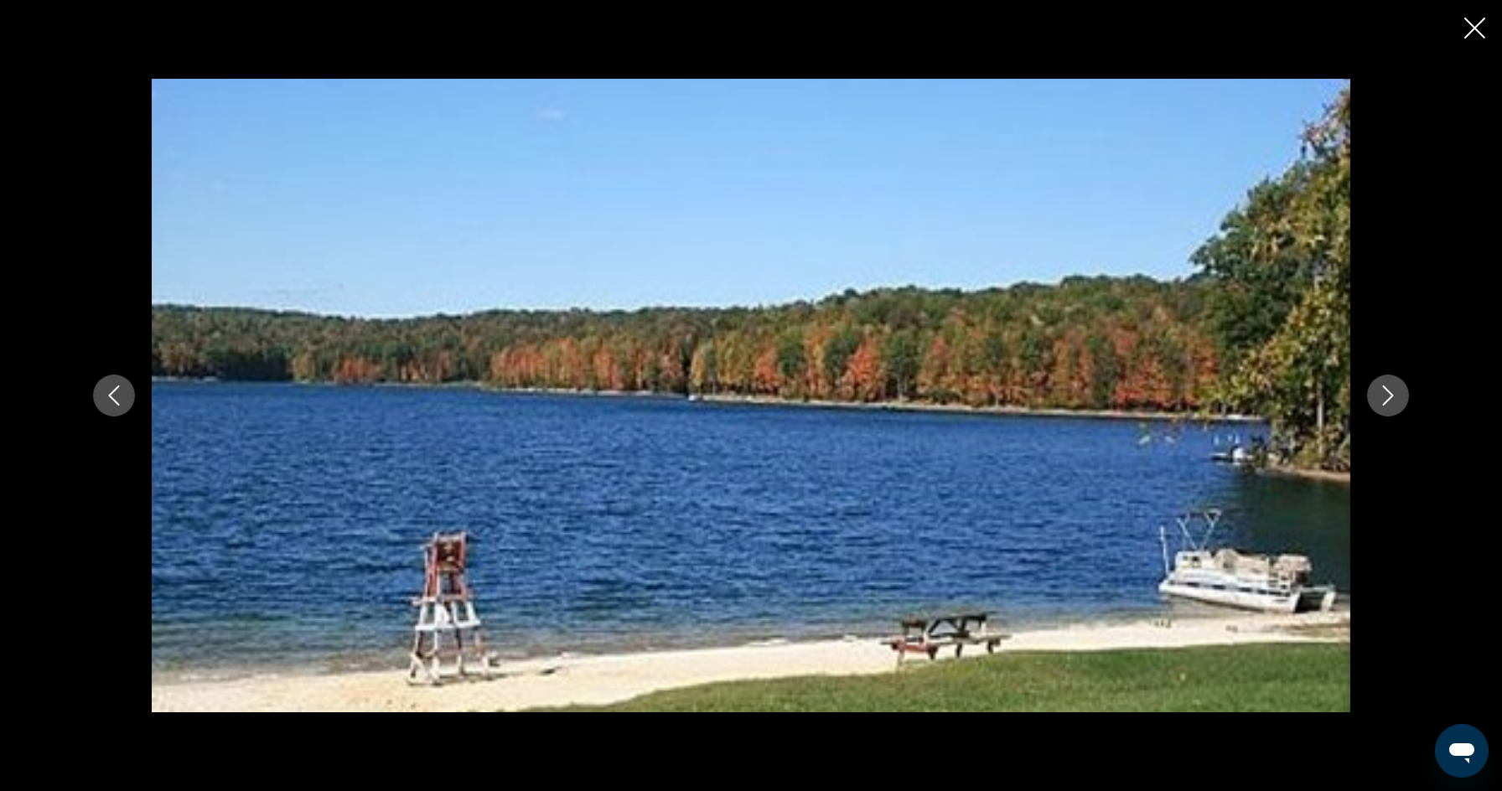
click at [1371, 404] on button "Next image" at bounding box center [1388, 396] width 42 height 42
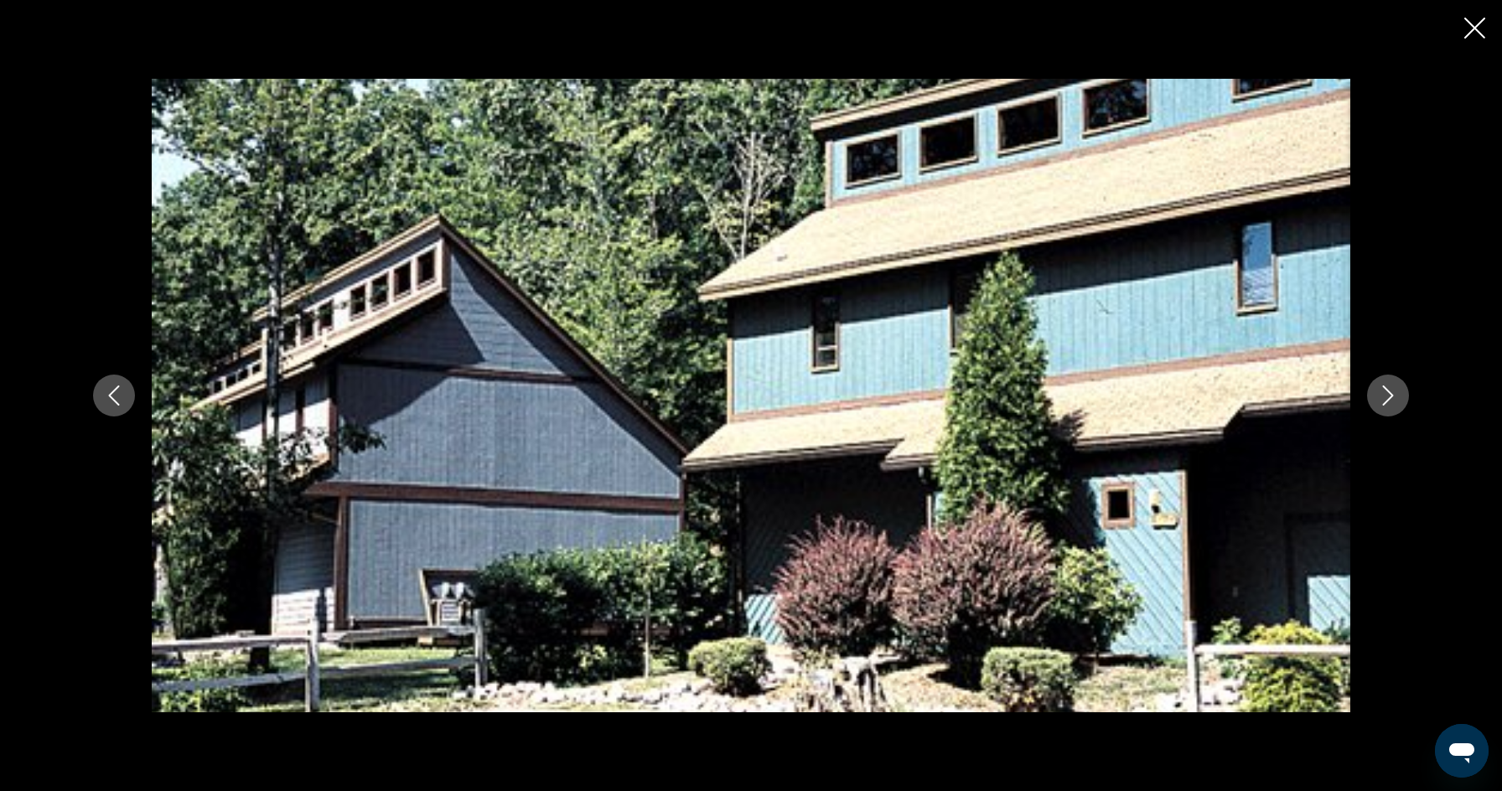
click at [1470, 29] on icon "Close slideshow" at bounding box center [1475, 28] width 21 height 21
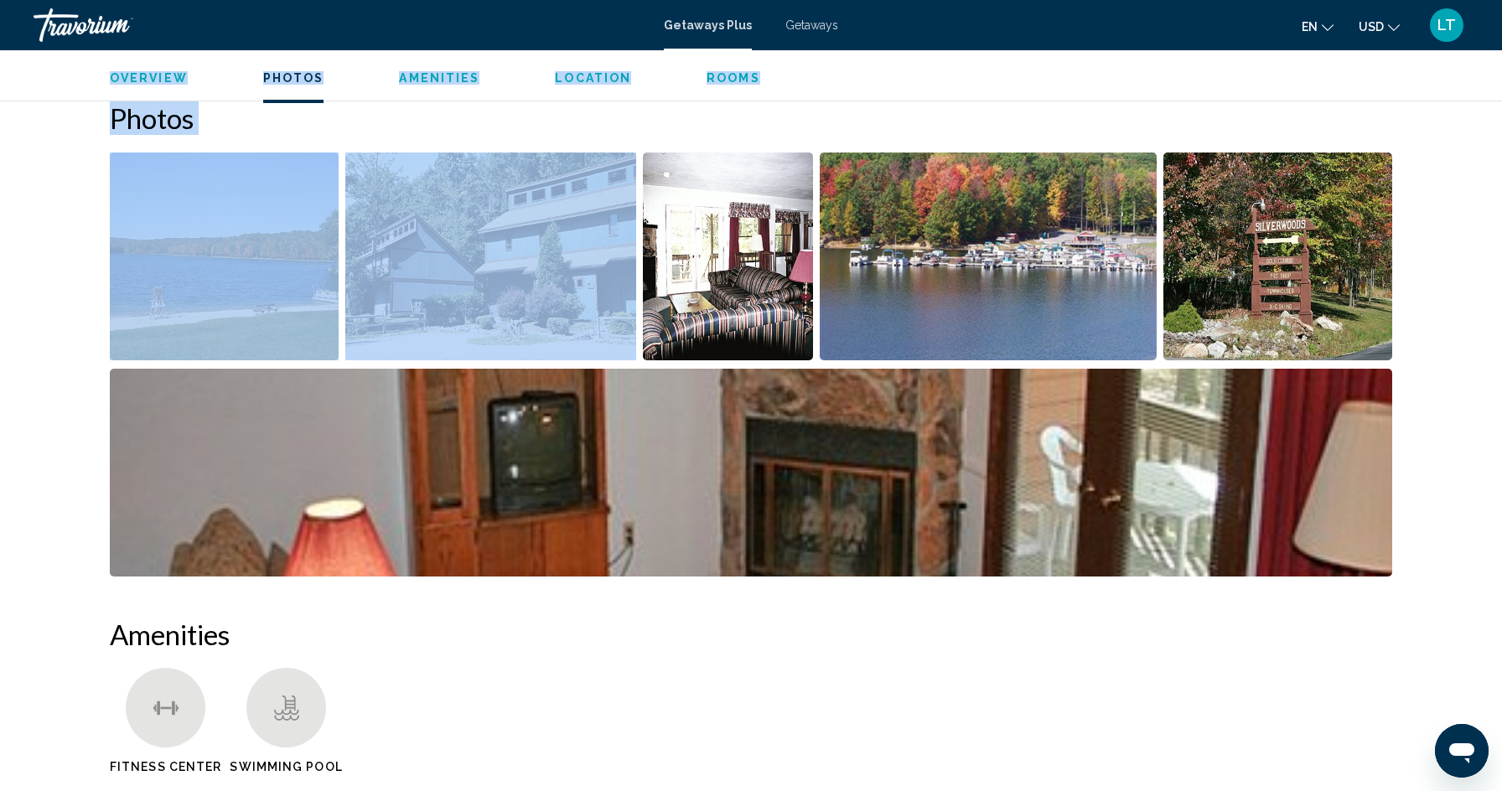
drag, startPoint x: 1470, startPoint y: 29, endPoint x: 661, endPoint y: 293, distance: 851.0
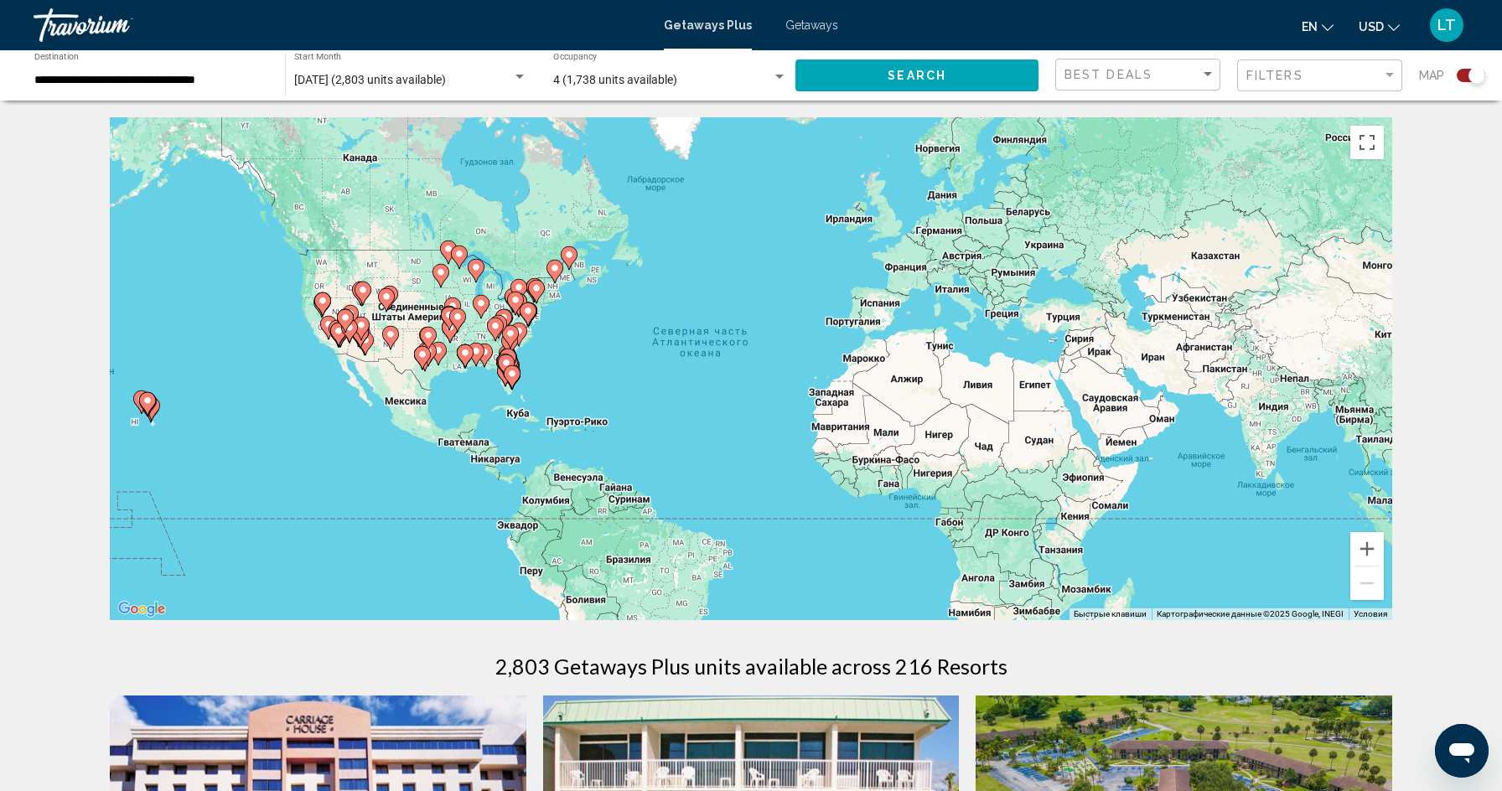
click at [480, 325] on div "Чтобы активировать перетаскивание с помощью клавиатуры, нажмите Alt + Ввод. Пос…" at bounding box center [751, 368] width 1283 height 503
click at [524, 291] on icon "Main content" at bounding box center [518, 291] width 15 height 22
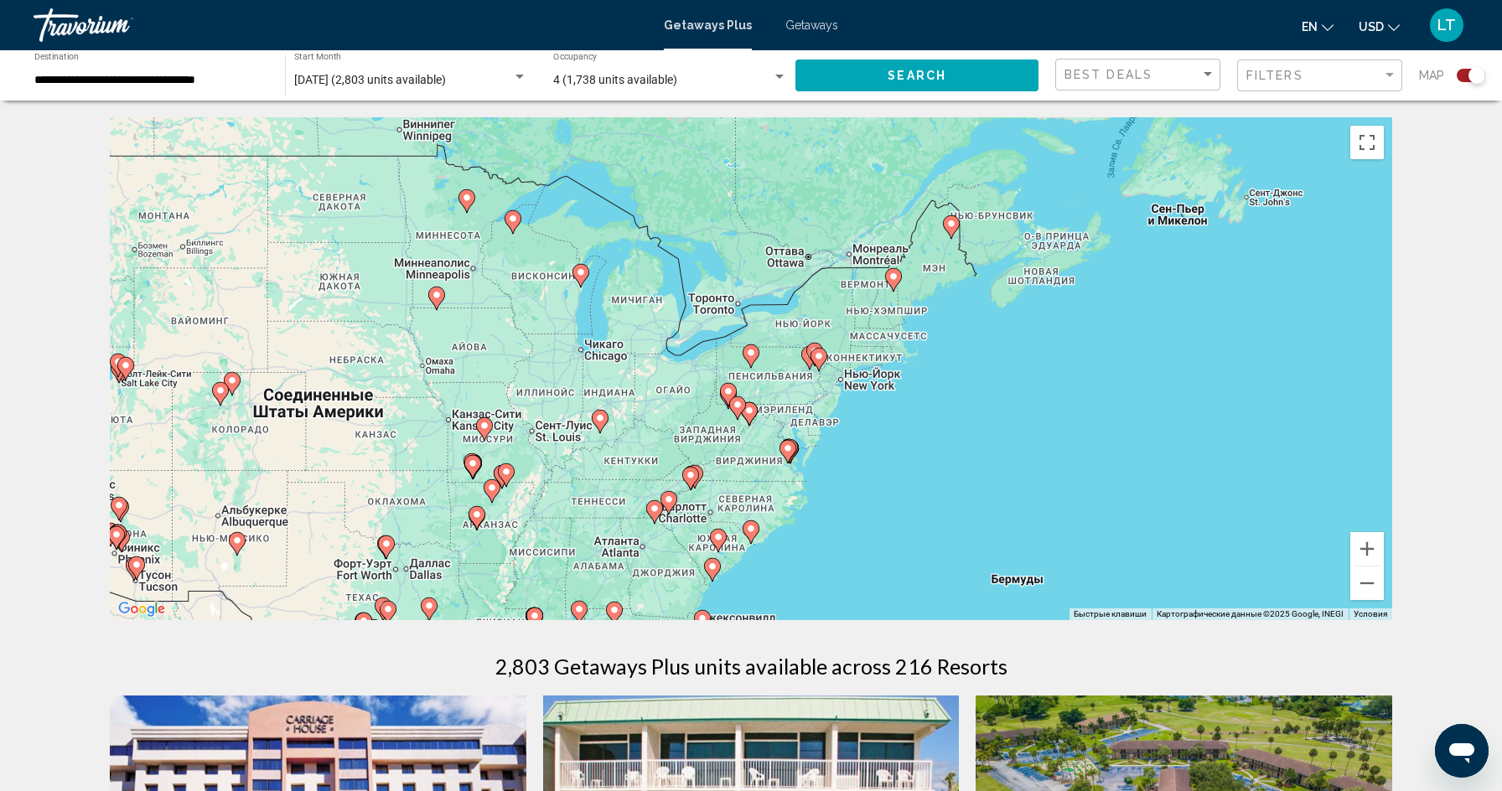
click at [835, 369] on div "Чтобы активировать перетаскивание с помощью клавиатуры, нажмите Alt + Ввод. Пос…" at bounding box center [751, 368] width 1283 height 503
click at [834, 369] on div "Чтобы активировать перетаскивание с помощью клавиатуры, нажмите Alt + Ввод. Пос…" at bounding box center [751, 368] width 1283 height 503
click at [822, 364] on icon "Main content" at bounding box center [818, 360] width 15 height 22
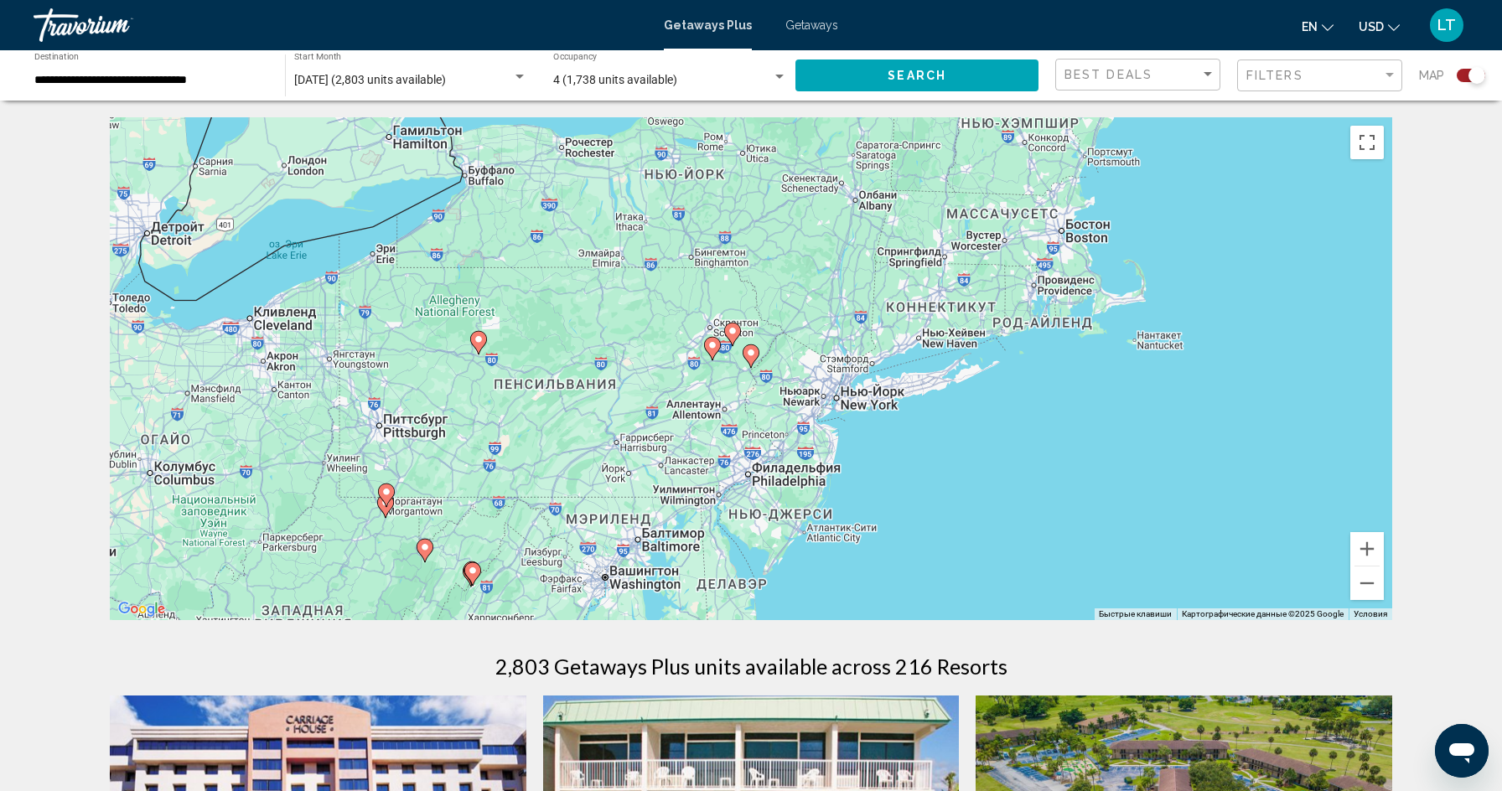
click at [794, 486] on div "Для навигации используйте клавиши со стрелками. Чтобы активировать перетаскиван…" at bounding box center [751, 368] width 1283 height 503
click at [752, 377] on div "Чтобы активировать перетаскивание с помощью клавиатуры, нажмите Alt + Ввод. Пос…" at bounding box center [751, 368] width 1283 height 503
click at [752, 355] on image "Main content" at bounding box center [751, 353] width 10 height 10
type input "**********"
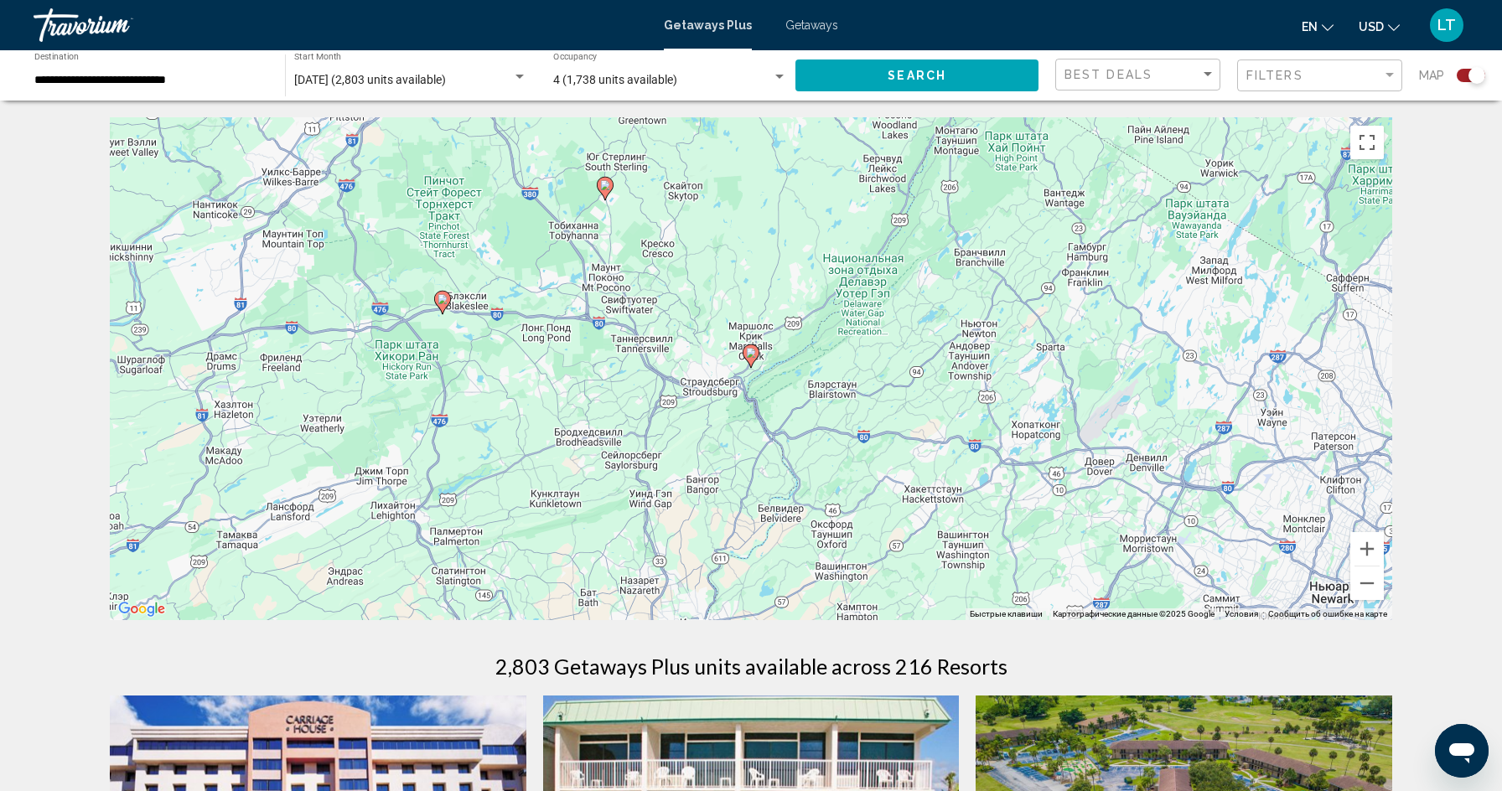
click at [751, 359] on icon "Main content" at bounding box center [751, 356] width 15 height 22
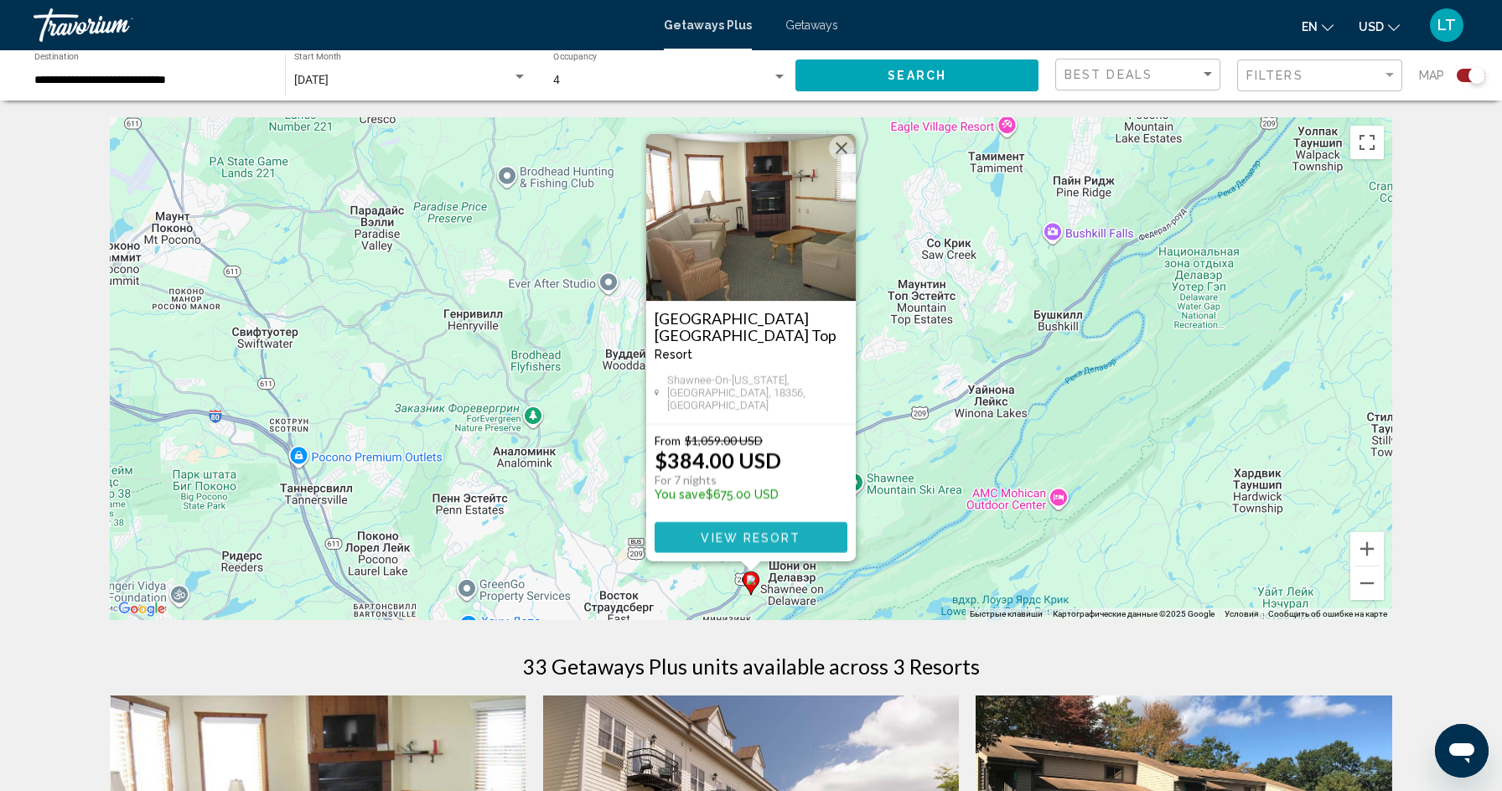
click at [739, 528] on button "View Resort" at bounding box center [751, 537] width 193 height 31
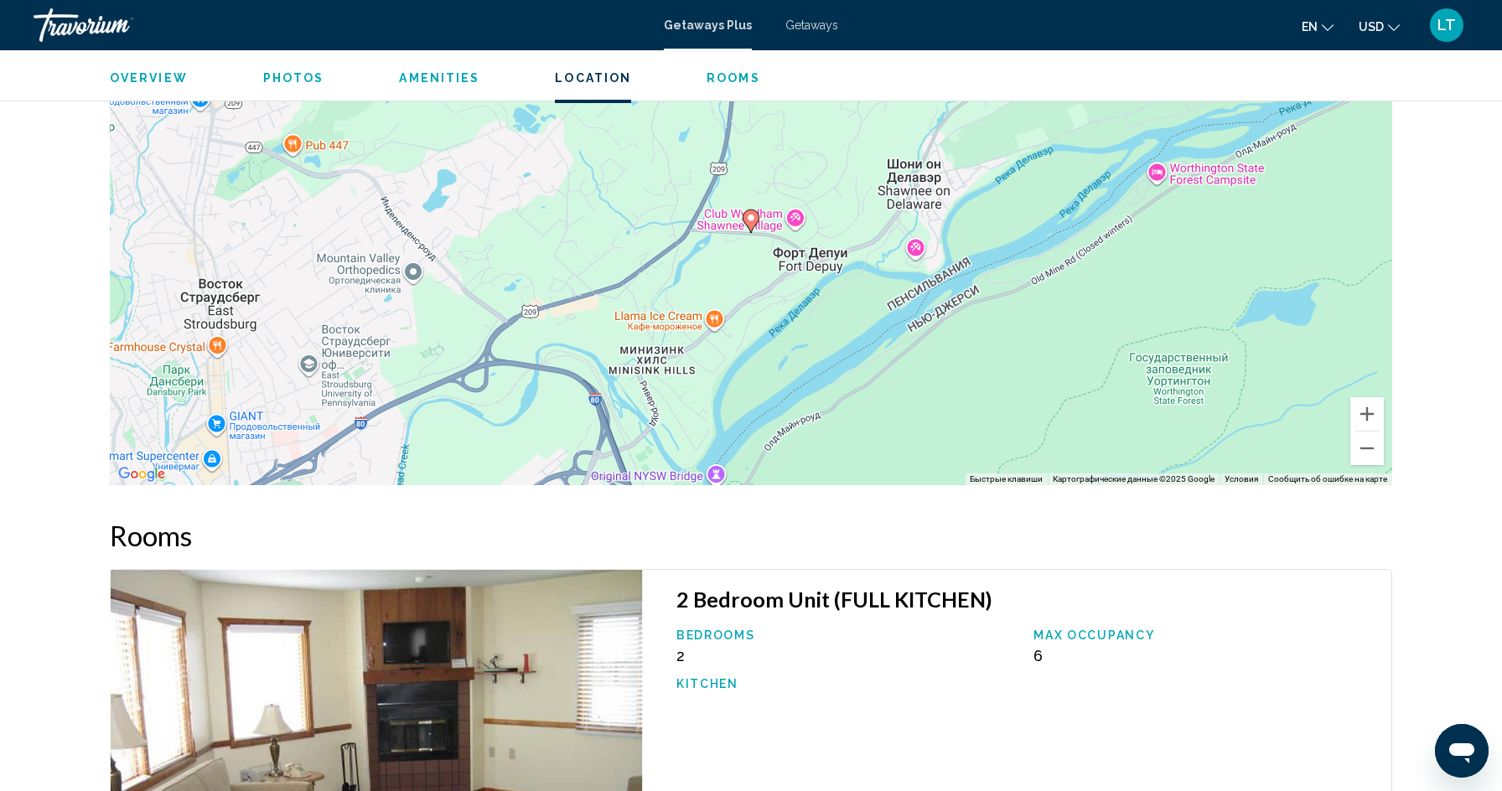
scroll to position [1965, 0]
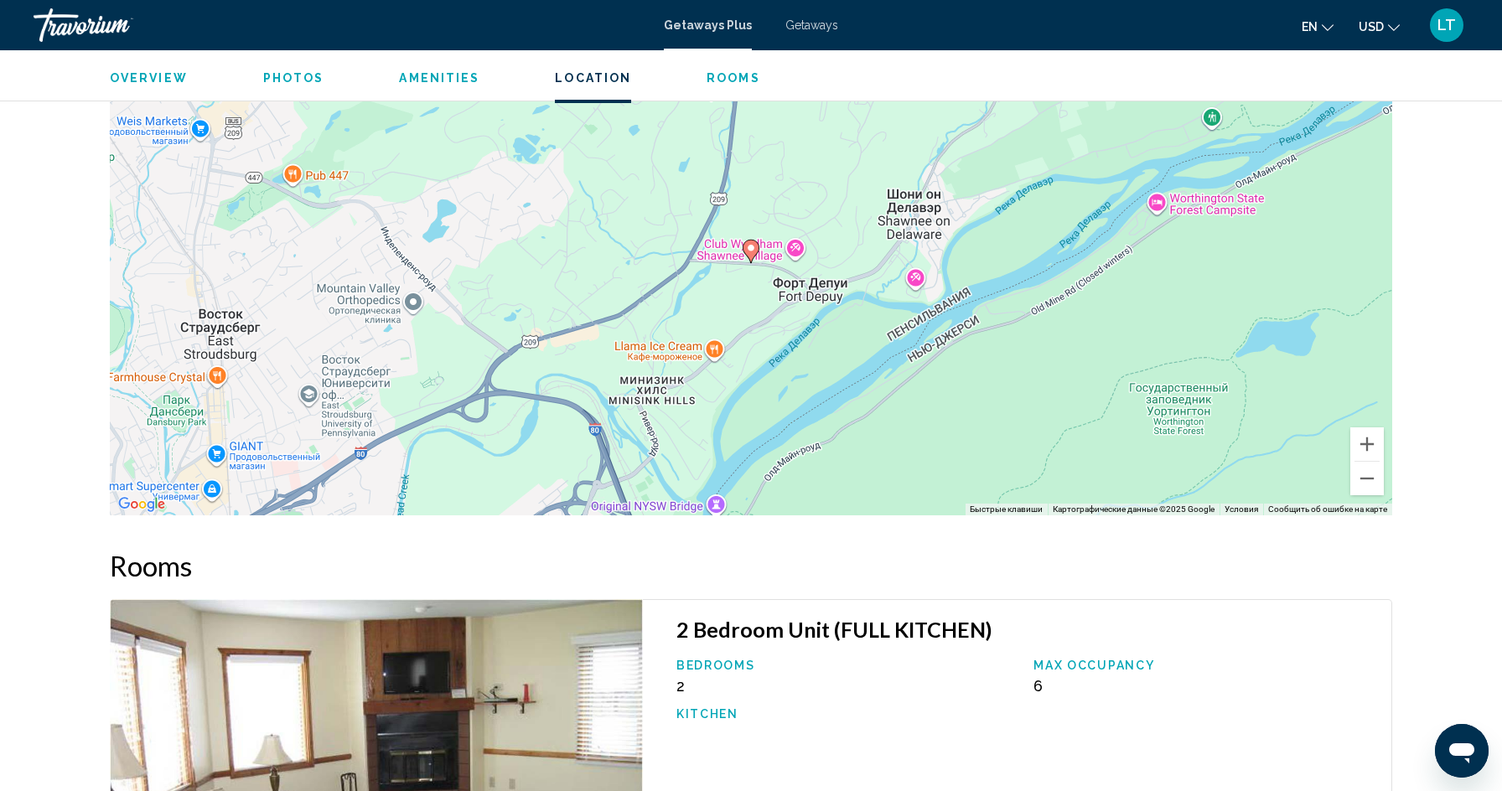
click at [280, 81] on span "Photos" at bounding box center [293, 77] width 61 height 13
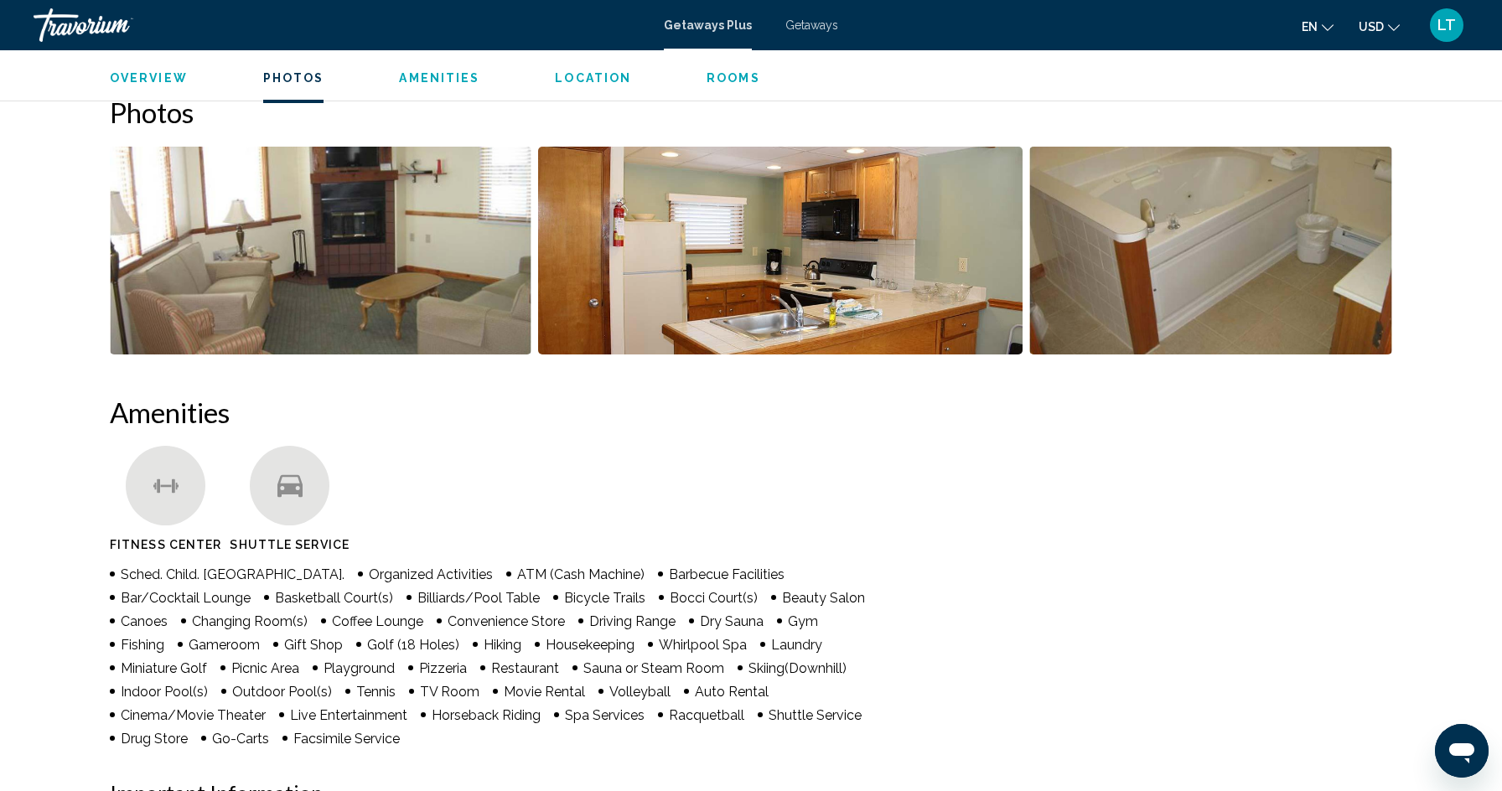
scroll to position [734, 0]
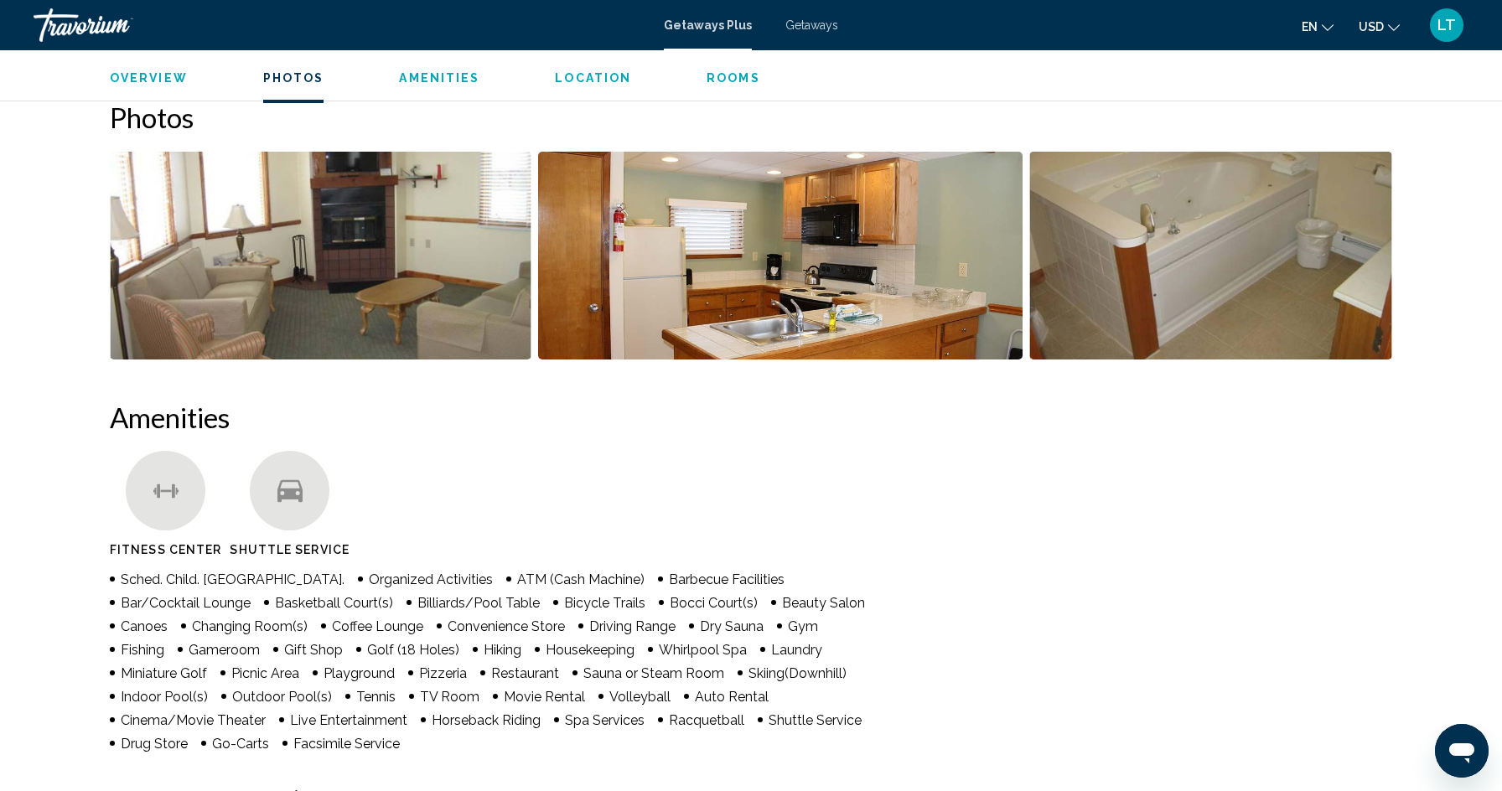
click at [292, 171] on img "Open full-screen image slider" at bounding box center [321, 256] width 422 height 208
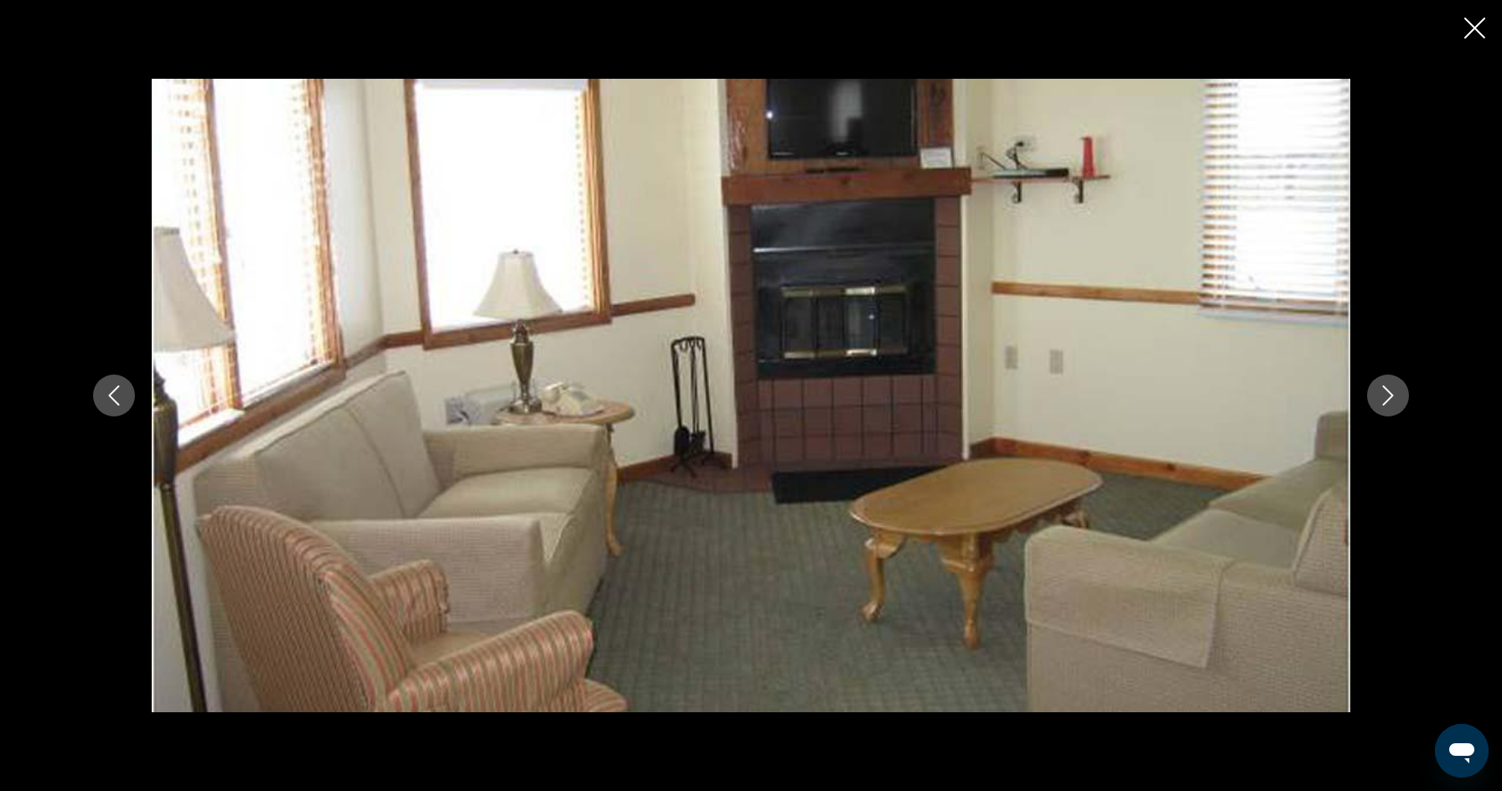
click at [1393, 391] on icon "Next image" at bounding box center [1388, 396] width 20 height 20
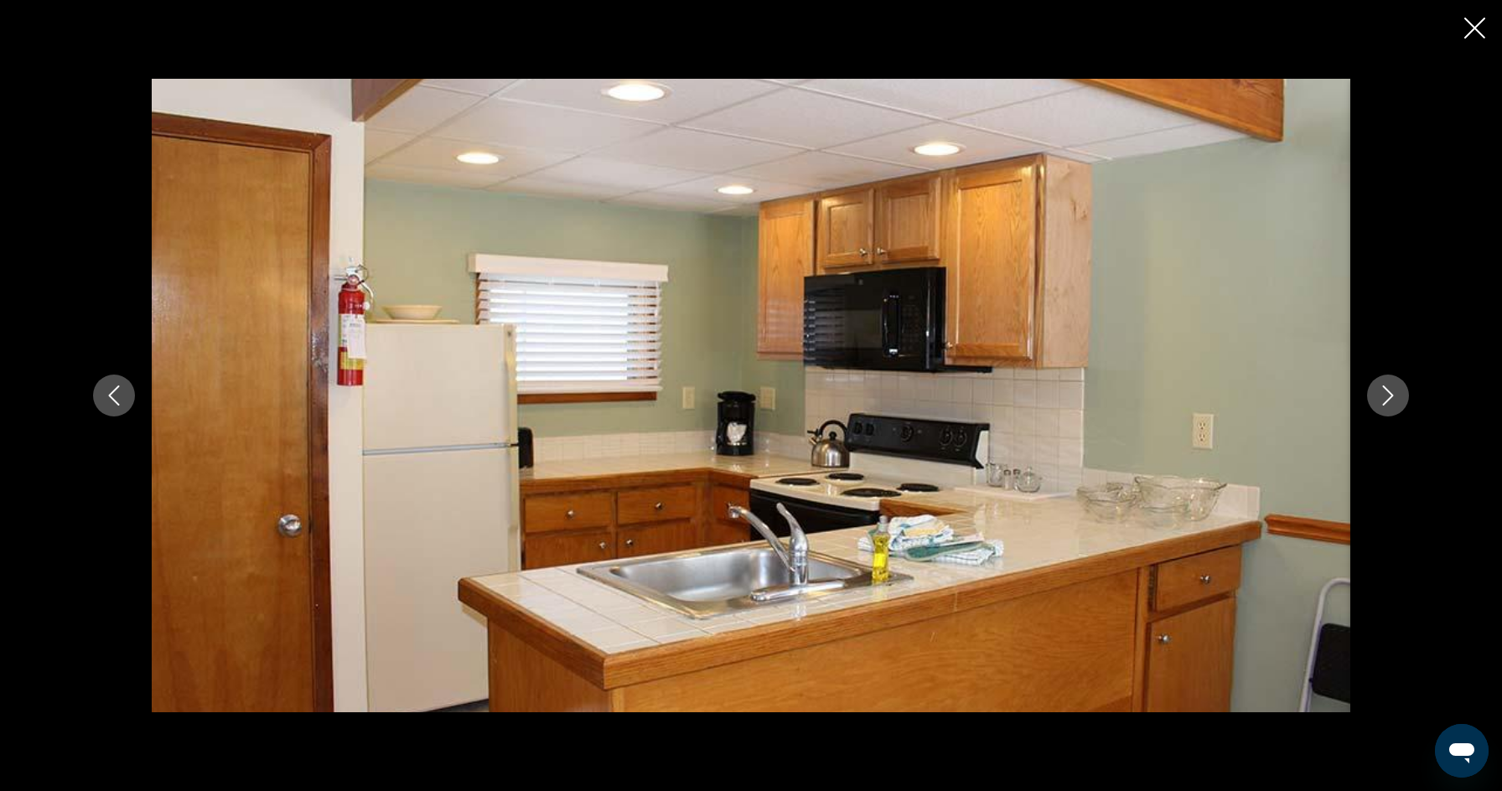
click at [1393, 393] on icon "Next image" at bounding box center [1388, 396] width 20 height 20
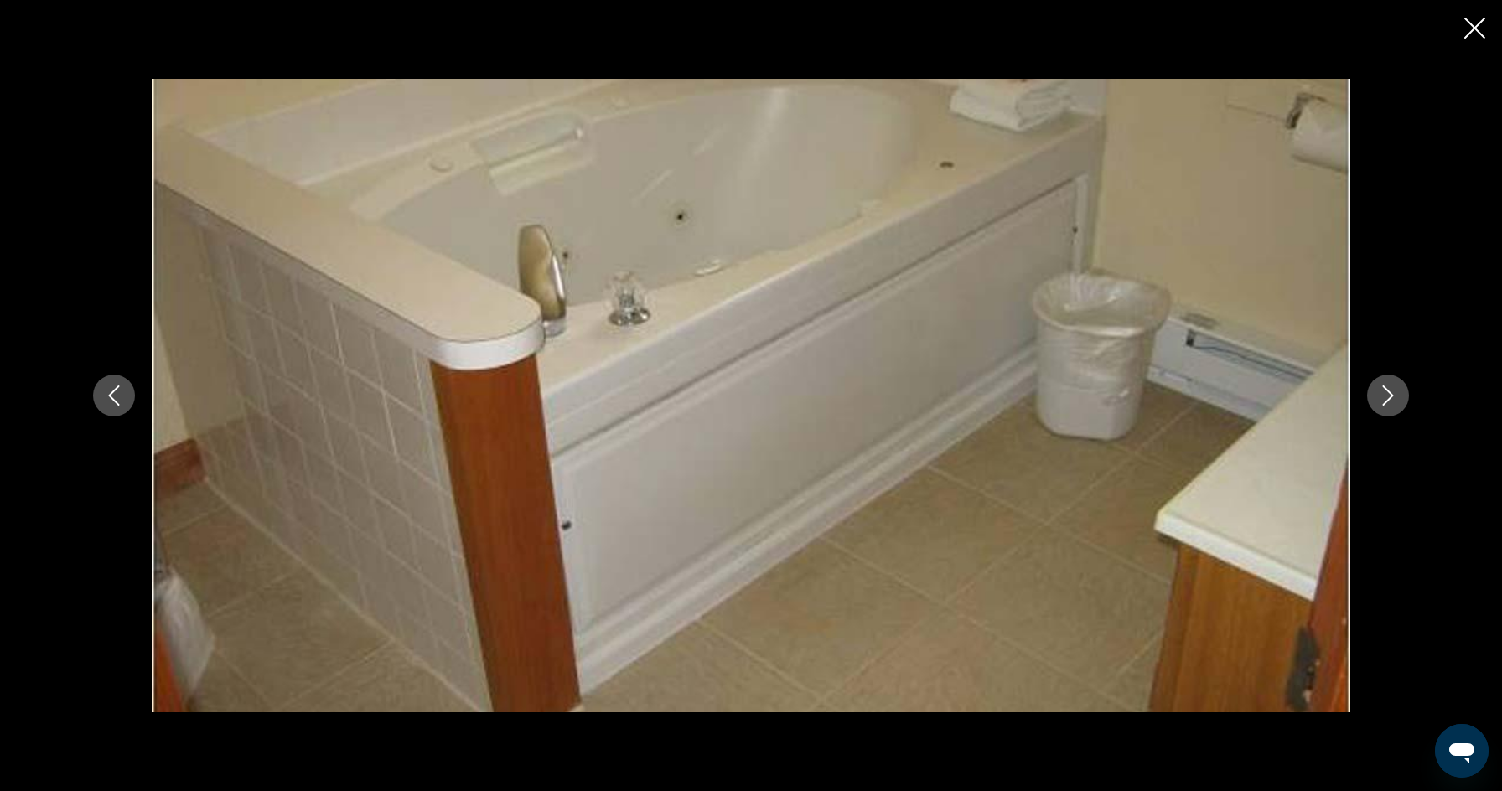
click at [1393, 394] on icon "Next image" at bounding box center [1388, 396] width 20 height 20
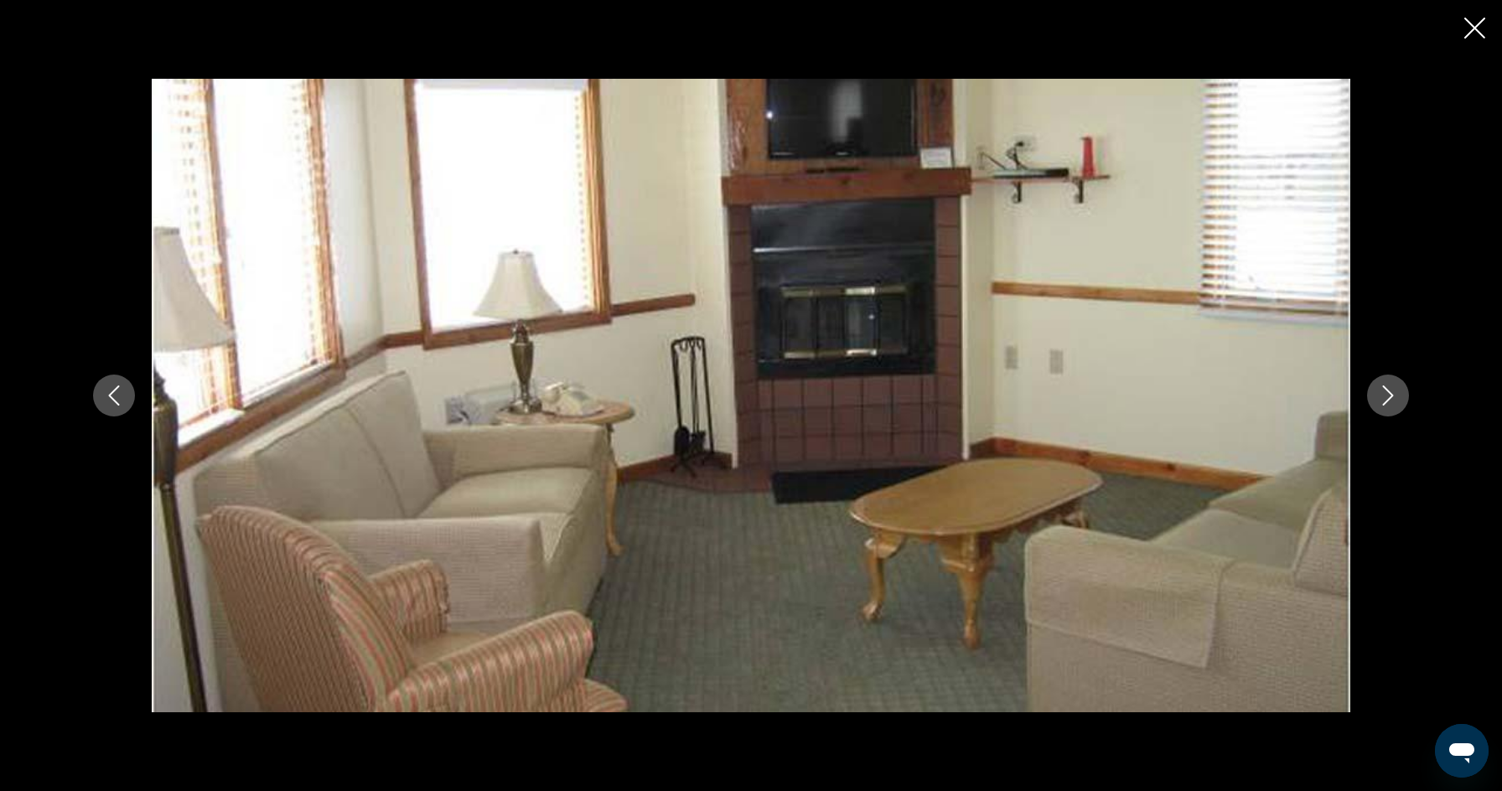
click at [1478, 28] on icon "Close slideshow" at bounding box center [1475, 28] width 21 height 21
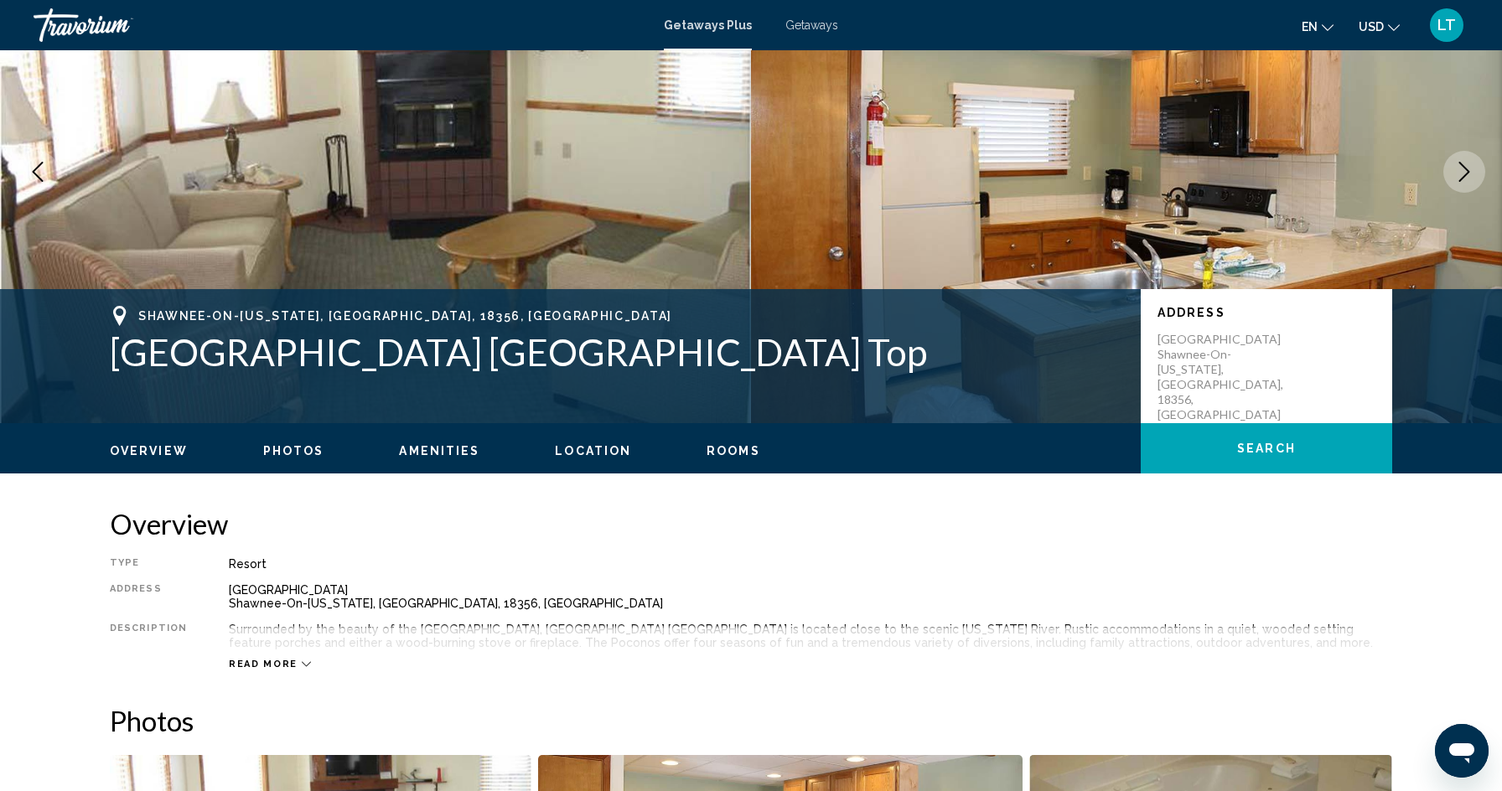
scroll to position [124, 0]
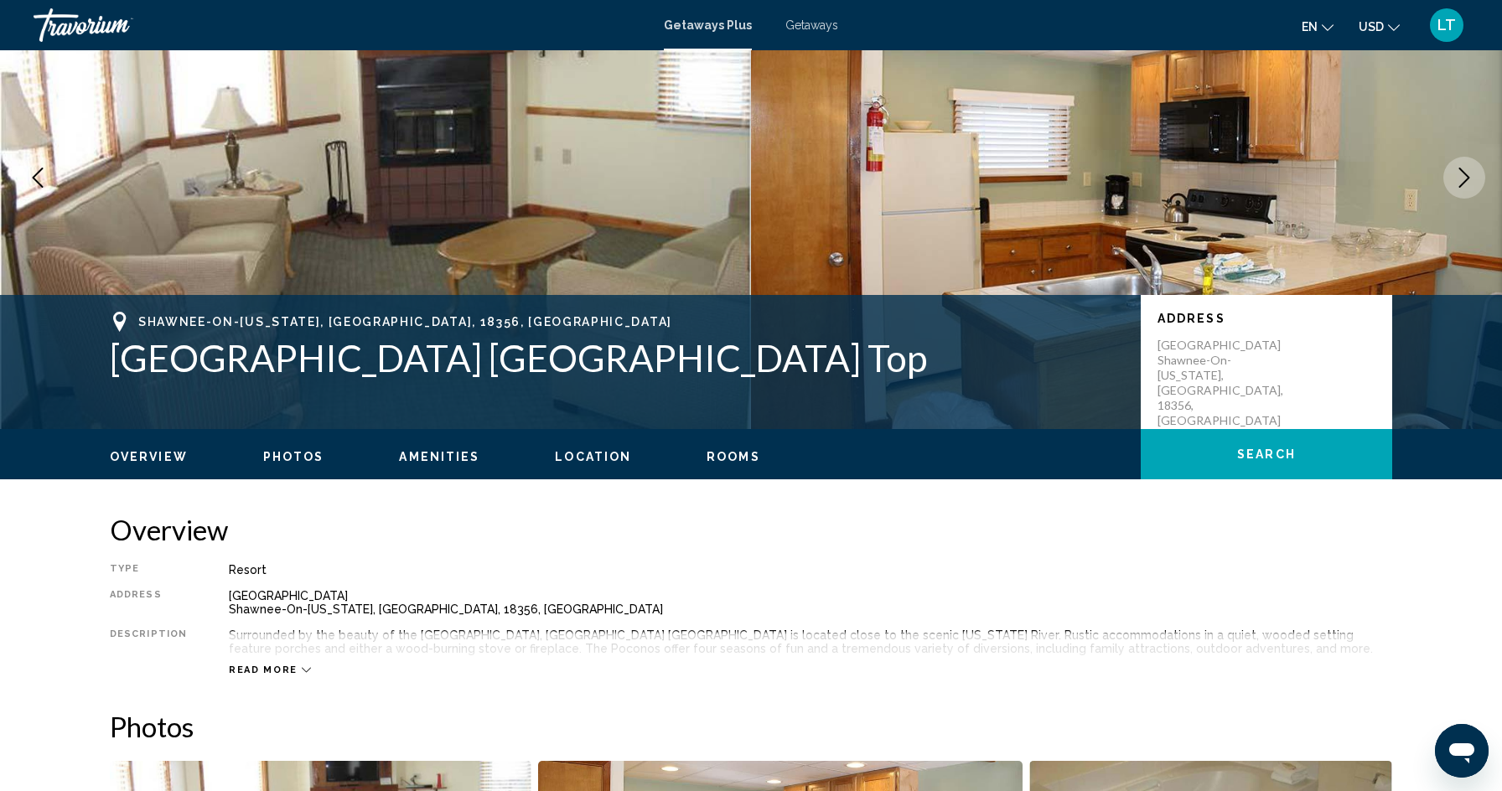
click at [578, 461] on span "Location" at bounding box center [593, 456] width 76 height 13
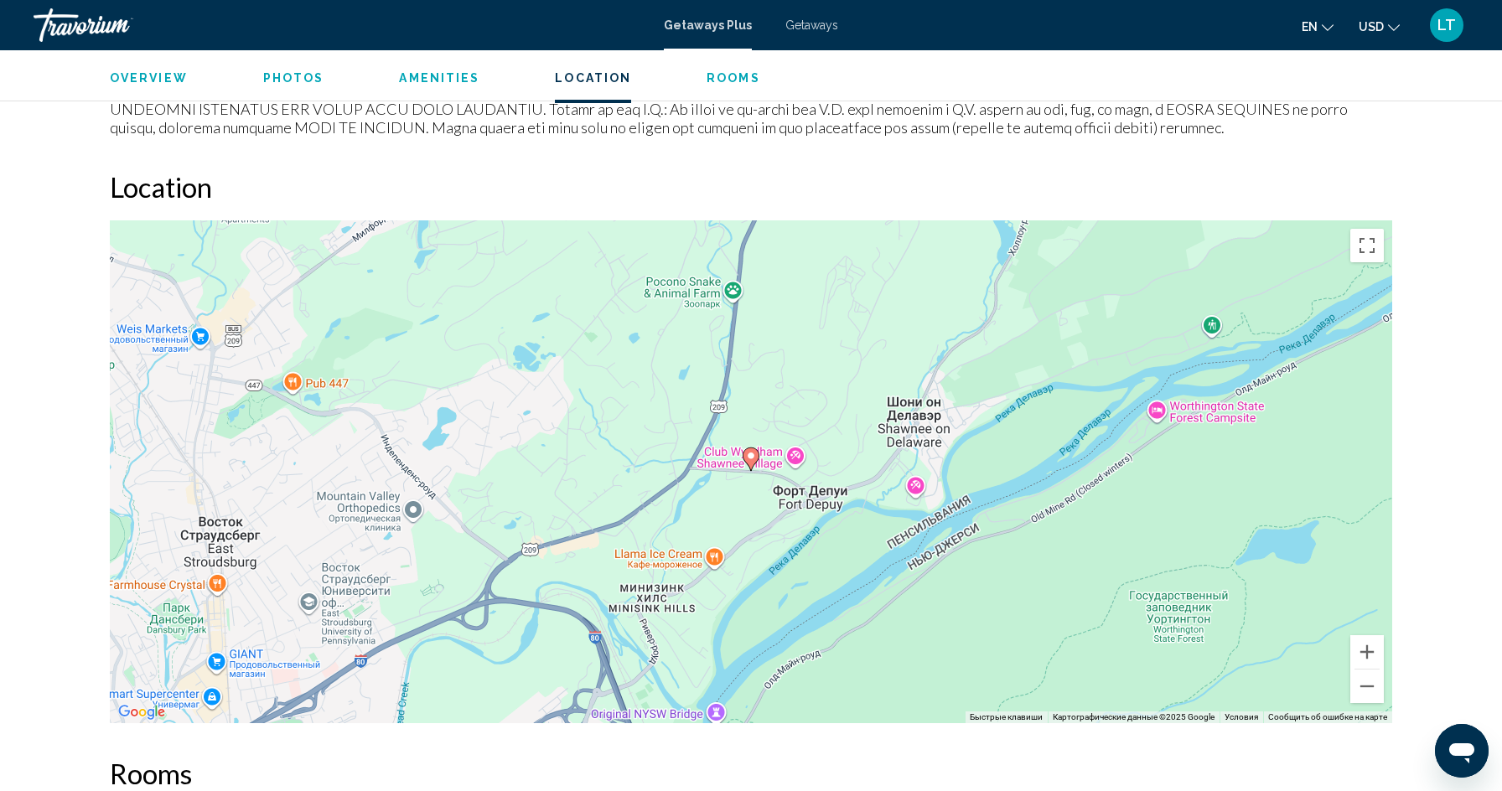
scroll to position [1826, 0]
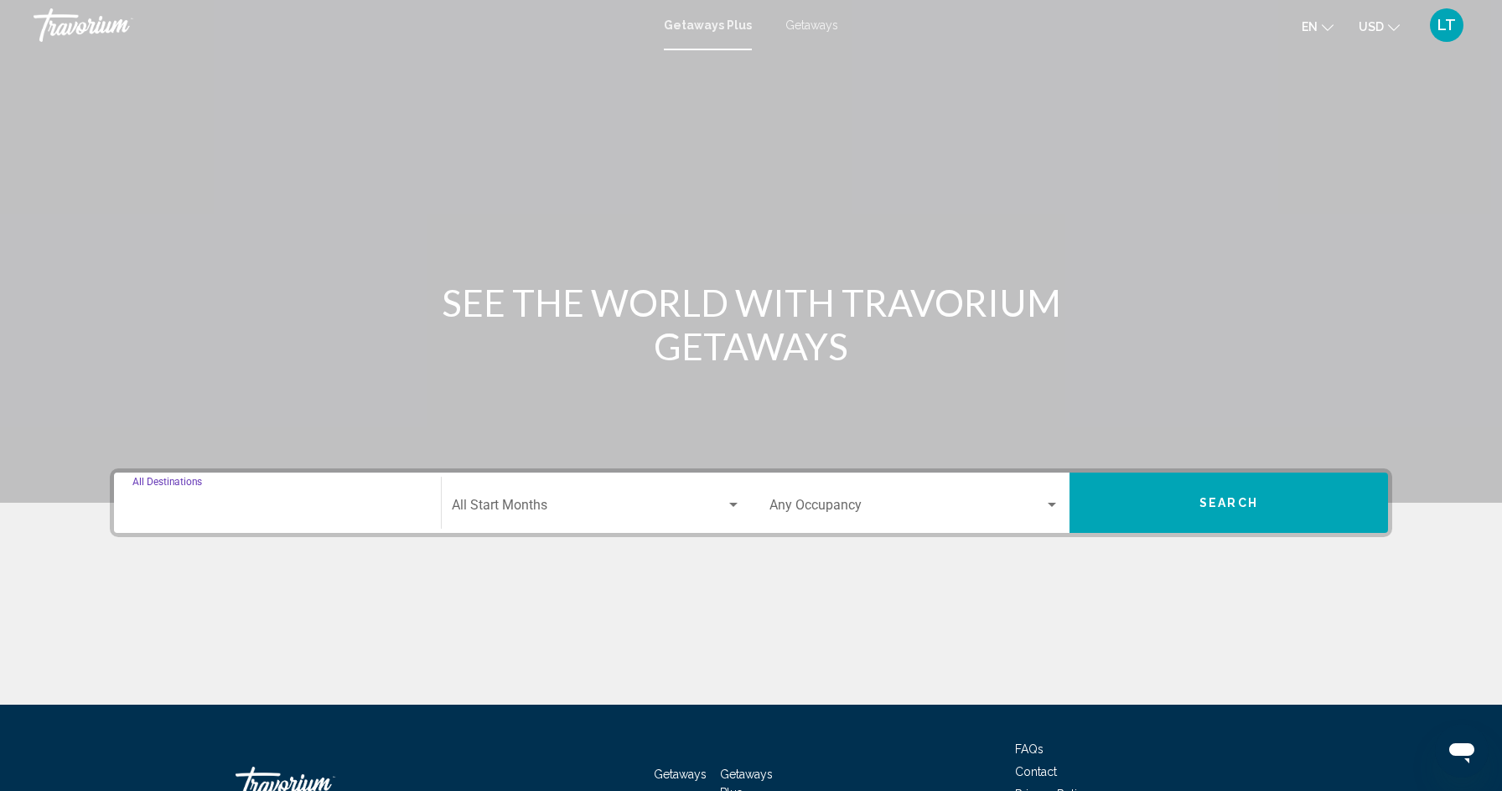
click at [215, 505] on input "Destination All Destinations" at bounding box center [277, 508] width 290 height 15
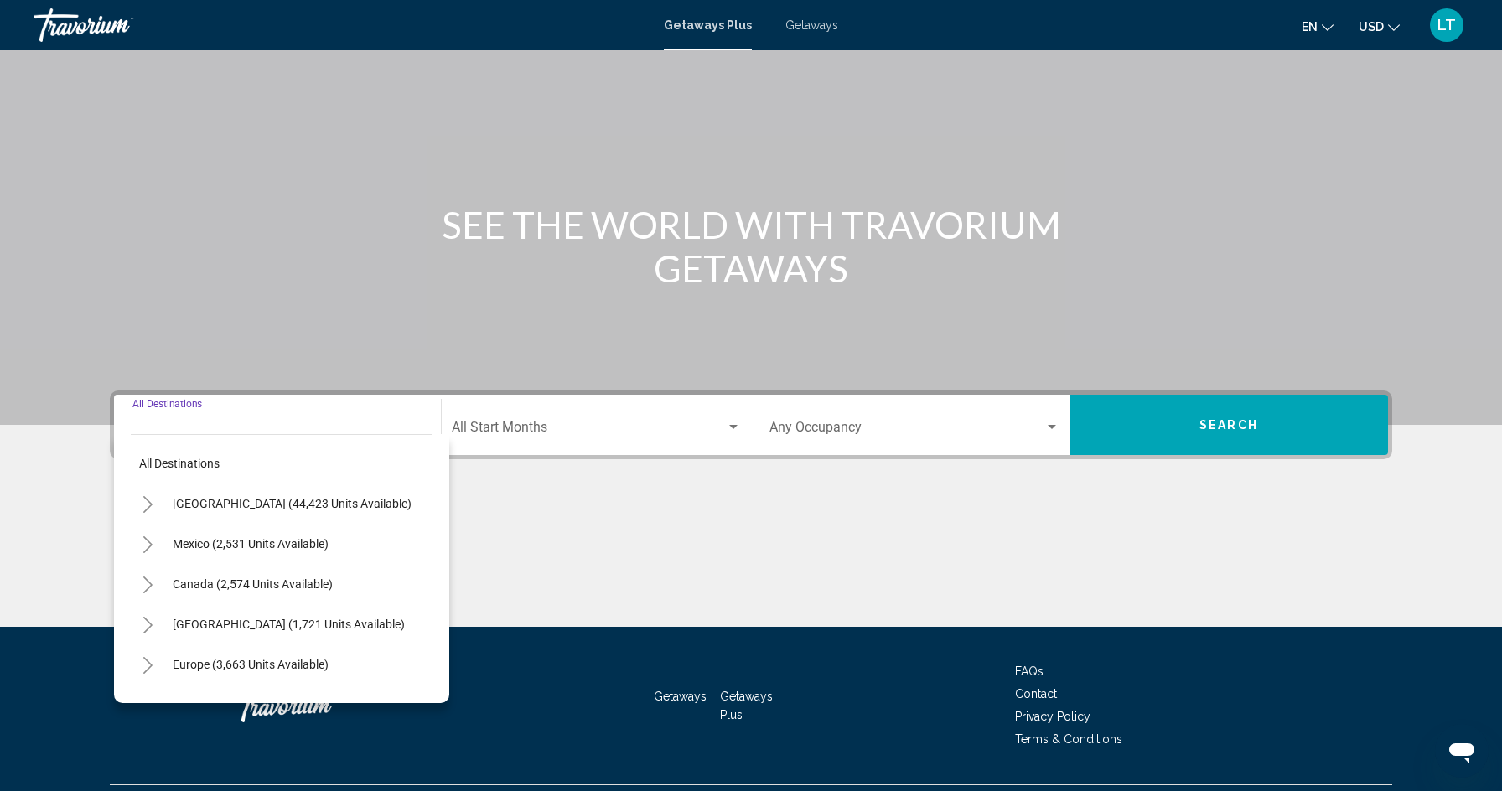
scroll to position [119, 0]
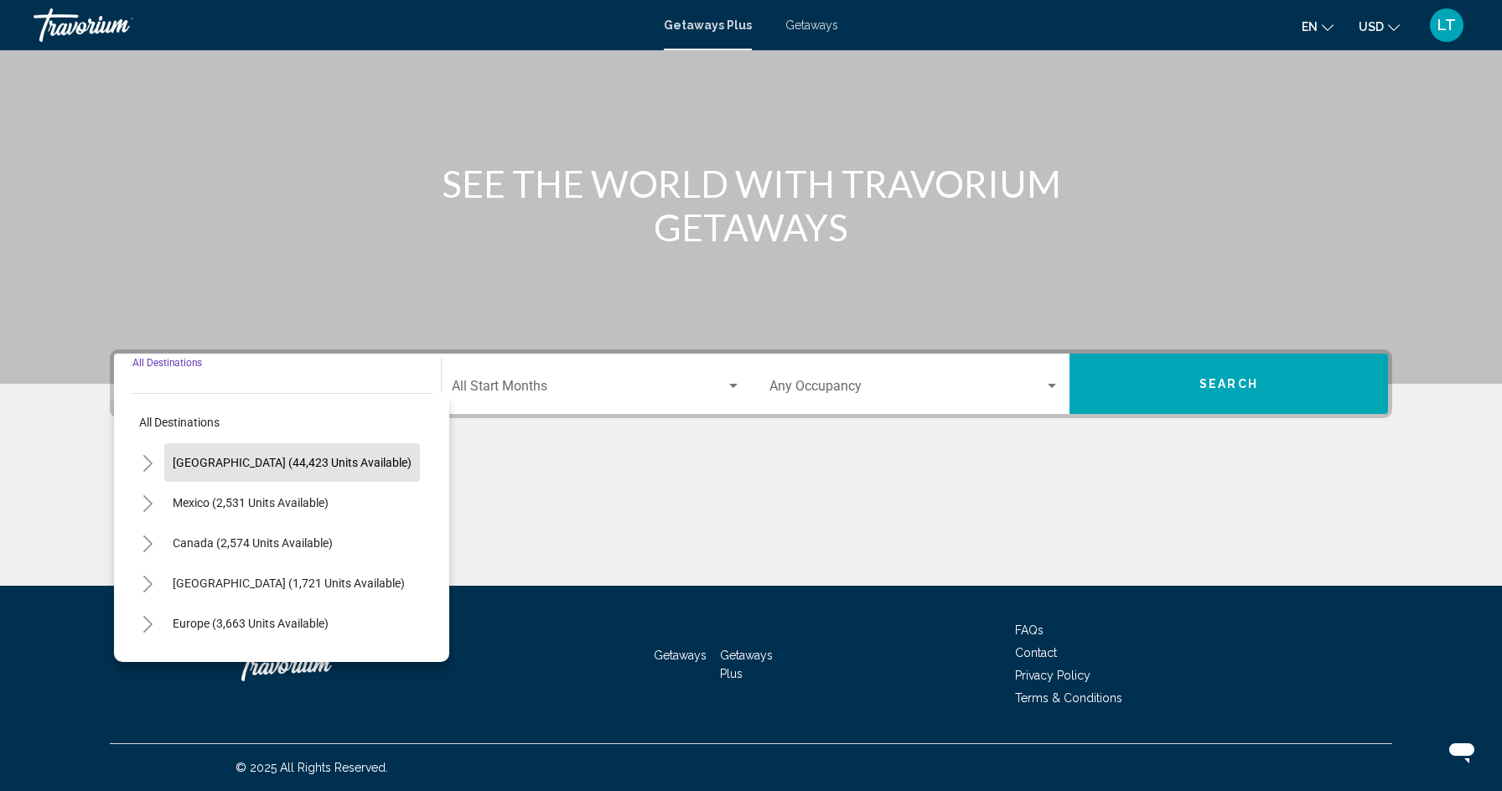
click at [240, 464] on span "[GEOGRAPHIC_DATA] (44,423 units available)" at bounding box center [292, 462] width 239 height 13
type input "**********"
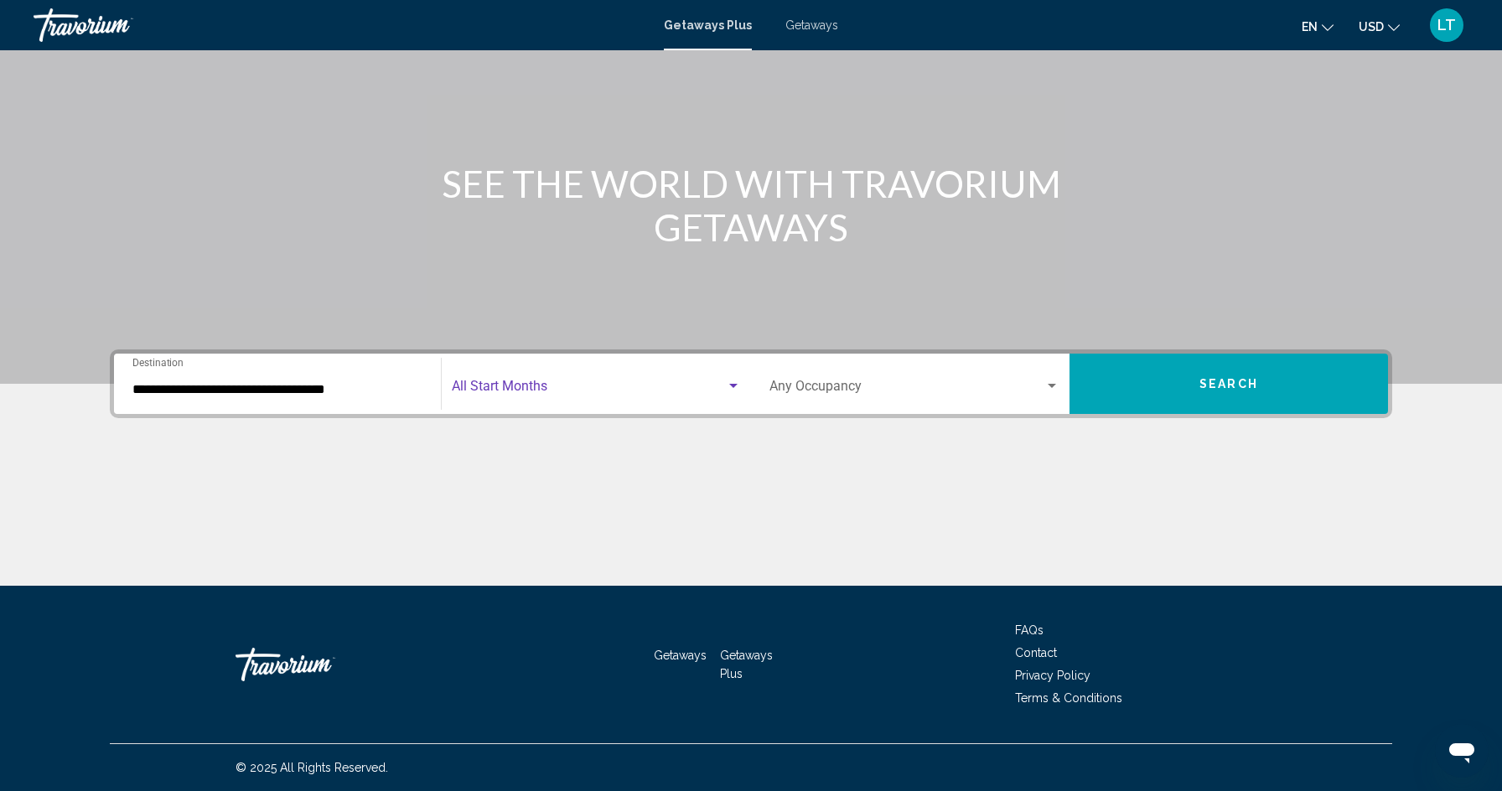
click at [552, 383] on span "Search widget" at bounding box center [589, 389] width 274 height 15
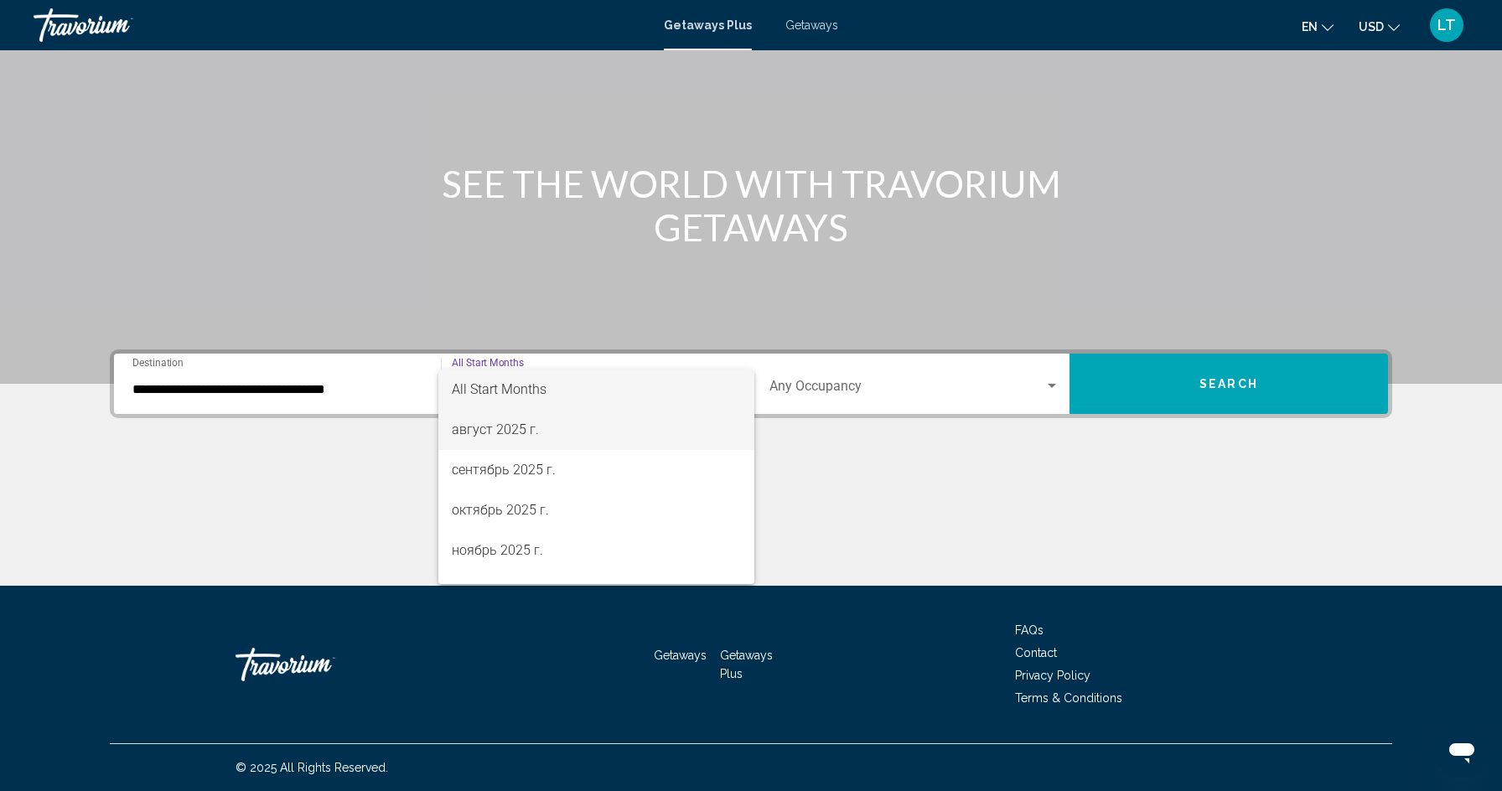
click at [553, 428] on span "август 2025 г." at bounding box center [596, 430] width 289 height 40
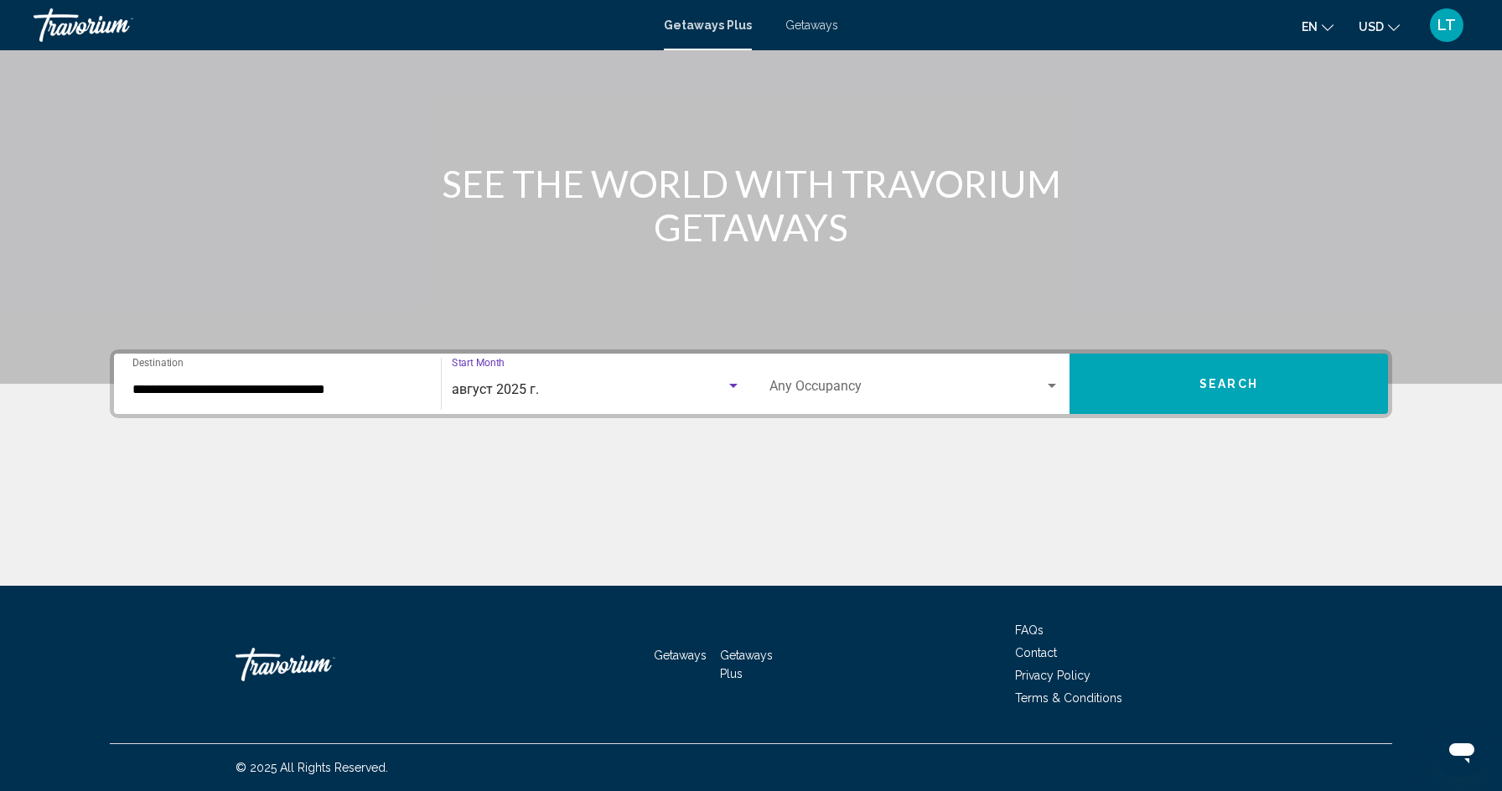
click at [736, 388] on div "Search widget" at bounding box center [733, 386] width 15 height 13
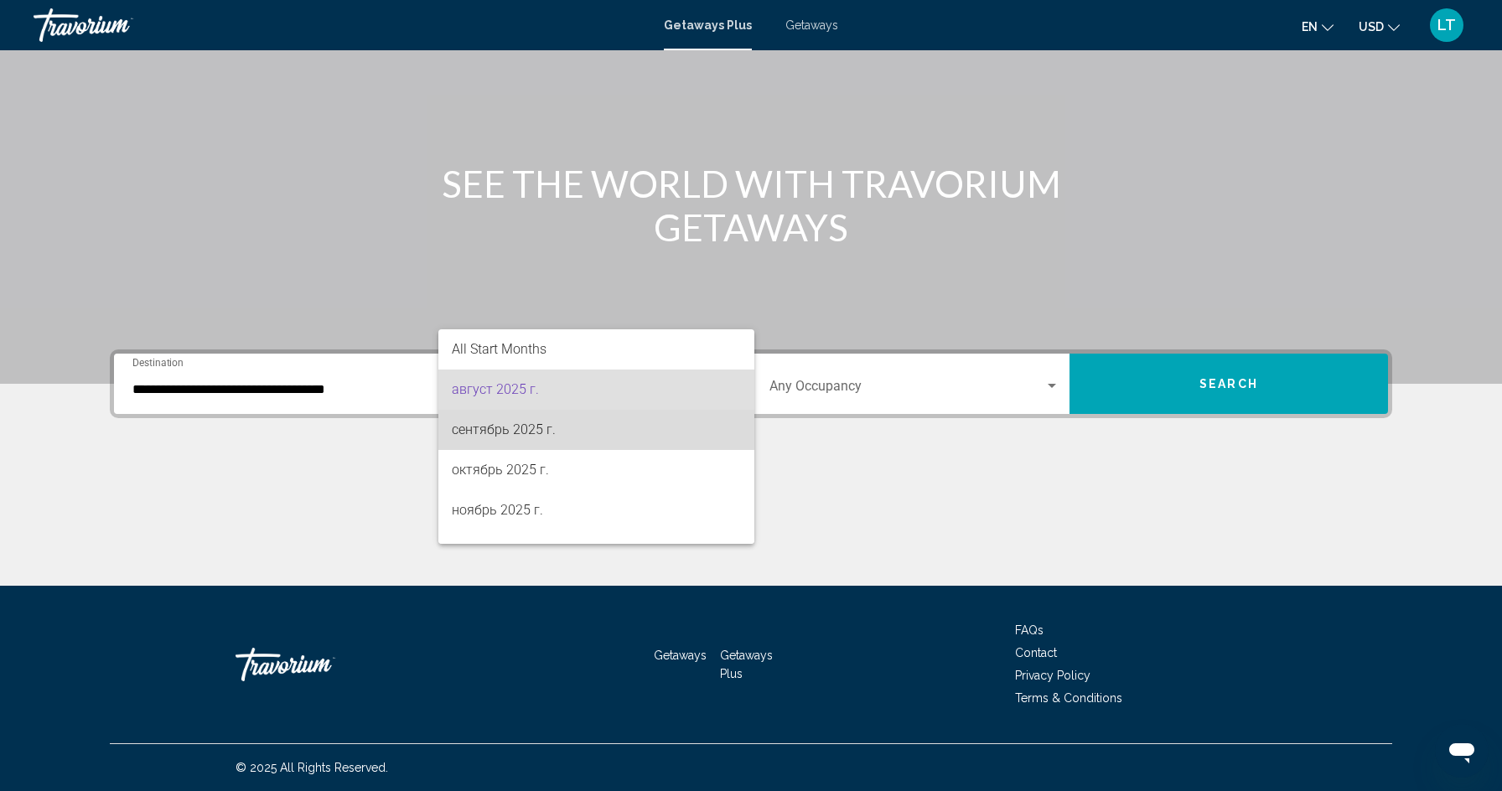
click at [628, 428] on span "сентябрь 2025 г." at bounding box center [596, 430] width 289 height 40
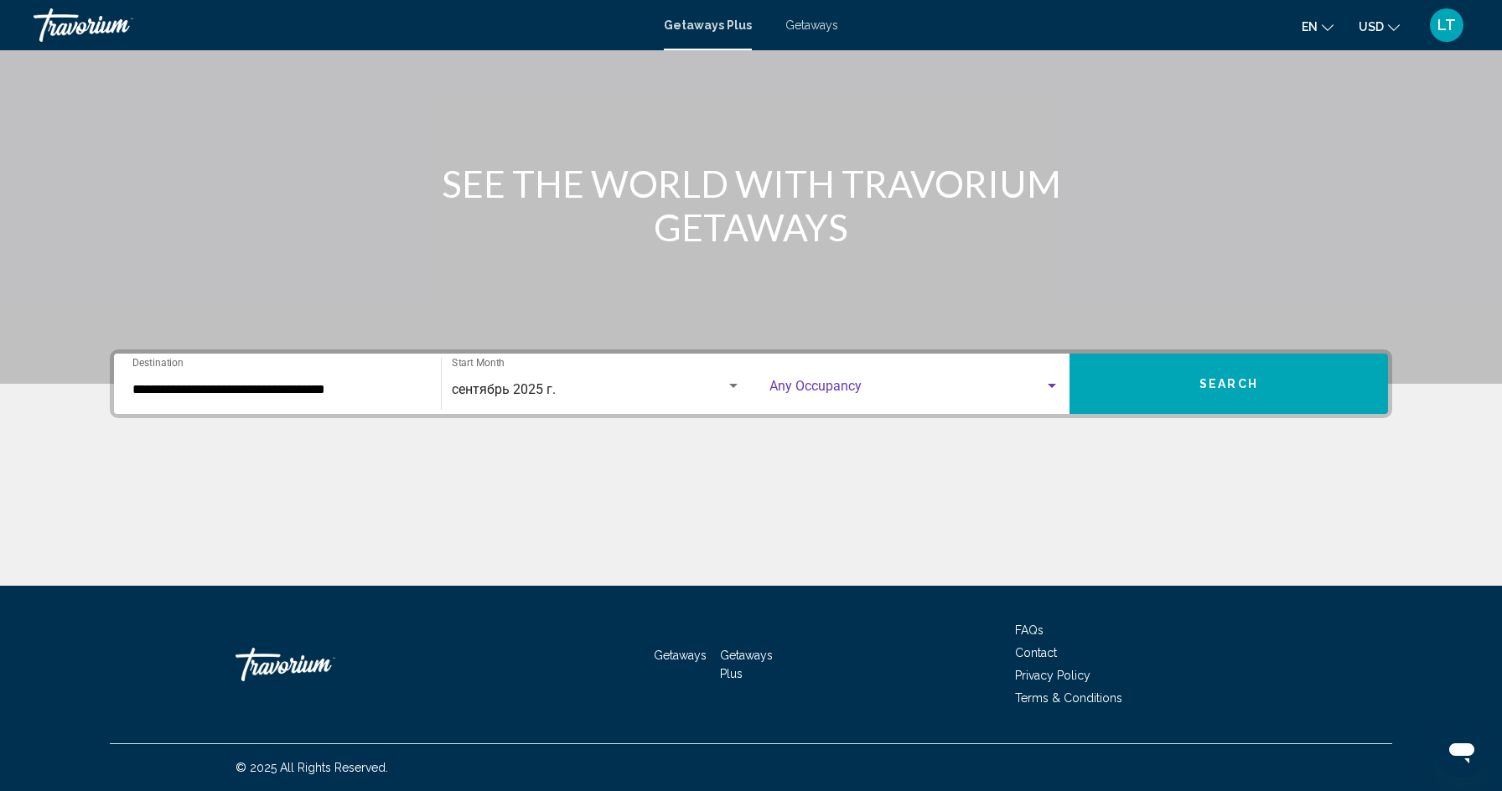
click at [946, 386] on span "Search widget" at bounding box center [907, 389] width 275 height 15
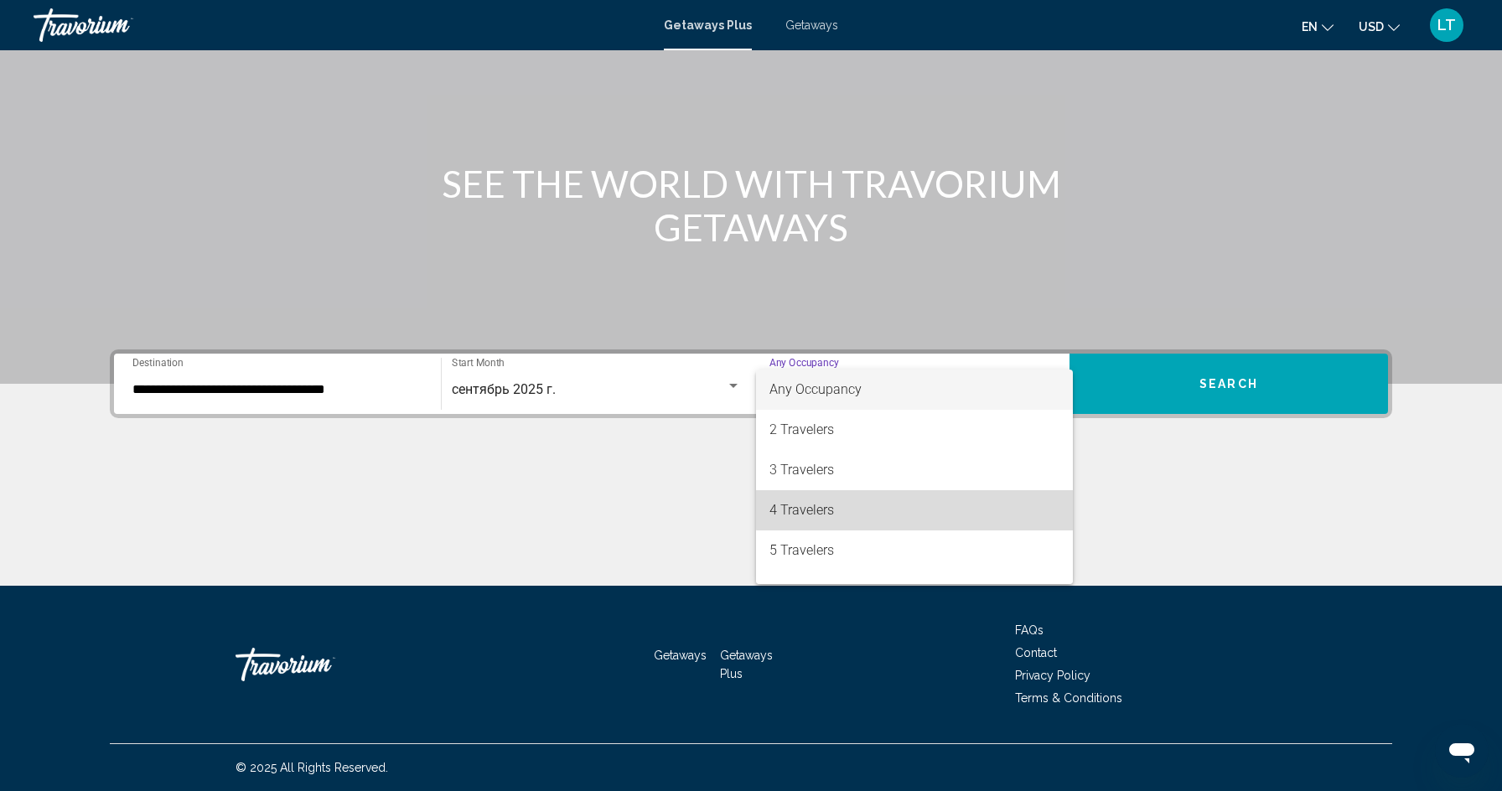
click at [982, 495] on span "4 Travelers" at bounding box center [915, 510] width 290 height 40
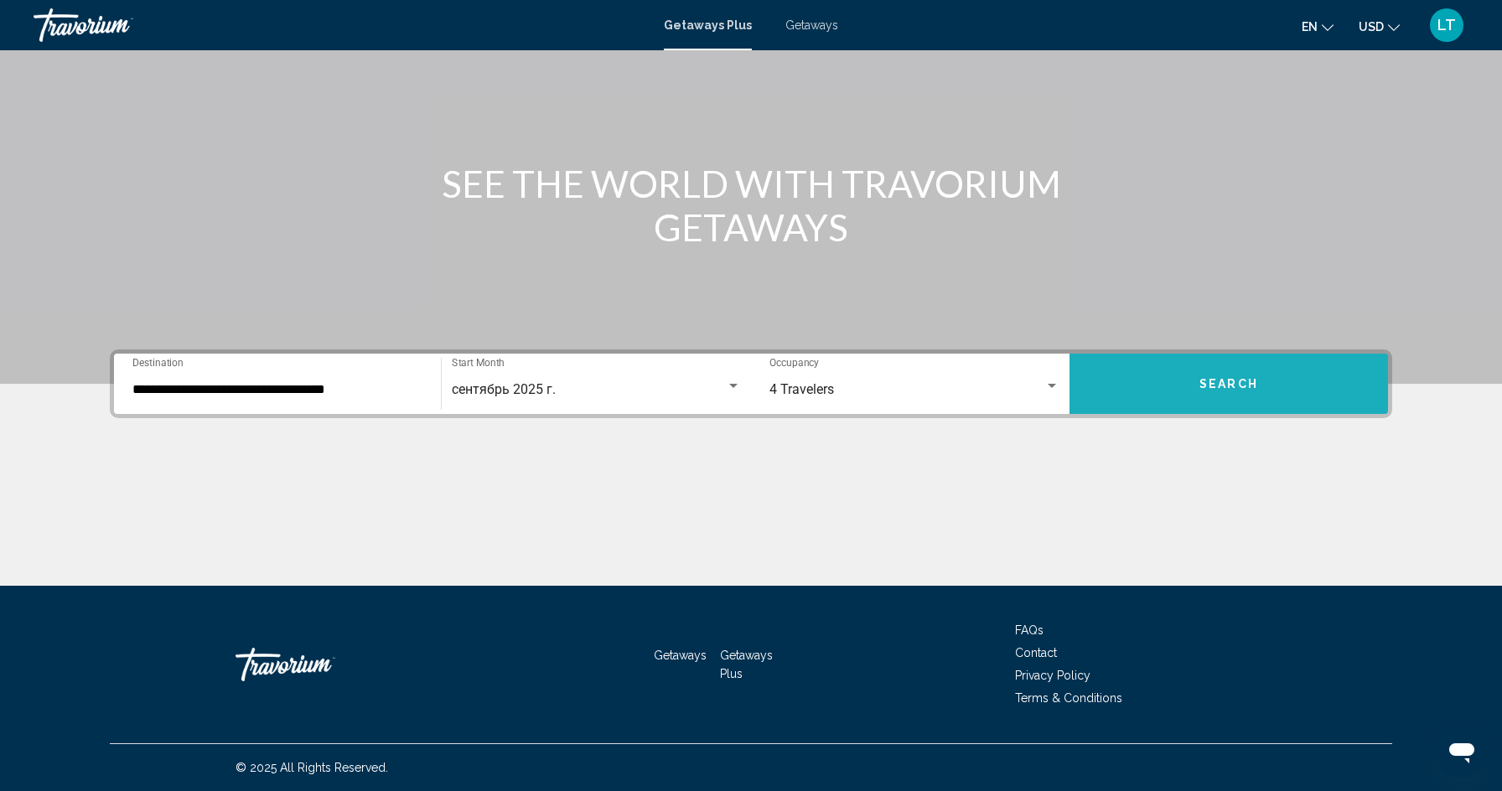
click at [1247, 381] on span "Search" at bounding box center [1229, 384] width 59 height 13
